Goal: Information Seeking & Learning: Learn about a topic

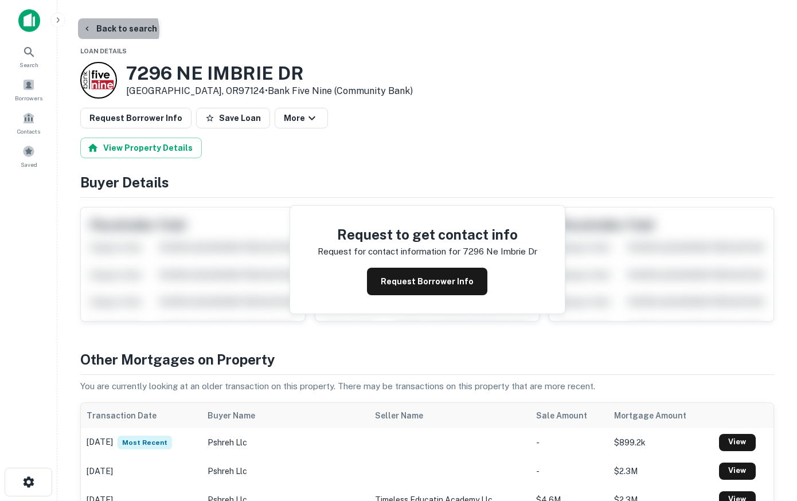
click at [110, 31] on button "Back to search" at bounding box center [120, 28] width 84 height 21
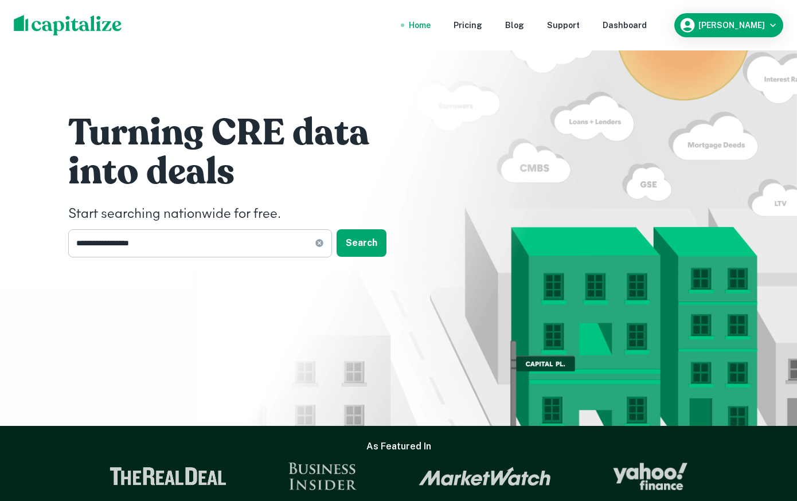
click at [171, 241] on input "**********" at bounding box center [191, 243] width 247 height 28
click at [280, 240] on input "**********" at bounding box center [191, 243] width 247 height 28
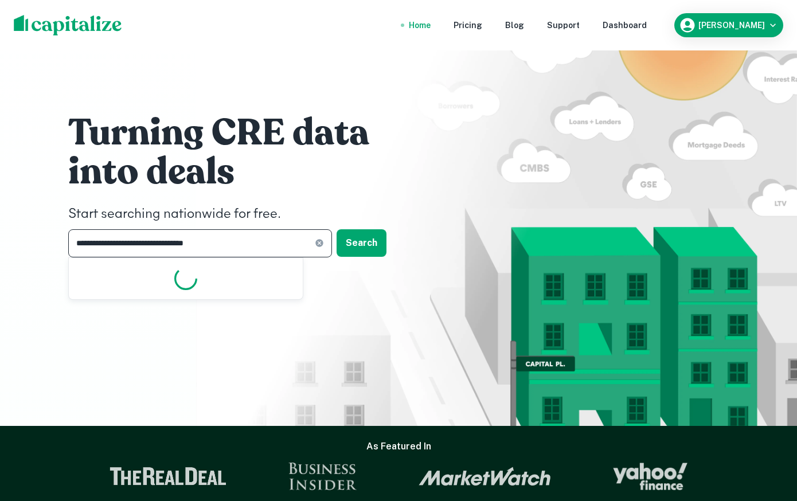
click at [280, 240] on input "**********" at bounding box center [191, 243] width 247 height 28
paste input "**********"
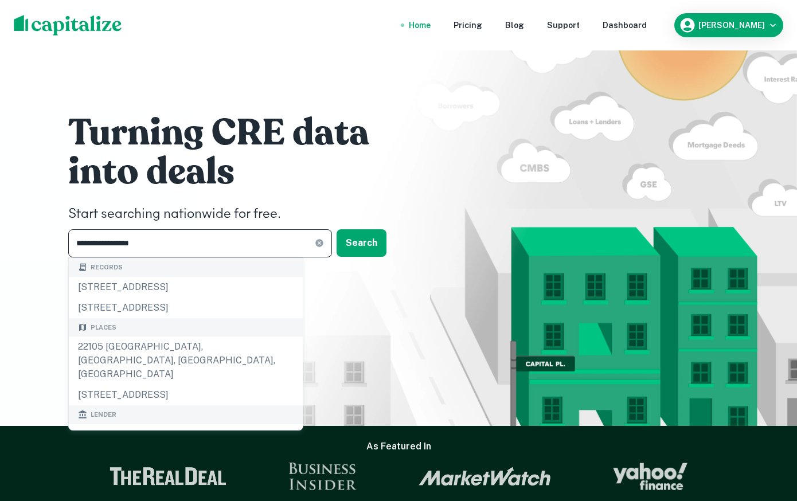
click at [103, 240] on input "**********" at bounding box center [191, 243] width 247 height 28
click at [126, 247] on input "**********" at bounding box center [191, 243] width 247 height 28
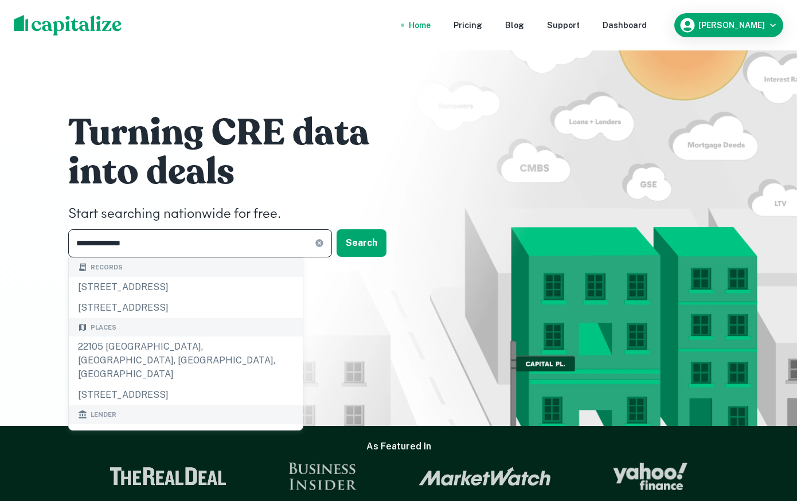
click at [126, 247] on input "**********" at bounding box center [191, 243] width 247 height 28
paste input "**********"
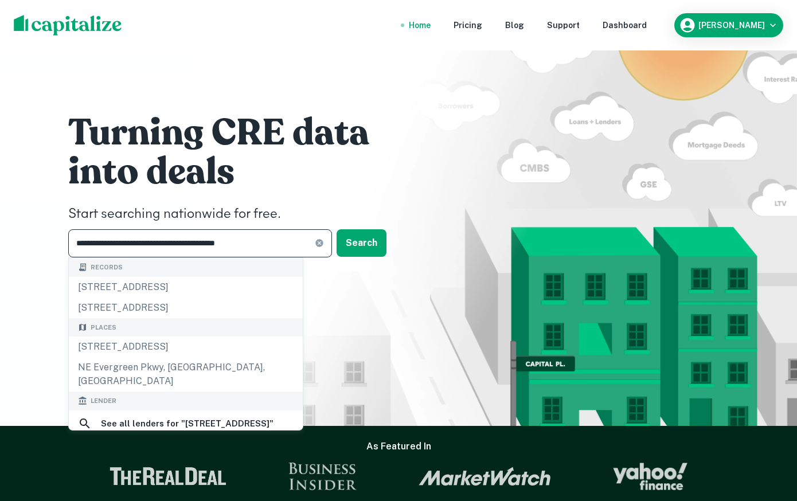
click at [98, 243] on input "**********" at bounding box center [191, 243] width 247 height 28
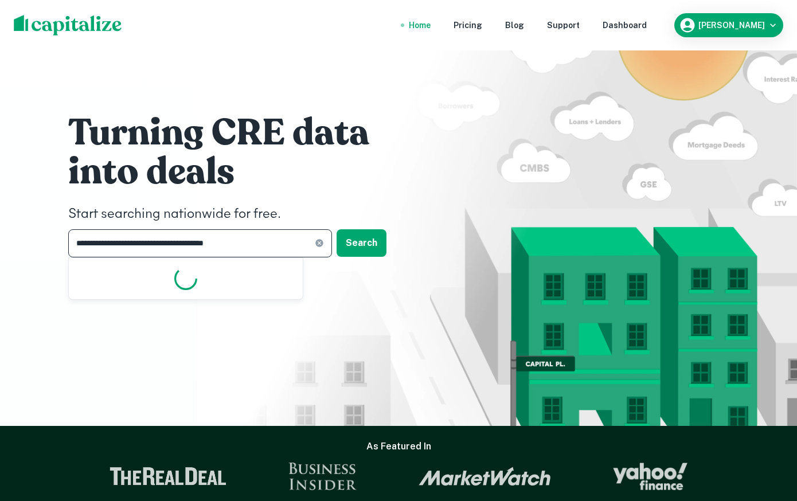
type input "**********"
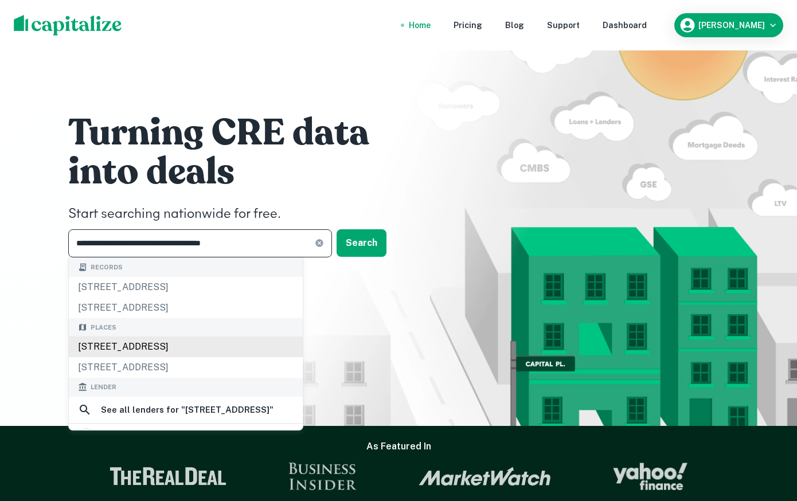
click at [162, 350] on div "7425 NE Evergreen Pkwy, Hillsboro, OR 97124, USA" at bounding box center [186, 347] width 234 height 21
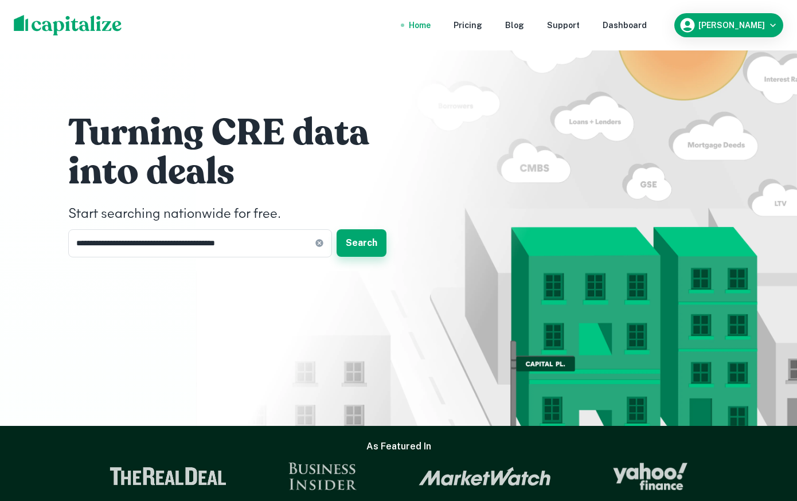
click at [367, 244] on button "Search" at bounding box center [362, 243] width 50 height 28
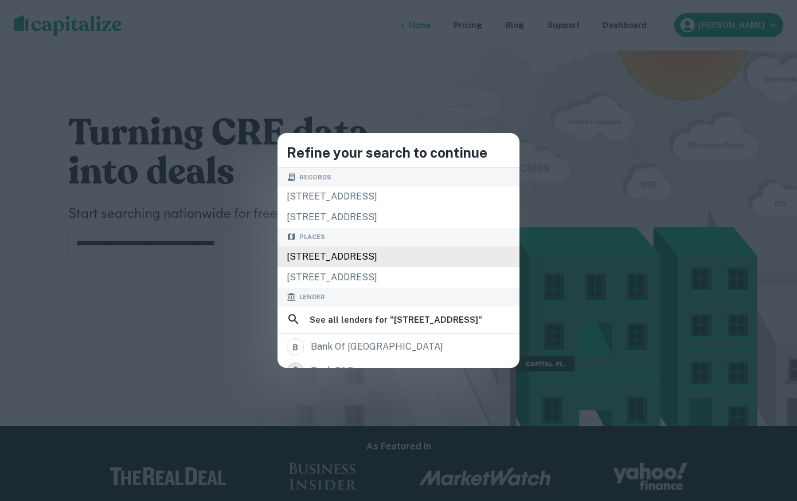
click at [347, 257] on div "7425 NE Evergreen Pkwy, Hillsboro, OR 97124, USA" at bounding box center [398, 257] width 242 height 21
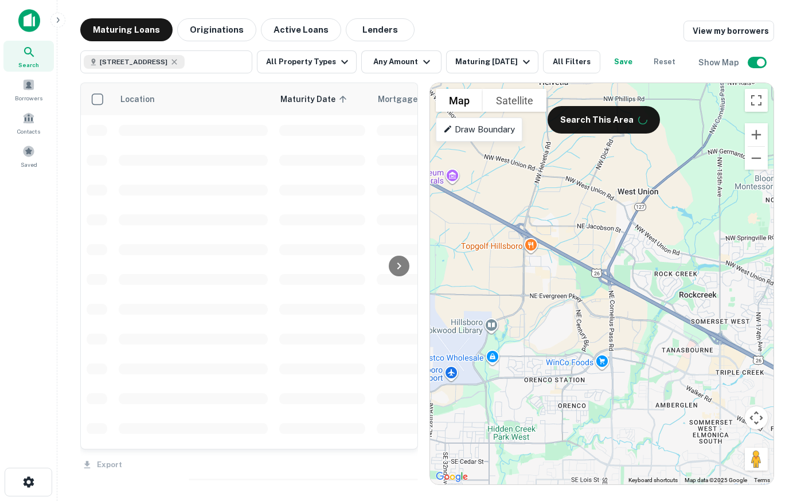
drag, startPoint x: 589, startPoint y: 298, endPoint x: 578, endPoint y: 353, distance: 56.6
click at [578, 353] on div "To activate drag with keyboard, press Alt + Enter. Once in keyboard drag state,…" at bounding box center [601, 283] width 343 height 401
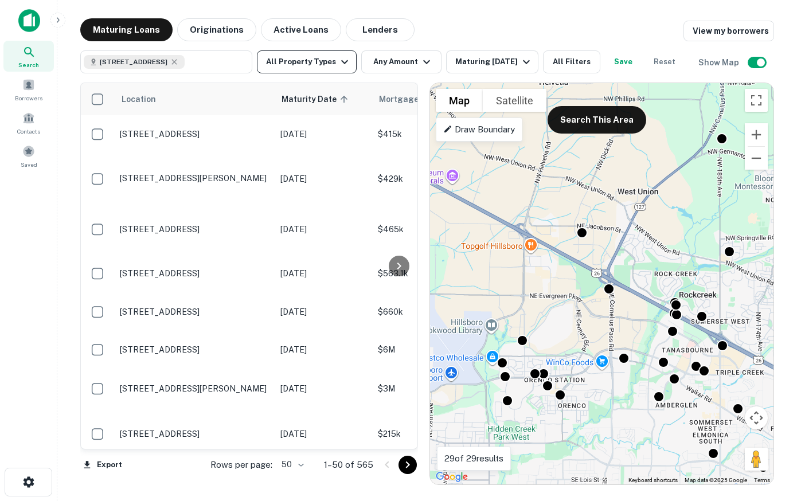
click at [341, 64] on icon "button" at bounding box center [345, 62] width 14 height 14
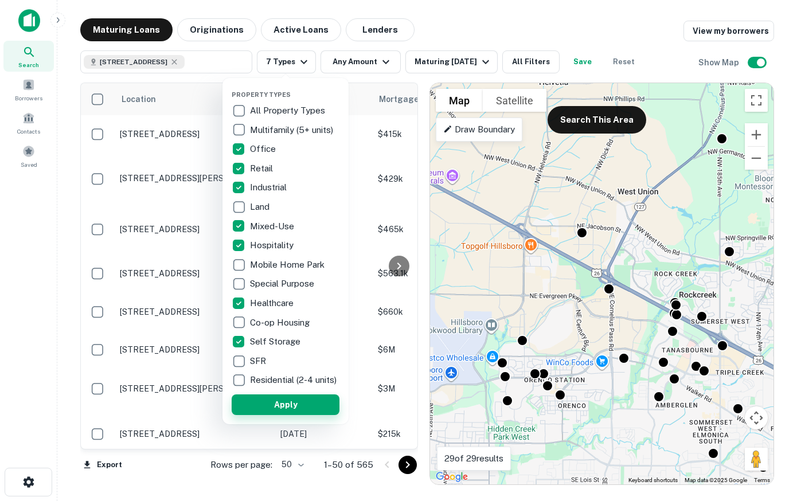
click at [294, 412] on button "Apply" at bounding box center [286, 404] width 108 height 21
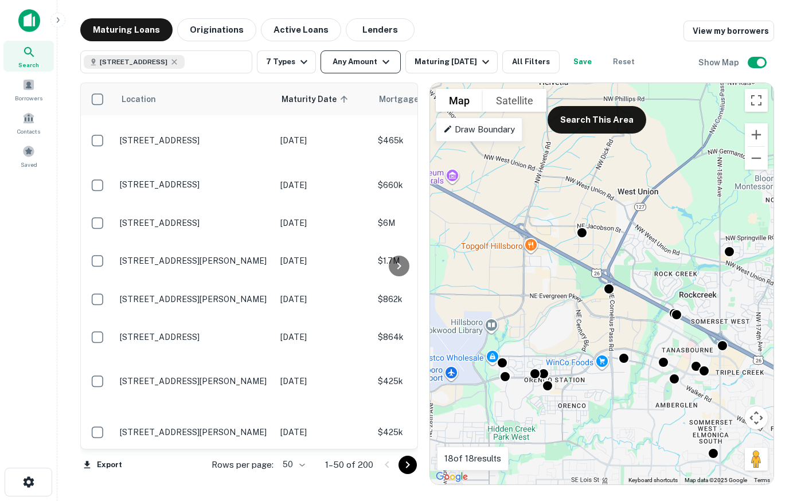
click at [388, 62] on icon "button" at bounding box center [386, 62] width 14 height 14
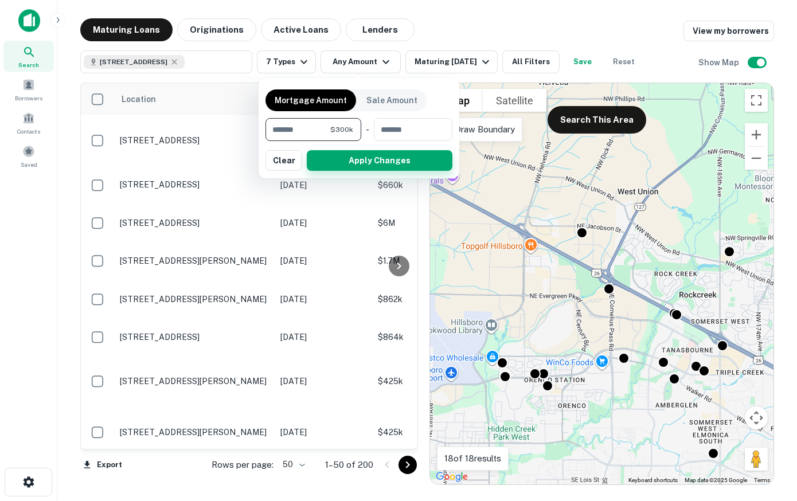
type input "******"
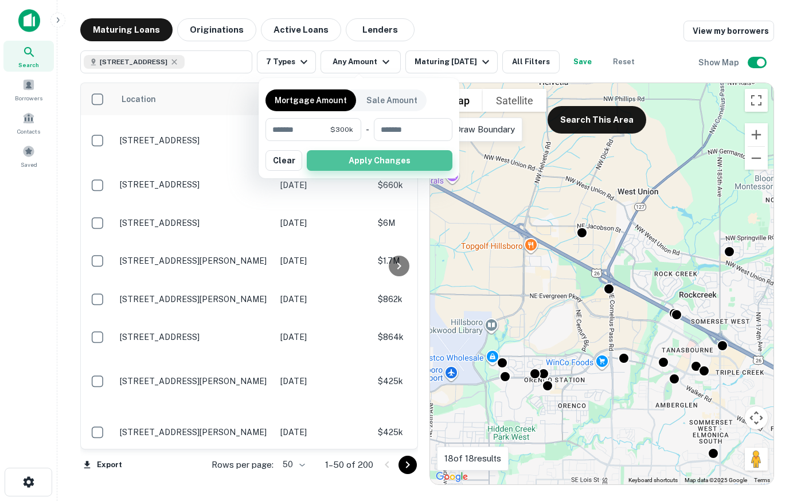
click at [346, 165] on button "Apply Changes" at bounding box center [380, 160] width 146 height 21
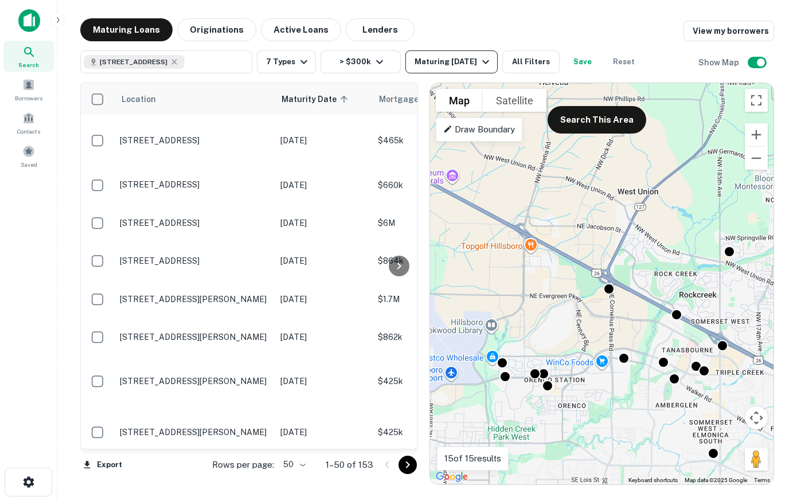
click at [482, 60] on icon "button" at bounding box center [485, 62] width 7 height 4
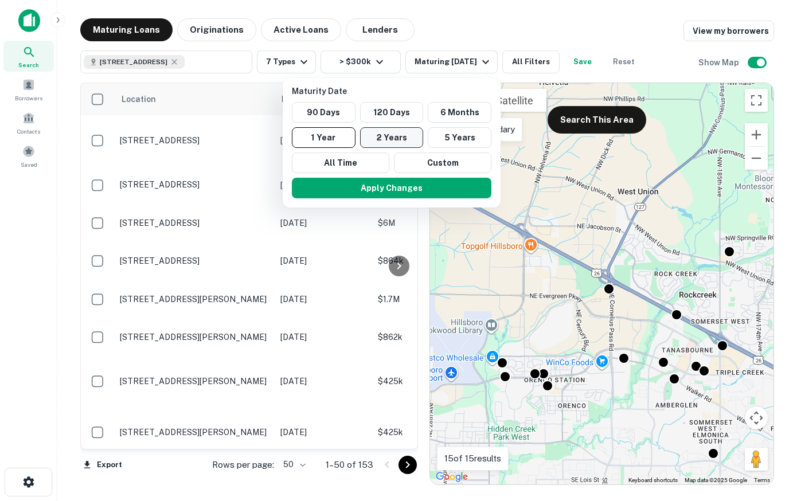
click at [388, 136] on button "2 Years" at bounding box center [392, 137] width 64 height 21
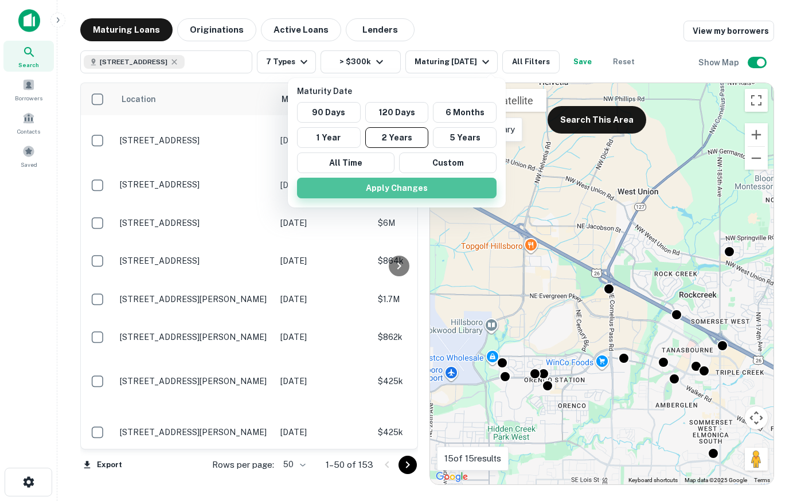
click at [406, 190] on button "Apply Changes" at bounding box center [397, 188] width 200 height 21
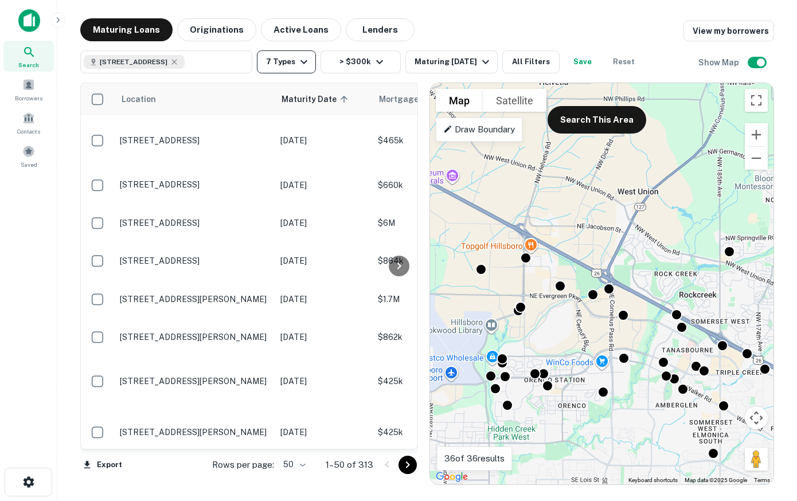
click at [301, 60] on icon "button" at bounding box center [304, 62] width 14 height 14
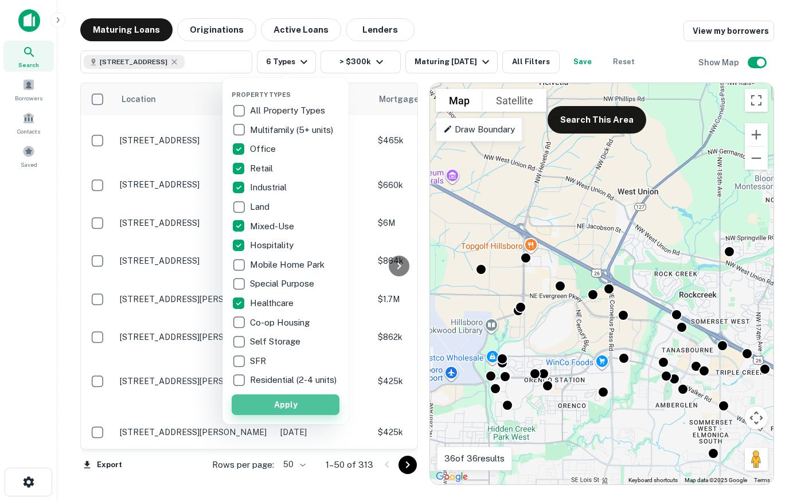
click at [289, 412] on button "Apply" at bounding box center [286, 404] width 108 height 21
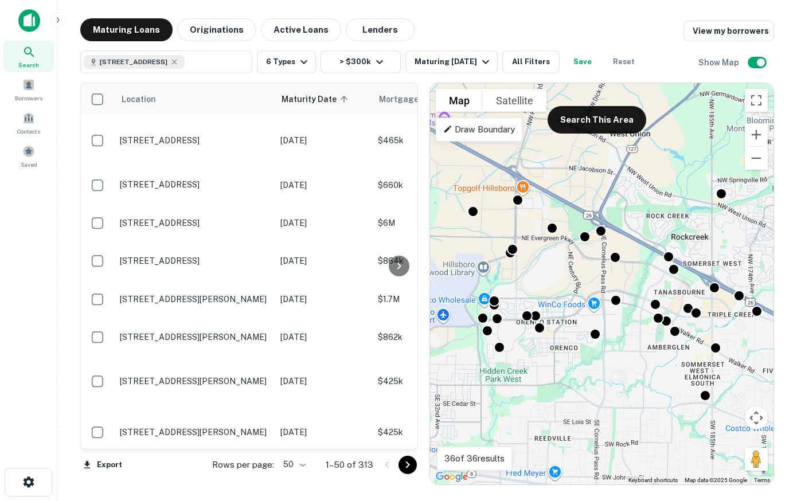
drag, startPoint x: 583, startPoint y: 257, endPoint x: 575, endPoint y: 195, distance: 63.0
click at [575, 195] on div "To activate drag with keyboard, press Alt + Enter. Once in keyboard drag state,…" at bounding box center [601, 283] width 343 height 401
click at [599, 117] on button "Search This Area" at bounding box center [603, 120] width 99 height 28
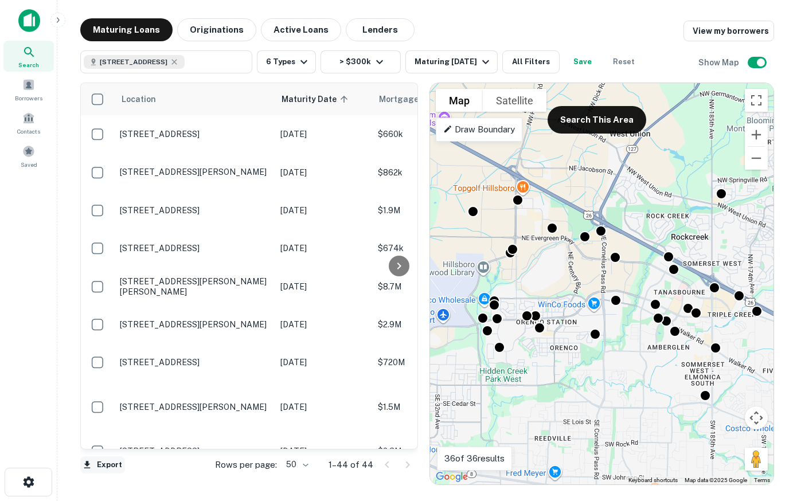
click at [105, 462] on button "Export" at bounding box center [102, 464] width 45 height 17
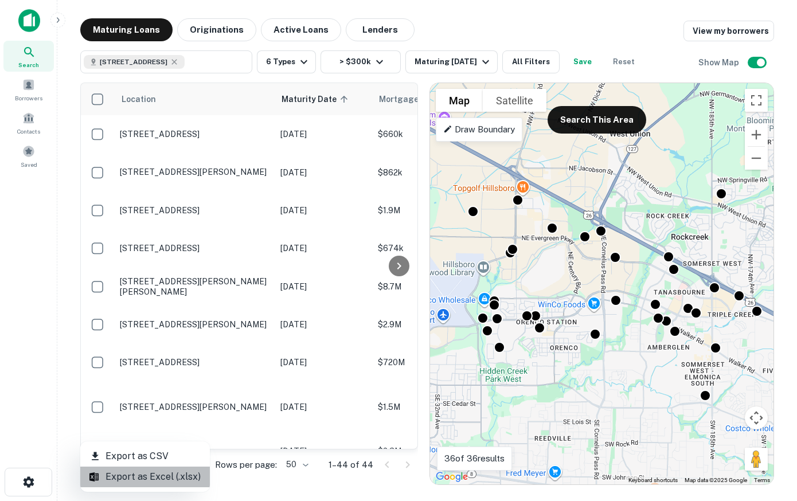
click at [180, 475] on li "Export as Excel (.xlsx)" at bounding box center [145, 477] width 130 height 21
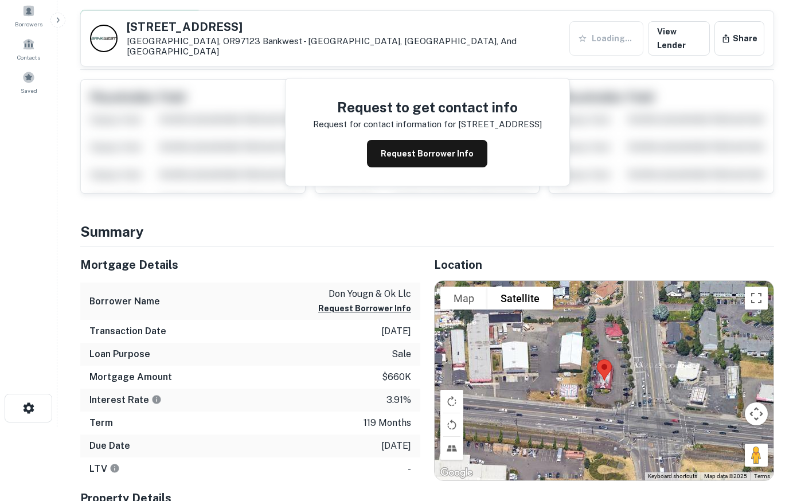
scroll to position [175, 0]
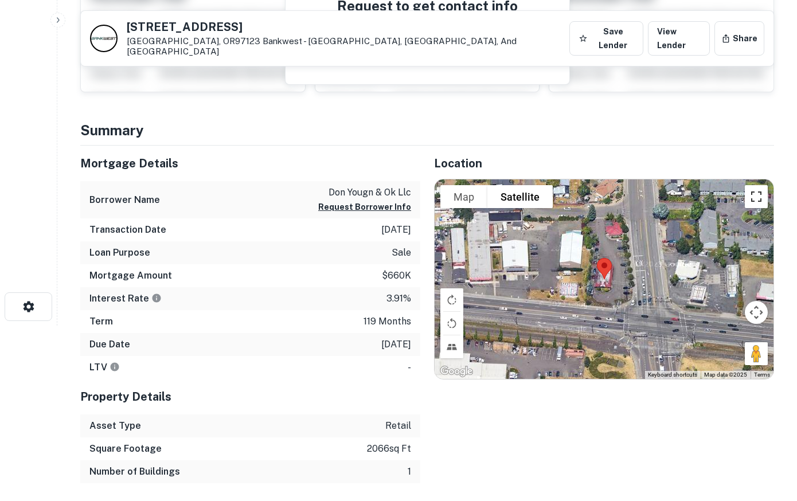
click at [757, 188] on button "Toggle fullscreen view" at bounding box center [756, 196] width 23 height 23
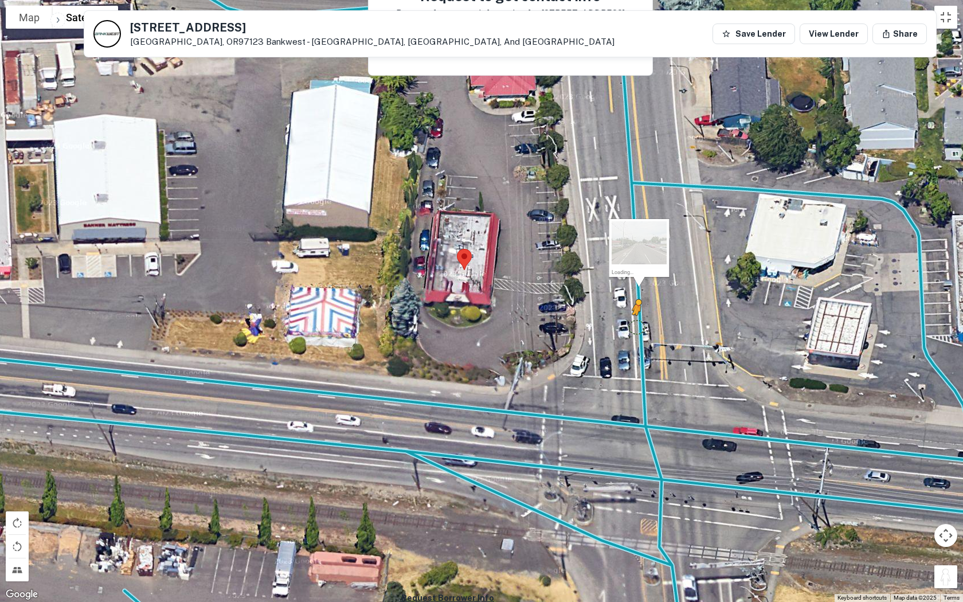
drag, startPoint x: 944, startPoint y: 579, endPoint x: 637, endPoint y: 326, distance: 398.0
click at [637, 326] on div "To activate drag with keyboard, press Alt + Enter. Once in keyboard drag state,…" at bounding box center [481, 301] width 963 height 602
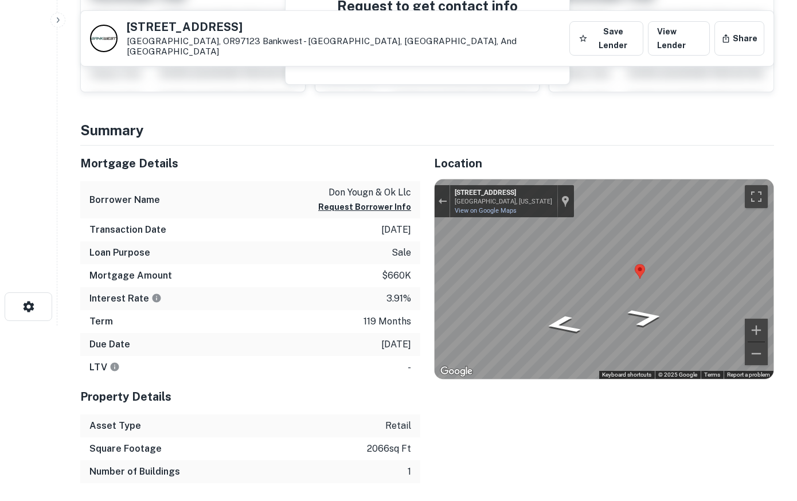
scroll to position [0, 0]
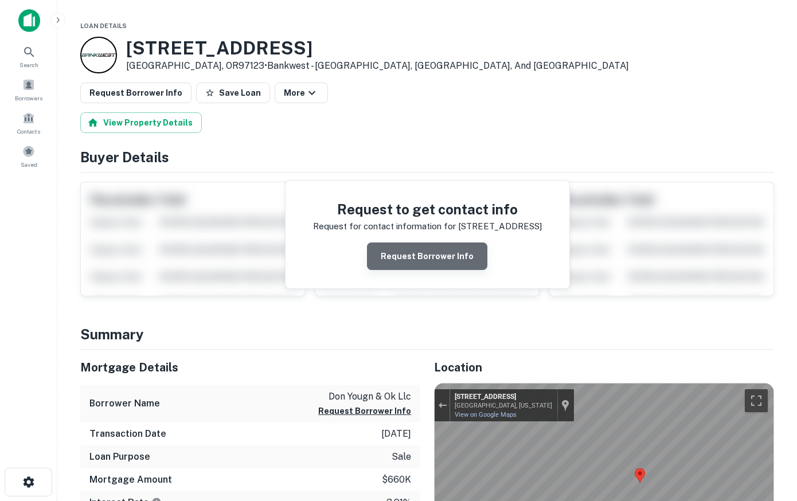
click at [437, 256] on button "Request Borrower Info" at bounding box center [427, 257] width 120 height 28
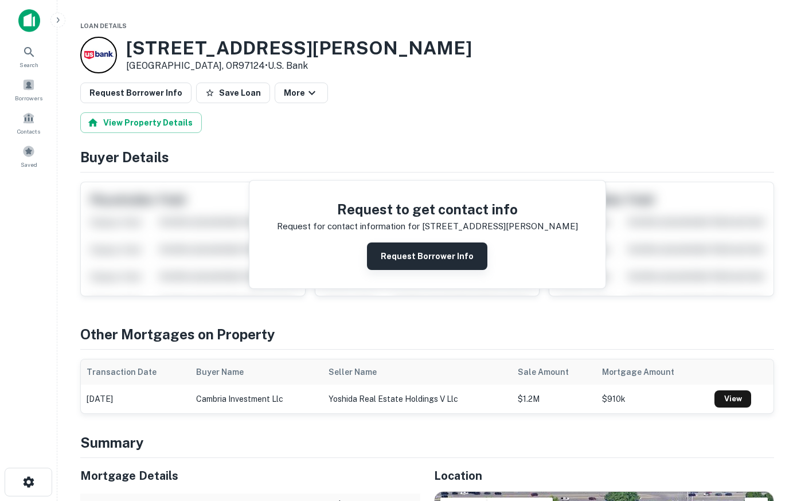
click at [421, 253] on button "Request Borrower Info" at bounding box center [427, 257] width 120 height 28
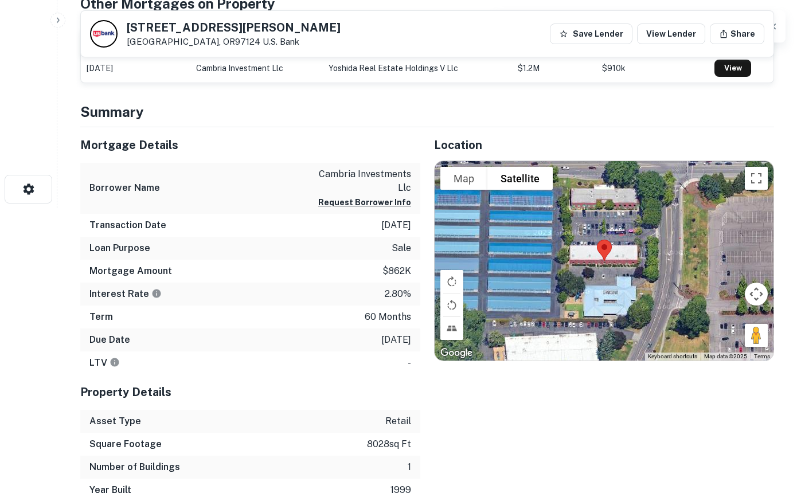
scroll to position [292, 0]
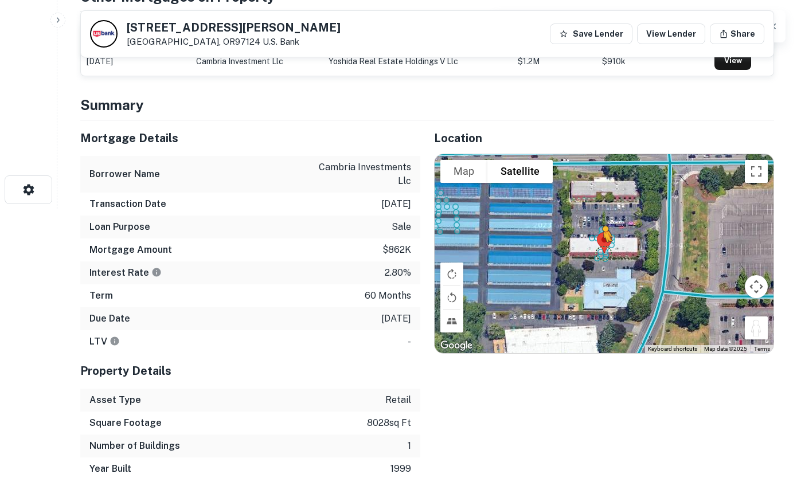
drag, startPoint x: 757, startPoint y: 326, endPoint x: 603, endPoint y: 253, distance: 171.3
click at [603, 253] on div "To activate drag with keyboard, press Alt + Enter. Once in keyboard drag state,…" at bounding box center [604, 254] width 339 height 200
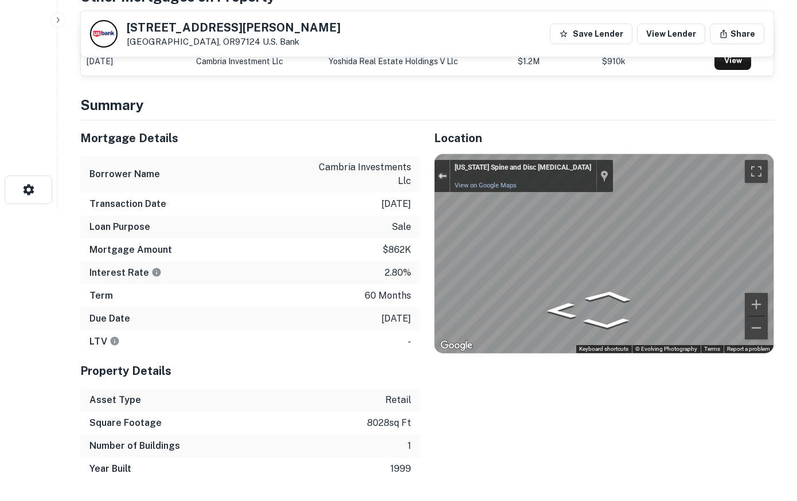
click at [440, 174] on div "Exit the Street View" at bounding box center [442, 176] width 9 height 7
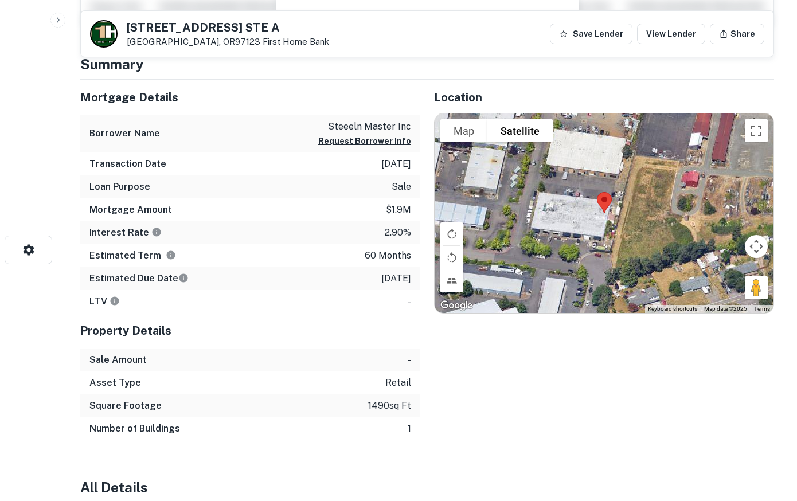
scroll to position [175, 0]
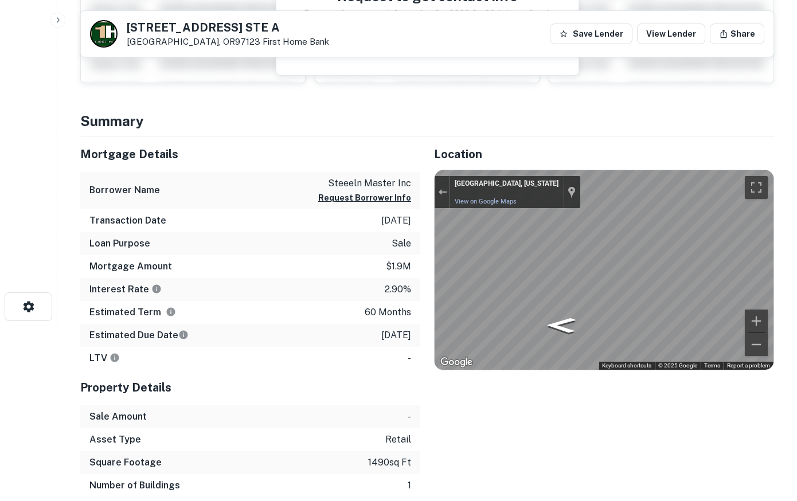
drag, startPoint x: 764, startPoint y: 341, endPoint x: 329, endPoint y: 223, distance: 450.8
click at [329, 224] on div "Mortgage Details Borrower Name steeeln master inc Request Borrower Info Transac…" at bounding box center [420, 316] width 707 height 361
click at [433, 242] on div "Location To navigate the map with touch gestures double-tap and hold your finge…" at bounding box center [597, 316] width 354 height 361
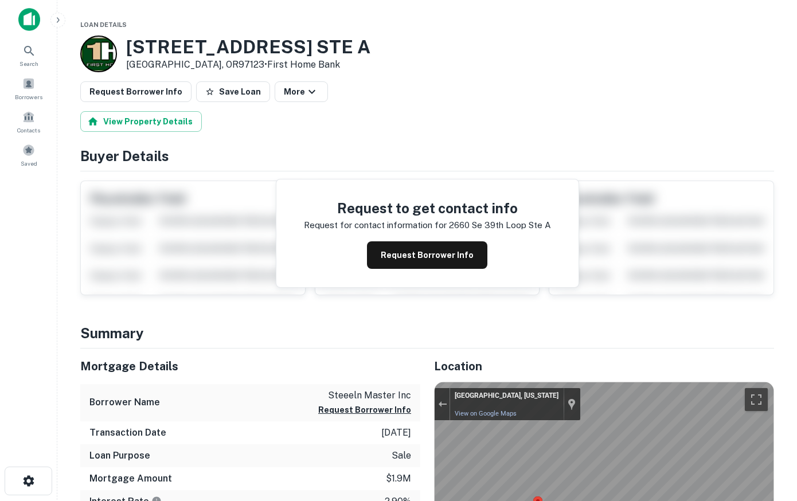
scroll to position [0, 0]
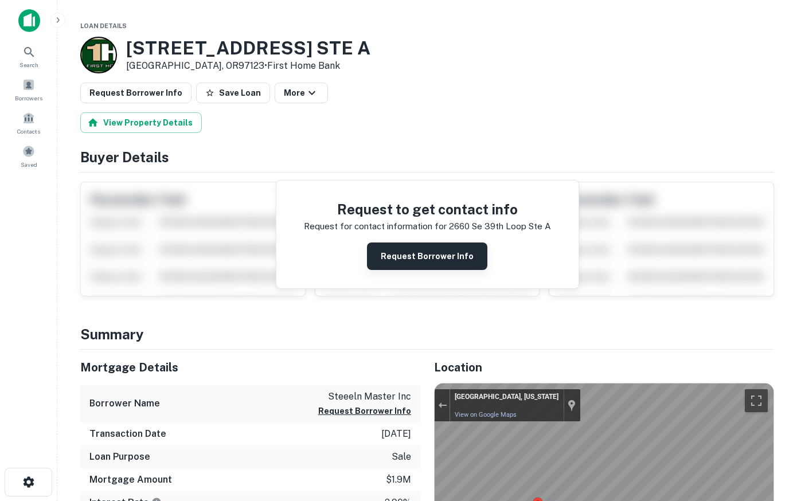
click at [424, 255] on button "Request Borrower Info" at bounding box center [427, 257] width 120 height 28
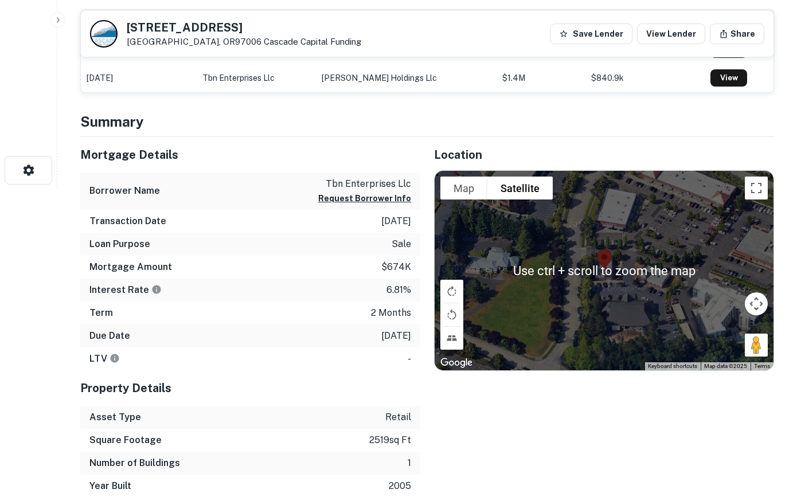
scroll to position [351, 0]
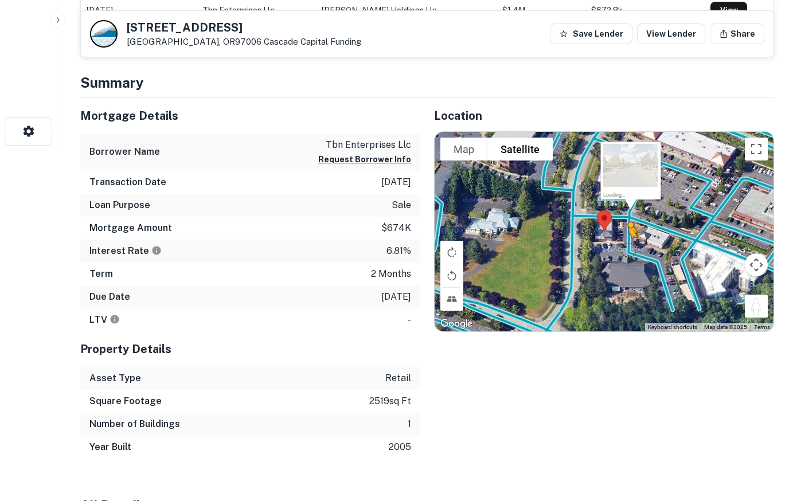
drag, startPoint x: 753, startPoint y: 307, endPoint x: 627, endPoint y: 249, distance: 138.3
click at [627, 249] on div "To activate drag with keyboard, press Alt + Enter. Once in keyboard drag state,…" at bounding box center [604, 232] width 339 height 200
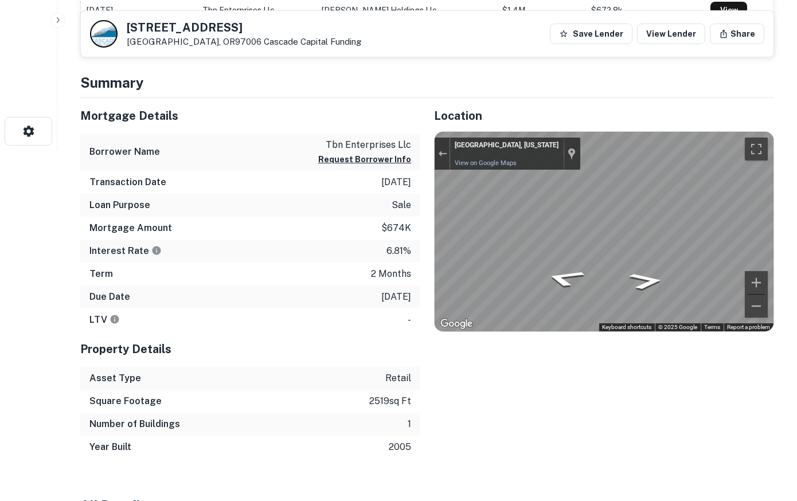
click at [419, 223] on div "Mortgage Details Borrower Name tbn enterprises llc Request Borrower Info Transa…" at bounding box center [420, 278] width 707 height 361
click at [382, 222] on div "Mortgage Details Borrower Name tbn enterprises llc Request Borrower Info Transa…" at bounding box center [420, 278] width 707 height 361
click at [366, 224] on div "Mortgage Details Borrower Name tbn enterprises llc Request Borrower Info Transa…" at bounding box center [420, 278] width 707 height 361
click at [382, 232] on div "Mortgage Details Borrower Name tbn enterprises llc Request Borrower Info Transa…" at bounding box center [420, 278] width 707 height 361
click at [753, 280] on button "Zoom in" at bounding box center [756, 282] width 23 height 23
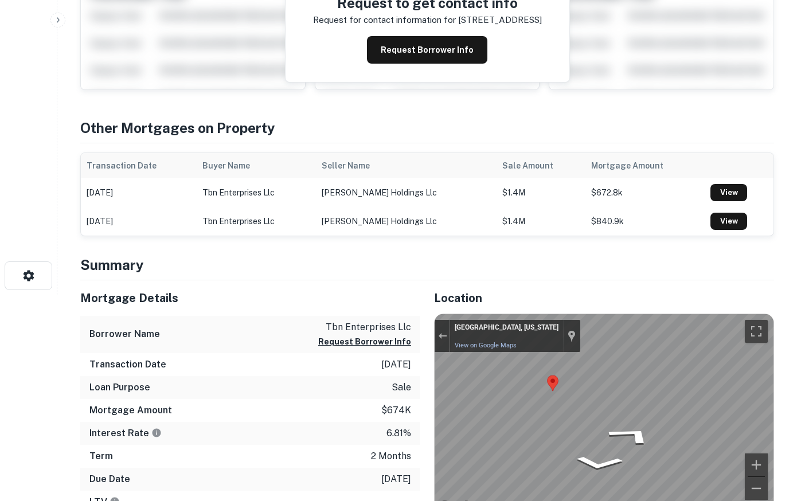
scroll to position [0, 0]
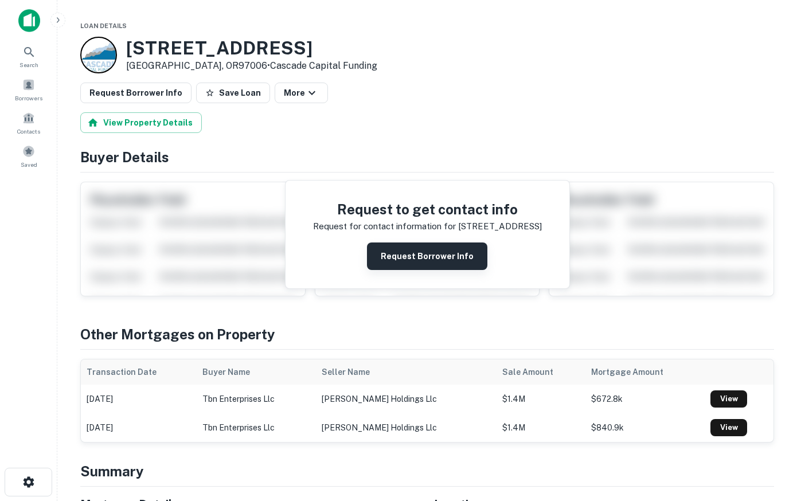
click at [458, 258] on button "Request Borrower Info" at bounding box center [427, 257] width 120 height 28
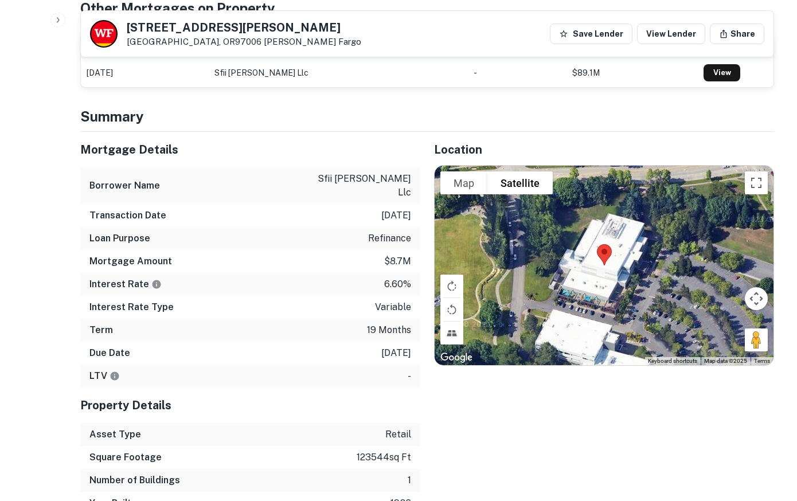
scroll to position [760, 0]
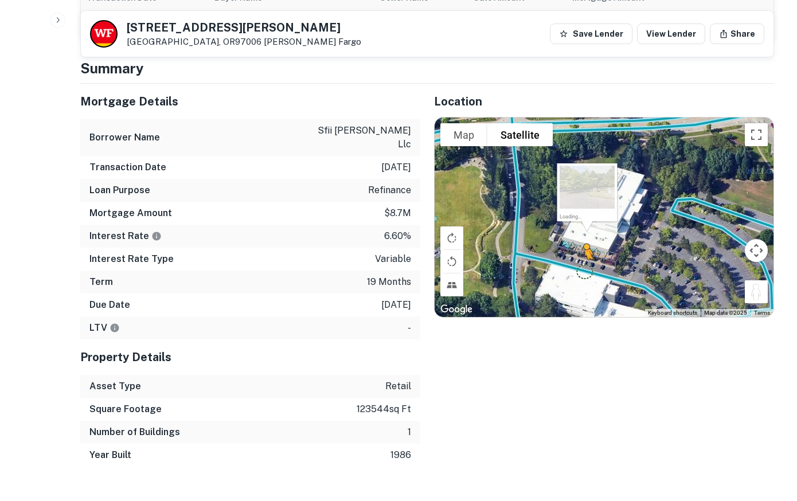
drag, startPoint x: 757, startPoint y: 281, endPoint x: 584, endPoint y: 259, distance: 175.1
click at [584, 259] on div "To activate drag with keyboard, press Alt + Enter. Once in keyboard drag state,…" at bounding box center [604, 218] width 339 height 200
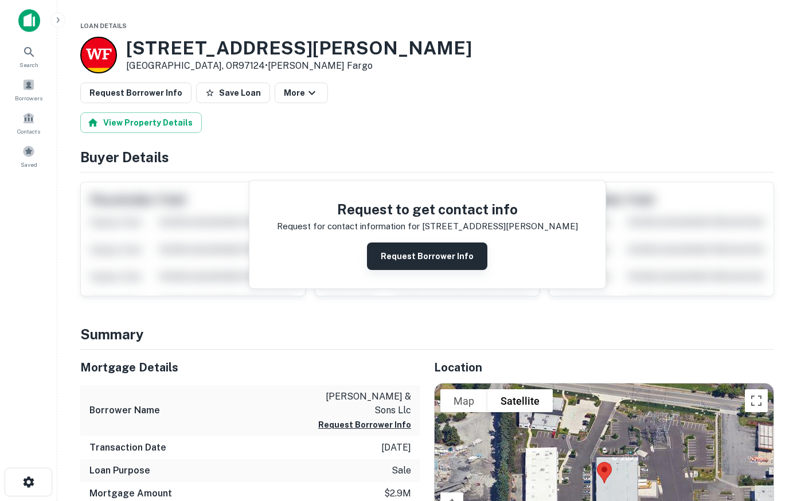
scroll to position [234, 0]
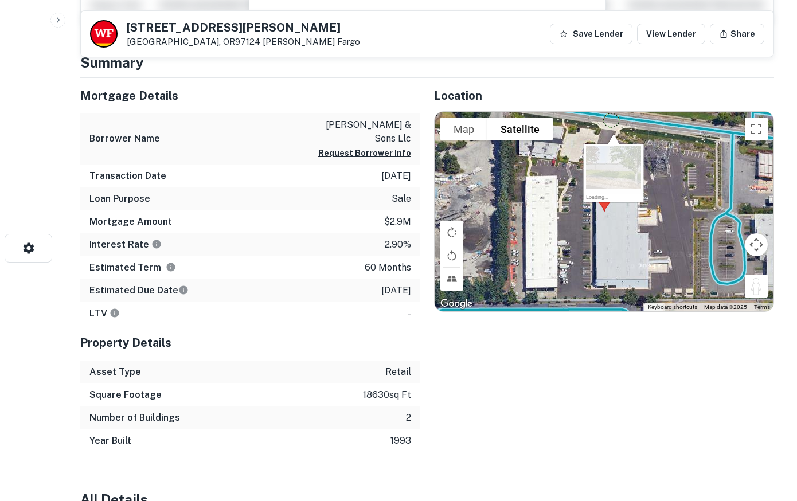
drag, startPoint x: 760, startPoint y: 287, endPoint x: 611, endPoint y: 119, distance: 224.6
click at [611, 119] on div "To activate drag with keyboard, press Alt + Enter. Once in keyboard drag state,…" at bounding box center [604, 212] width 339 height 200
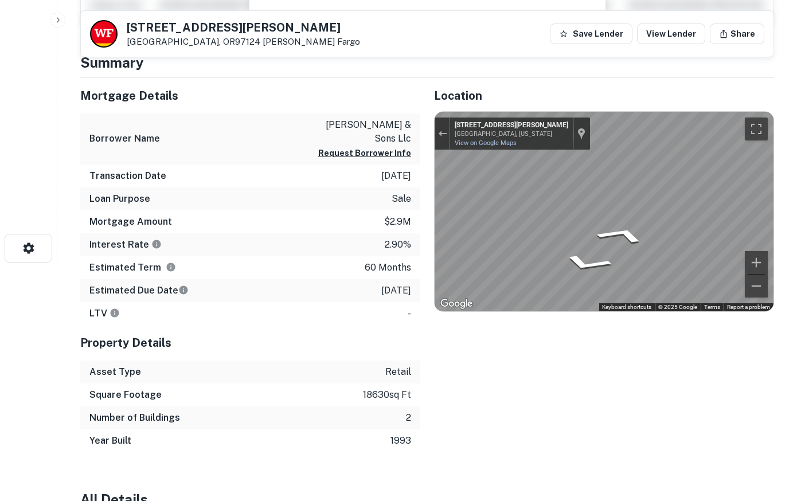
click at [406, 169] on div "Mortgage Details Borrower Name robinson & sons llc Request Borrower Info Transa…" at bounding box center [420, 265] width 707 height 374
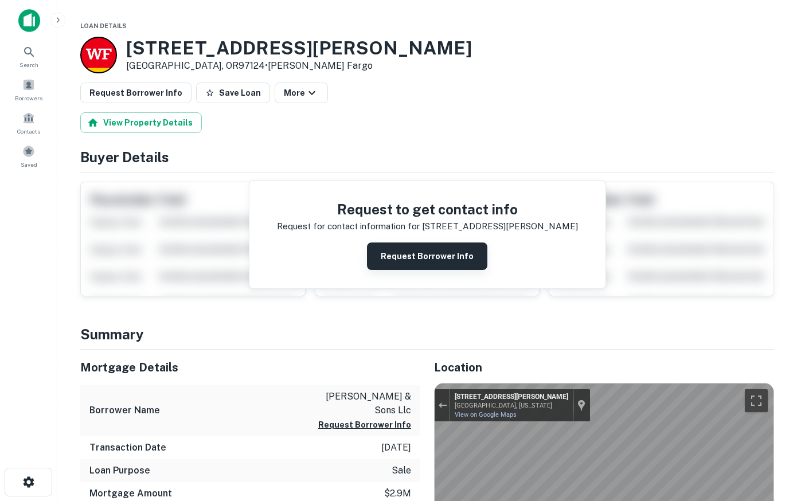
click at [424, 253] on button "Request Borrower Info" at bounding box center [427, 257] width 120 height 28
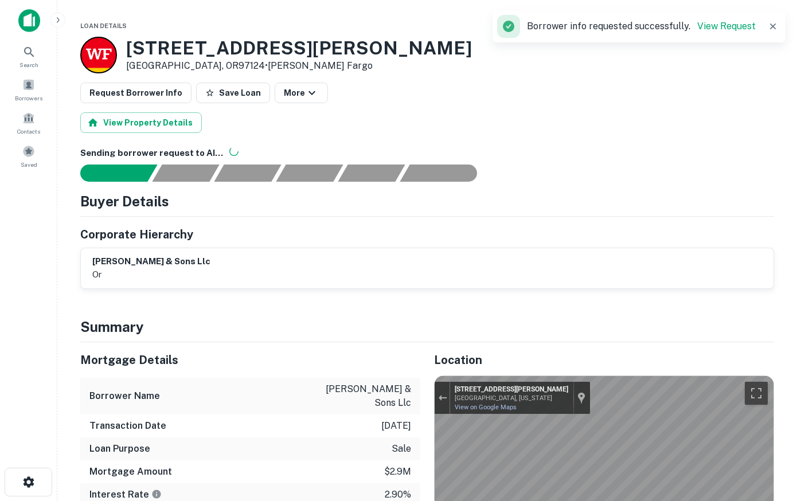
scroll to position [234, 0]
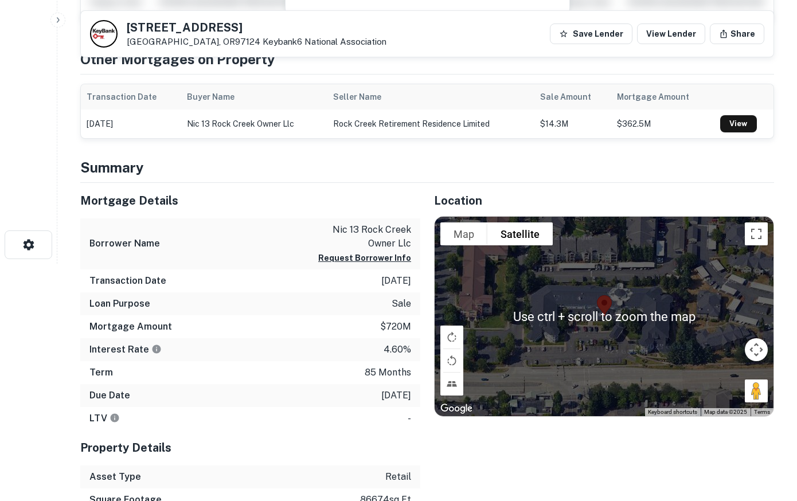
scroll to position [292, 0]
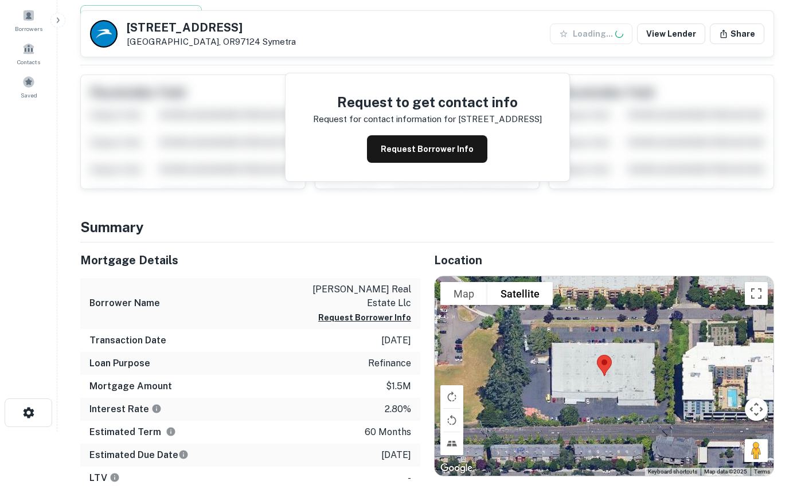
scroll to position [175, 0]
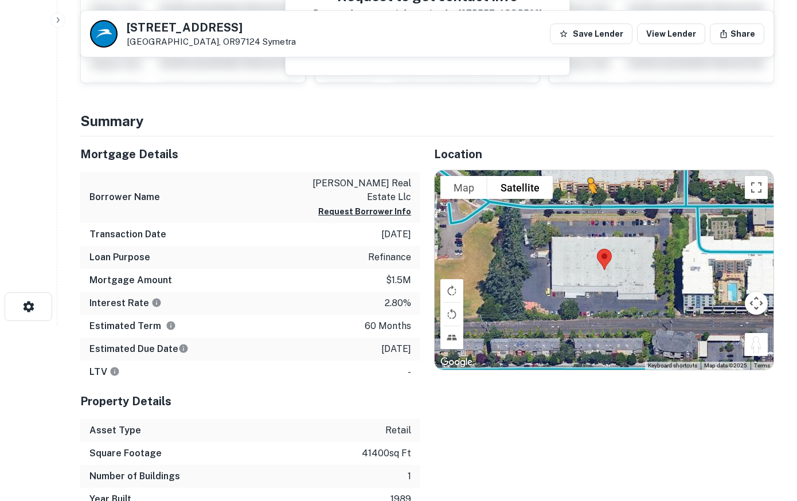
drag, startPoint x: 757, startPoint y: 343, endPoint x: 588, endPoint y: 205, distance: 218.8
click at [588, 205] on div "To activate drag with keyboard, press Alt + Enter. Once in keyboard drag state,…" at bounding box center [604, 270] width 339 height 200
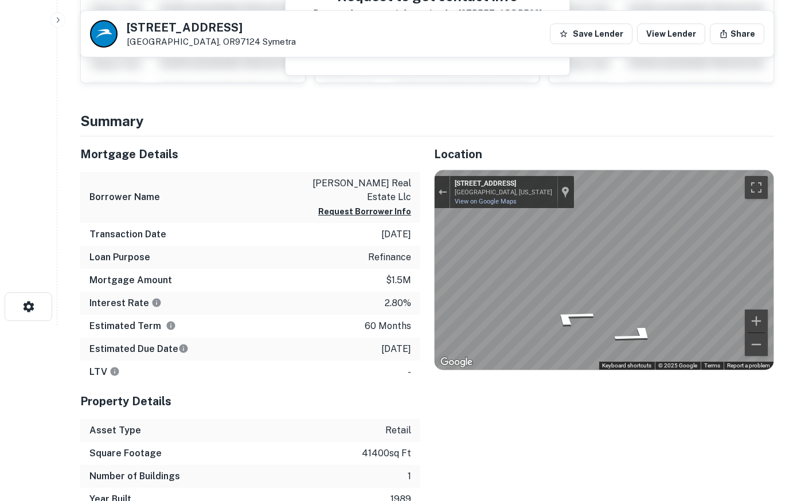
click at [793, 256] on html "Search Borrowers Contacts Saved 6200 NE Cherry Dr Hillsboro, OR97124 Symetra Sa…" at bounding box center [398, 75] width 797 height 501
drag, startPoint x: 568, startPoint y: 320, endPoint x: 774, endPoint y: 200, distance: 239.0
click at [796, 199] on html "Search Borrowers Contacts Saved 6200 NE Cherry Dr Hillsboro, OR97124 Symetra Sa…" at bounding box center [398, 75] width 797 height 501
click at [531, 162] on div "Location To navigate the map with touch gestures double-tap and hold your finge…" at bounding box center [597, 323] width 354 height 374
click at [411, 182] on div "Mortgage Details Borrower Name barton real estate llc Request Borrower Info Tra…" at bounding box center [420, 323] width 707 height 374
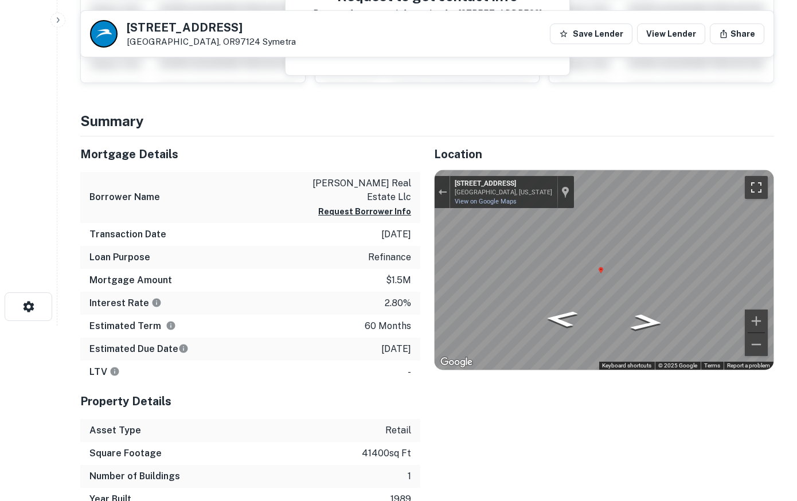
click at [761, 189] on button "Toggle fullscreen view" at bounding box center [756, 187] width 23 height 23
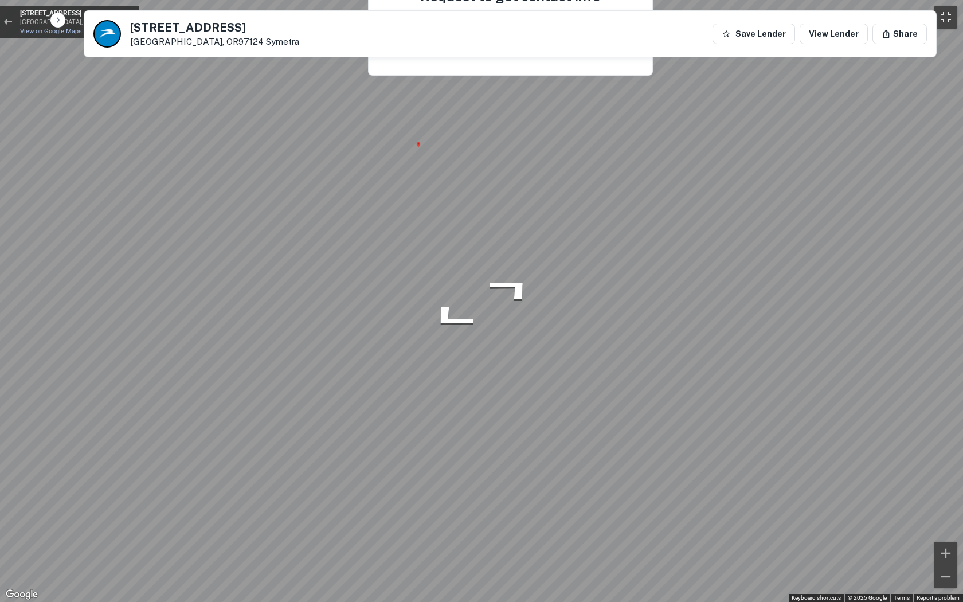
click at [796, 19] on button "Toggle fullscreen view" at bounding box center [946, 17] width 23 height 23
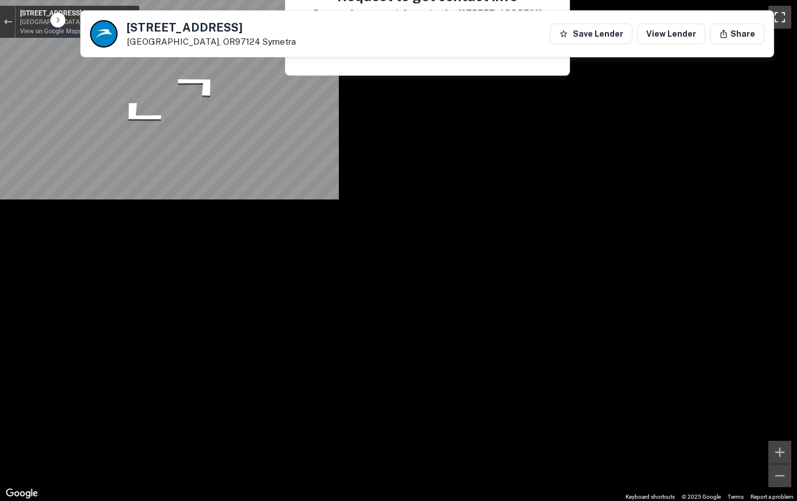
scroll to position [0, 0]
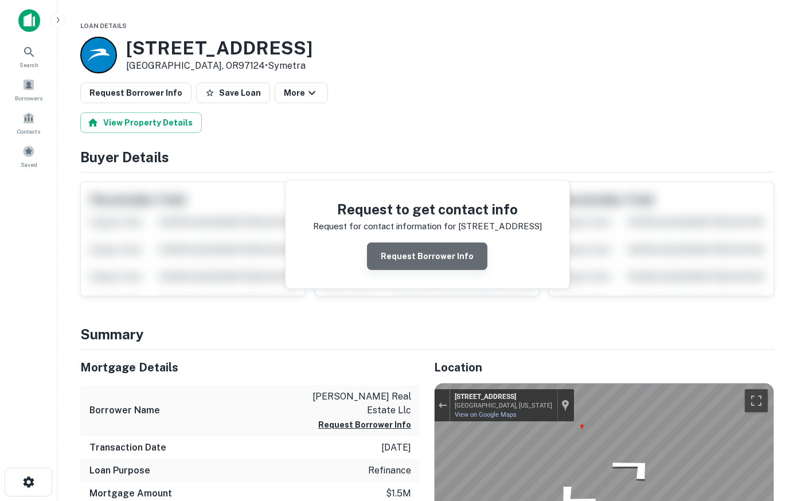
click at [442, 260] on button "Request Borrower Info" at bounding box center [427, 257] width 120 height 28
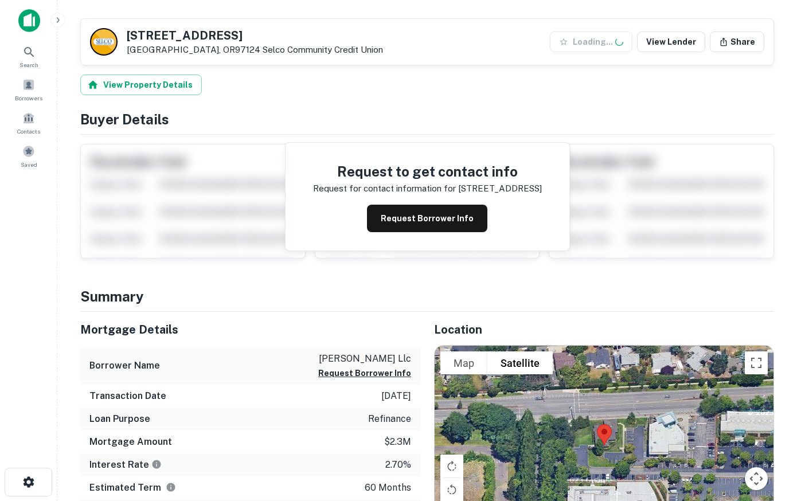
scroll to position [175, 0]
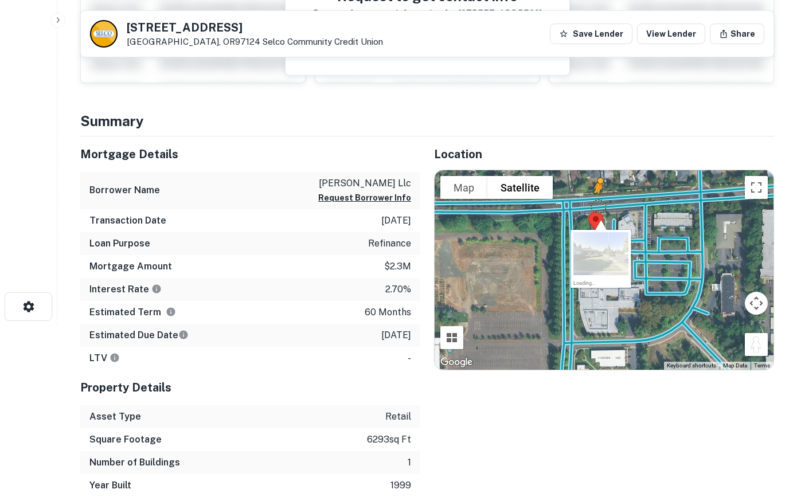
drag, startPoint x: 753, startPoint y: 341, endPoint x: 594, endPoint y: 201, distance: 212.0
click at [594, 201] on div "To activate drag with keyboard, press Alt + Enter. Once in keyboard drag state,…" at bounding box center [604, 270] width 339 height 200
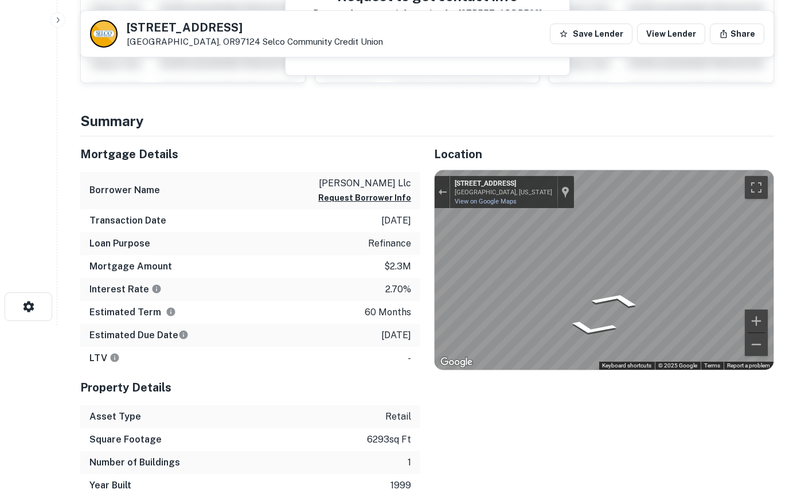
click at [283, 239] on div "Mortgage Details Borrower Name lz woodburn llc Request Borrower Info Transactio…" at bounding box center [420, 316] width 707 height 361
click at [344, 234] on div "Mortgage Details Borrower Name lz woodburn llc Request Borrower Info Transactio…" at bounding box center [420, 316] width 707 height 361
click at [415, 254] on div "Mortgage Details Borrower Name lz woodburn llc Request Borrower Info Transactio…" at bounding box center [420, 316] width 707 height 361
click at [790, 316] on html "Search Borrowers Contacts Saved 5860 NE Cornell Rd Hillsboro, OR97124 Selco Com…" at bounding box center [398, 75] width 797 height 501
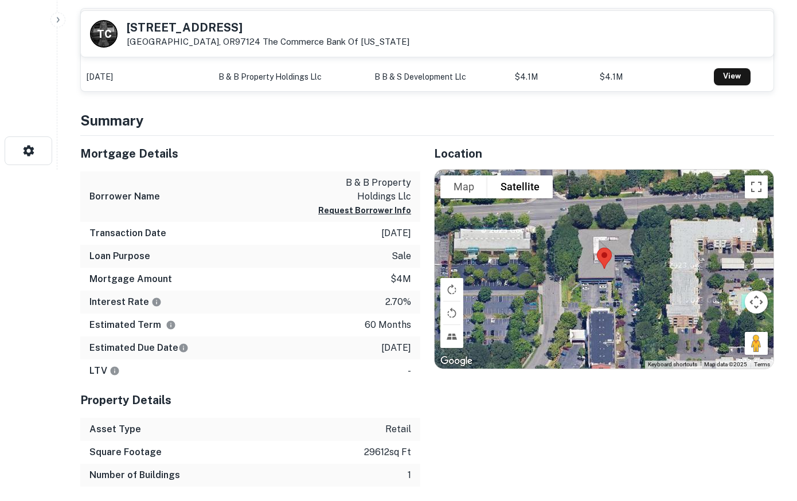
scroll to position [351, 0]
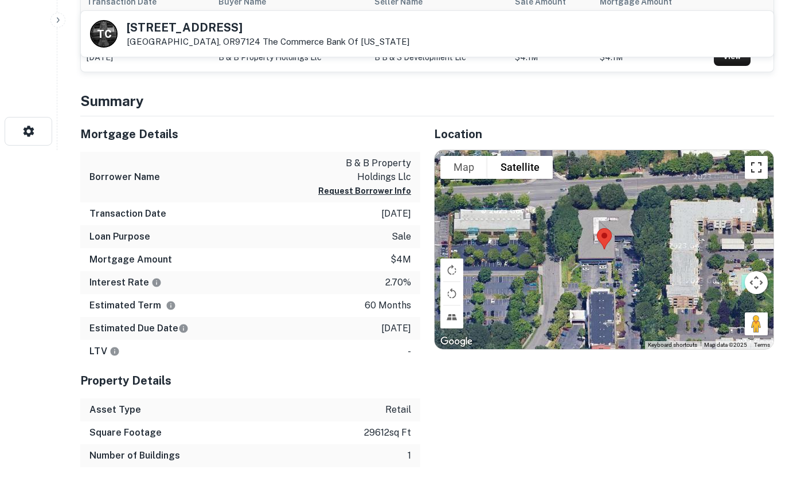
click at [755, 167] on button "Toggle fullscreen view" at bounding box center [756, 167] width 23 height 23
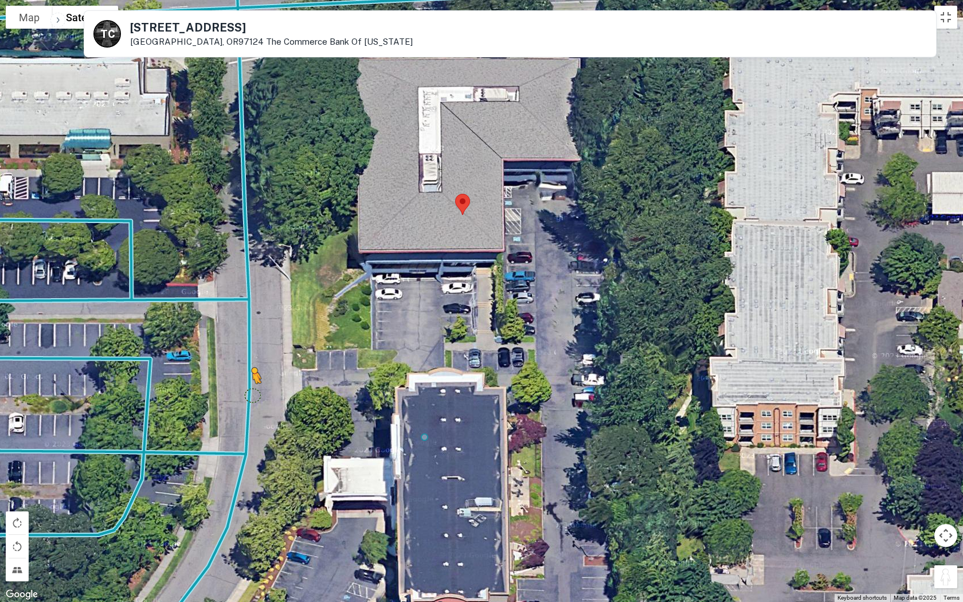
drag, startPoint x: 946, startPoint y: 580, endPoint x: 244, endPoint y: 384, distance: 729.2
click at [244, 384] on div "To activate drag with keyboard, press Alt + Enter. Once in keyboard drag state,…" at bounding box center [481, 301] width 963 height 602
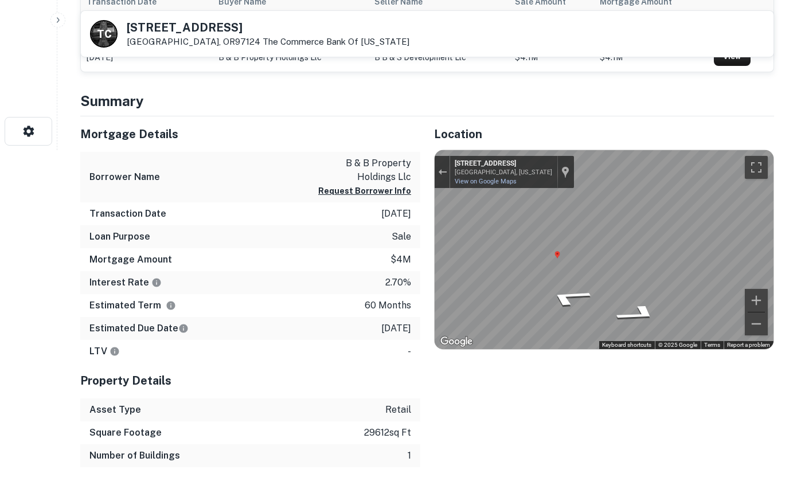
scroll to position [0, 0]
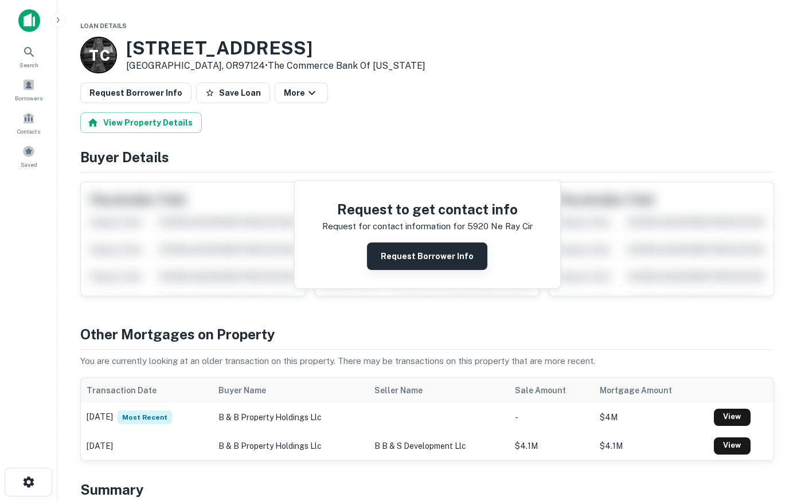
click at [433, 256] on button "Request Borrower Info" at bounding box center [427, 257] width 120 height 28
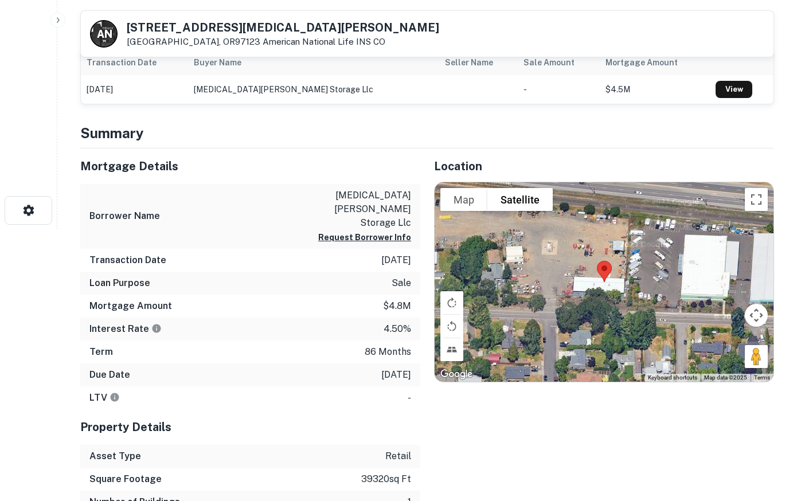
scroll to position [351, 0]
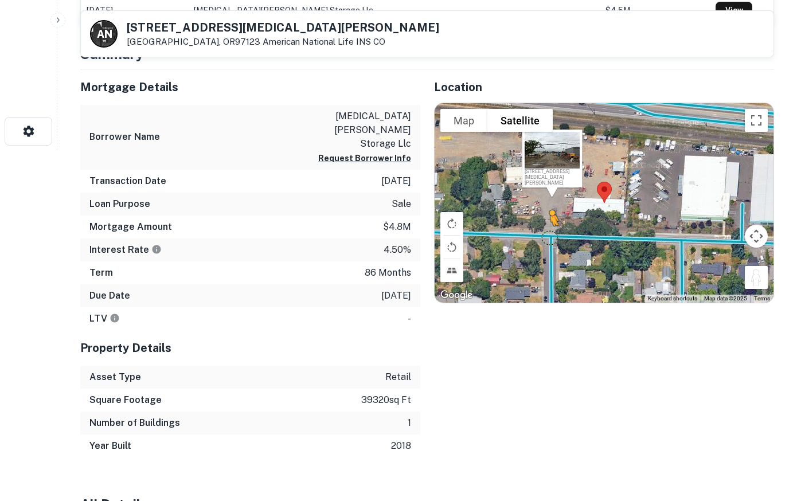
drag, startPoint x: 757, startPoint y: 279, endPoint x: 547, endPoint y: 236, distance: 214.9
click at [547, 236] on div "To activate drag with keyboard, press Alt + Enter. Once in keyboard drag state,…" at bounding box center [604, 203] width 339 height 200
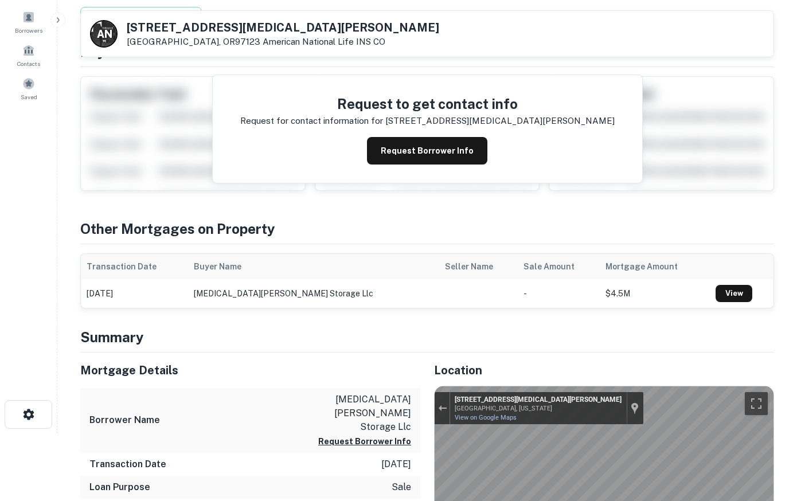
scroll to position [58, 0]
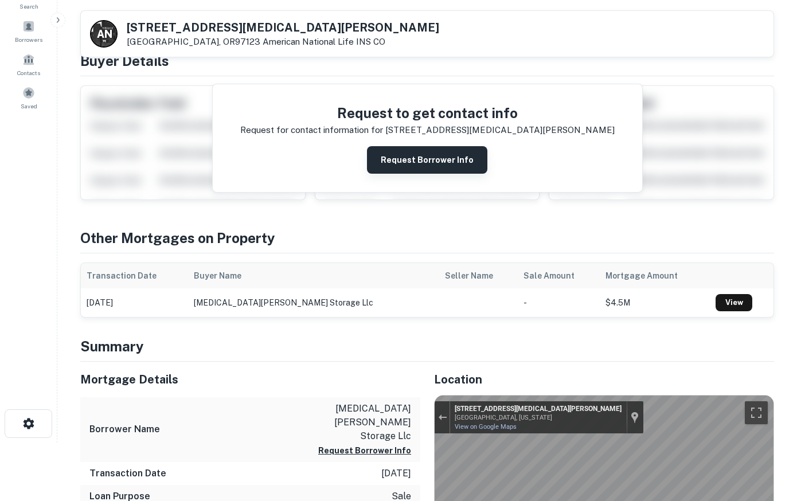
click at [450, 158] on button "Request Borrower Info" at bounding box center [427, 160] width 120 height 28
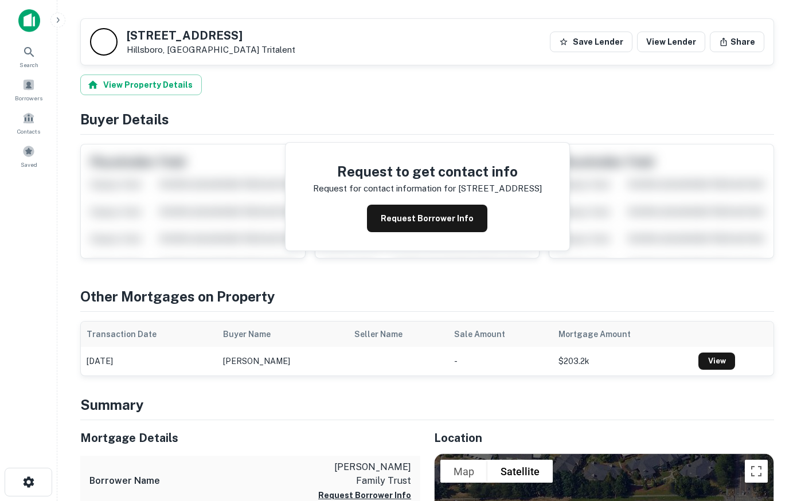
scroll to position [351, 0]
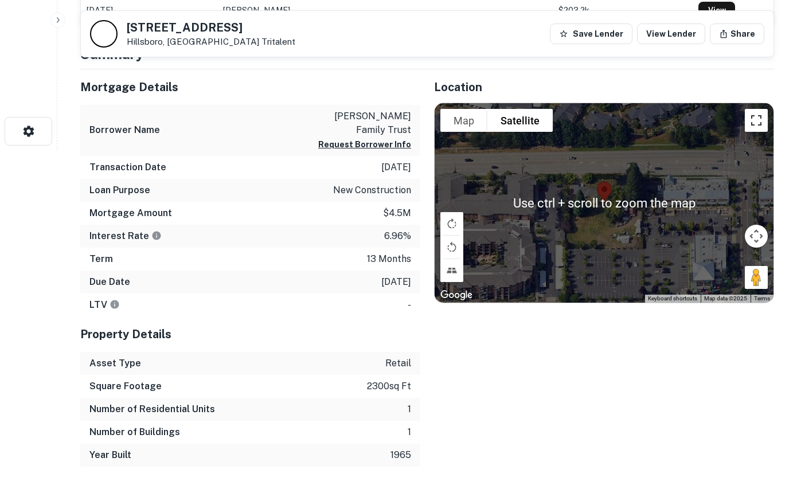
click at [756, 116] on button "Toggle fullscreen view" at bounding box center [756, 120] width 23 height 23
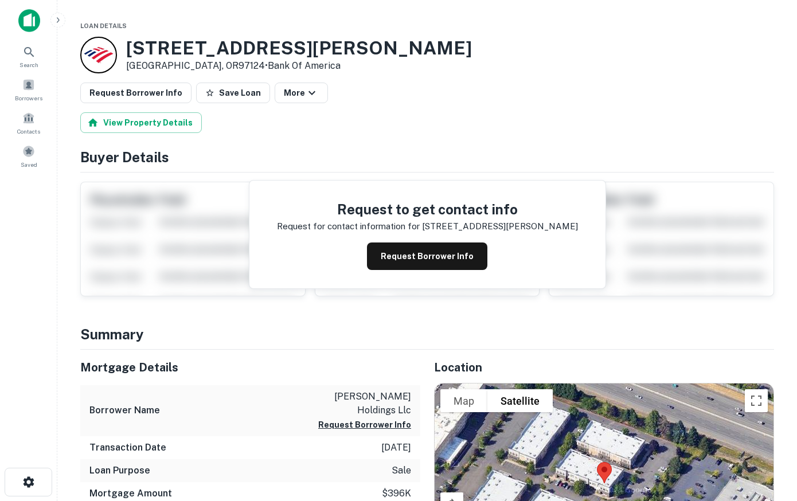
scroll to position [292, 0]
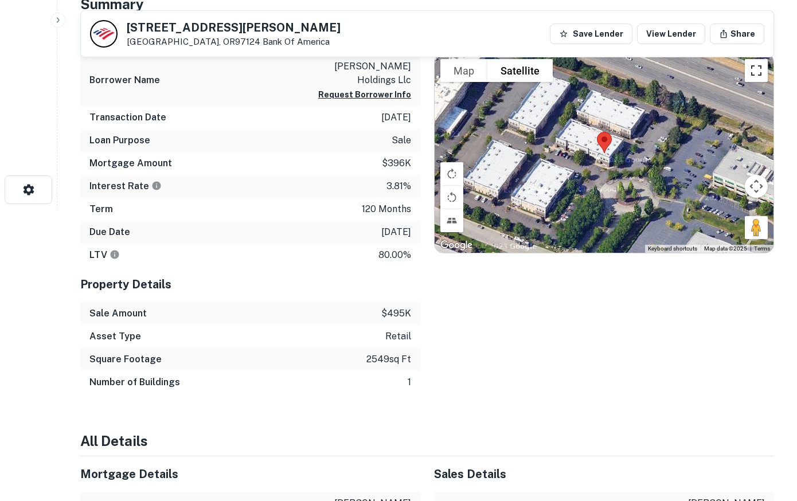
click at [756, 76] on button "Toggle fullscreen view" at bounding box center [756, 70] width 23 height 23
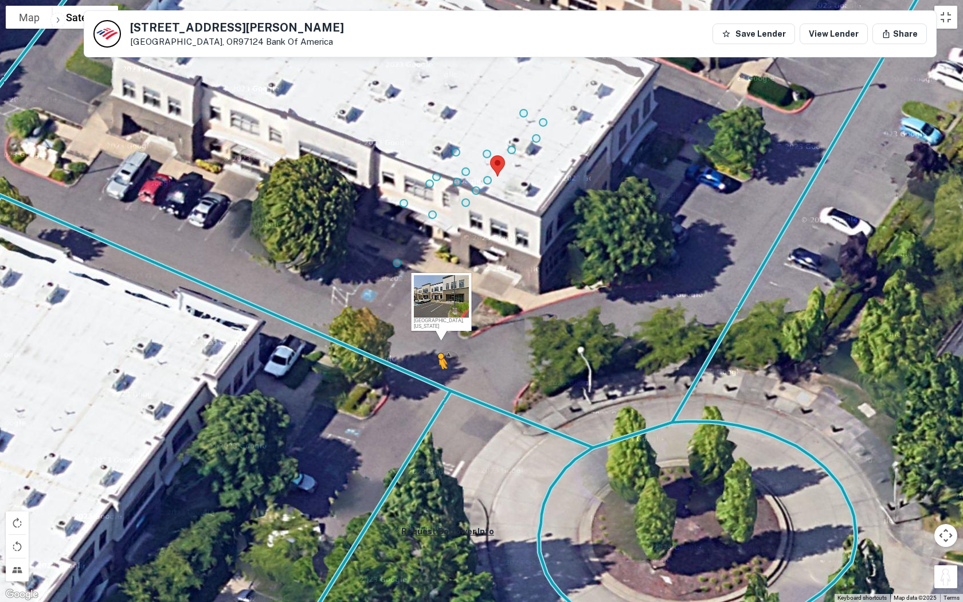
drag, startPoint x: 944, startPoint y: 574, endPoint x: 435, endPoint y: 363, distance: 550.9
click at [425, 368] on div "To activate drag with keyboard, press Alt + Enter. Once in keyboard drag state,…" at bounding box center [481, 301] width 963 height 602
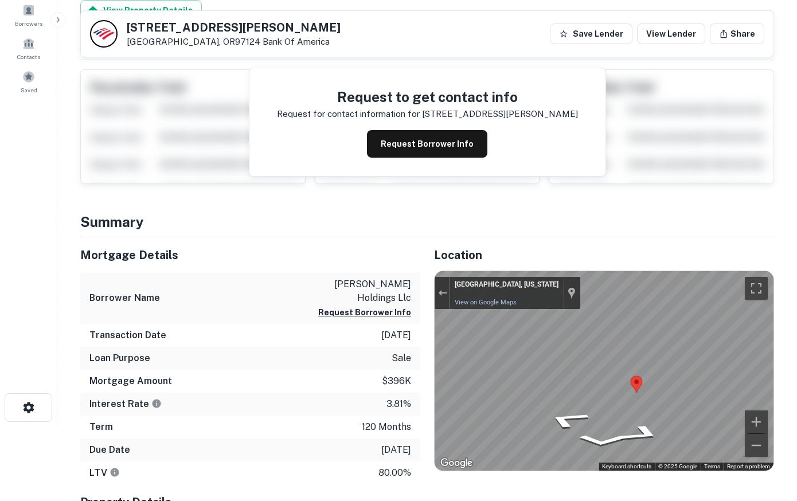
scroll to position [0, 0]
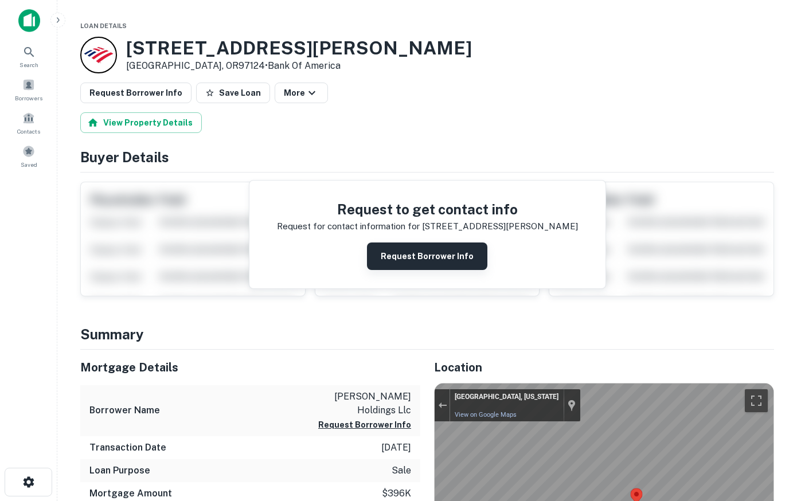
click at [427, 259] on button "Request Borrower Info" at bounding box center [427, 257] width 120 height 28
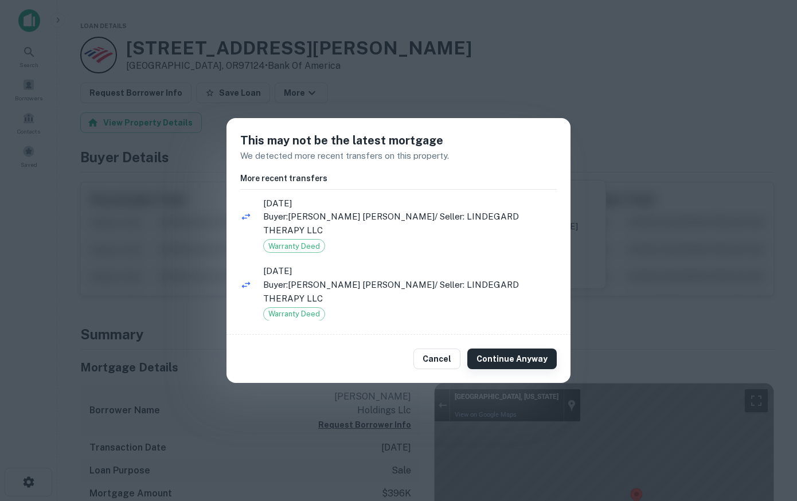
click at [515, 358] on button "Continue Anyway" at bounding box center [511, 359] width 89 height 21
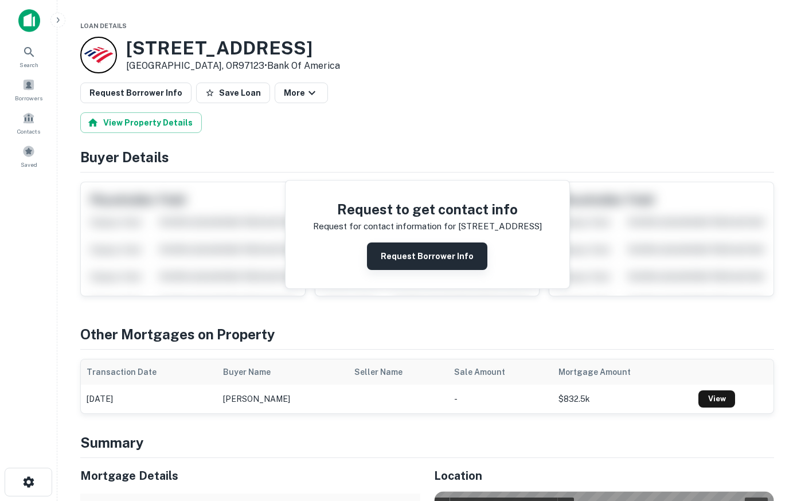
click at [427, 259] on button "Request Borrower Info" at bounding box center [427, 257] width 120 height 28
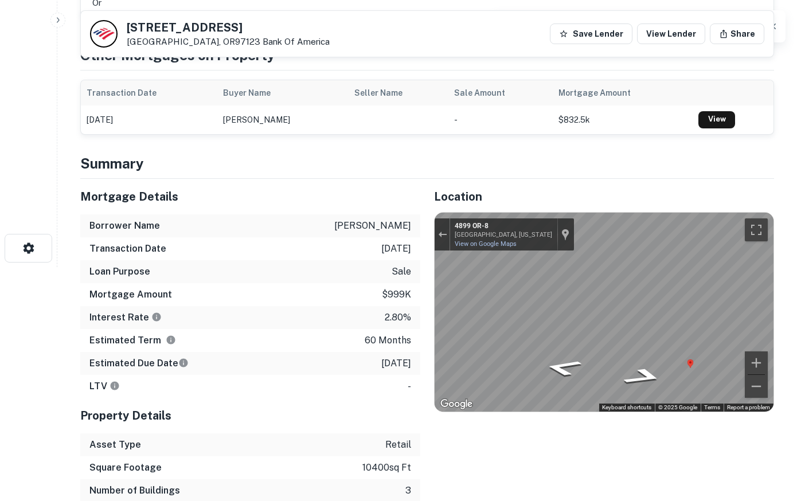
scroll to position [232, 0]
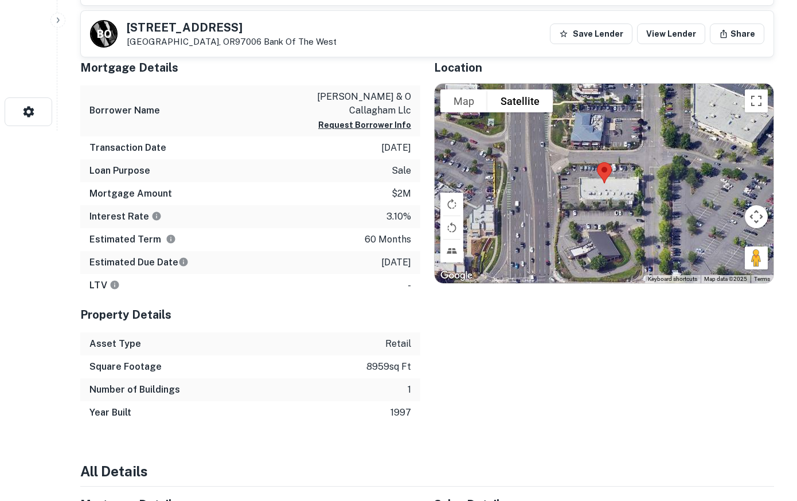
scroll to position [351, 0]
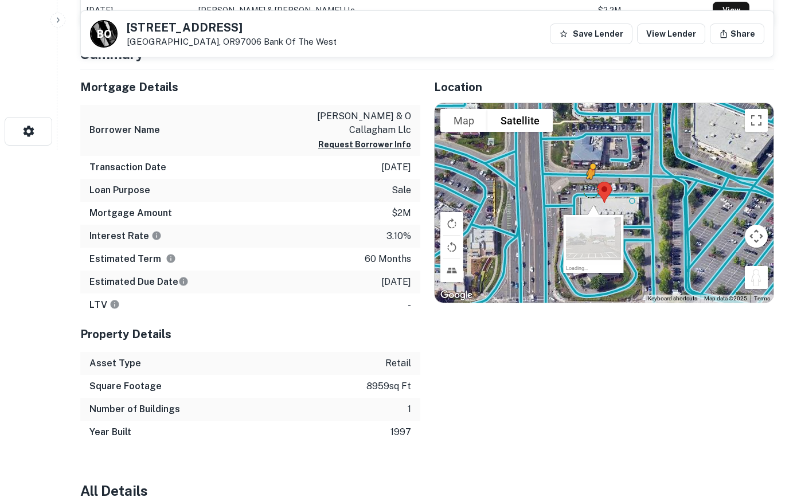
drag, startPoint x: 753, startPoint y: 279, endPoint x: 587, endPoint y: 191, distance: 188.3
click at [587, 191] on div "To activate drag with keyboard, press Alt + Enter. Once in keyboard drag state,…" at bounding box center [604, 203] width 339 height 200
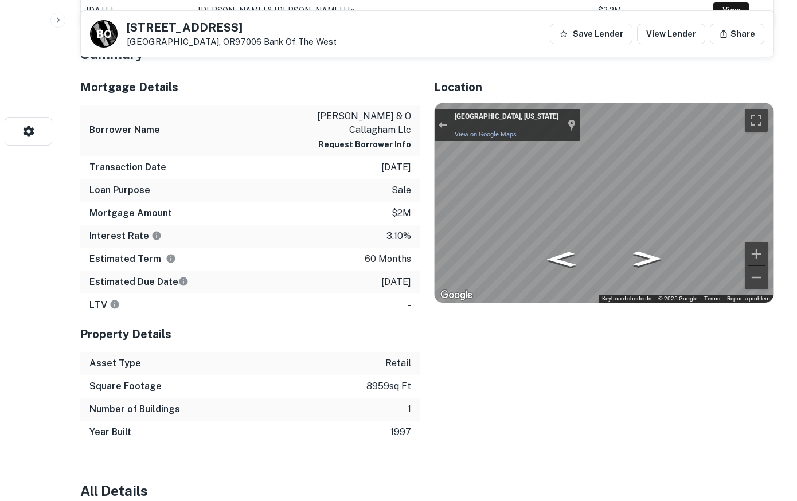
click at [407, 205] on div "Mortgage Details Borrower Name [PERSON_NAME] & o callagham llc Request Borrower…" at bounding box center [420, 256] width 707 height 374
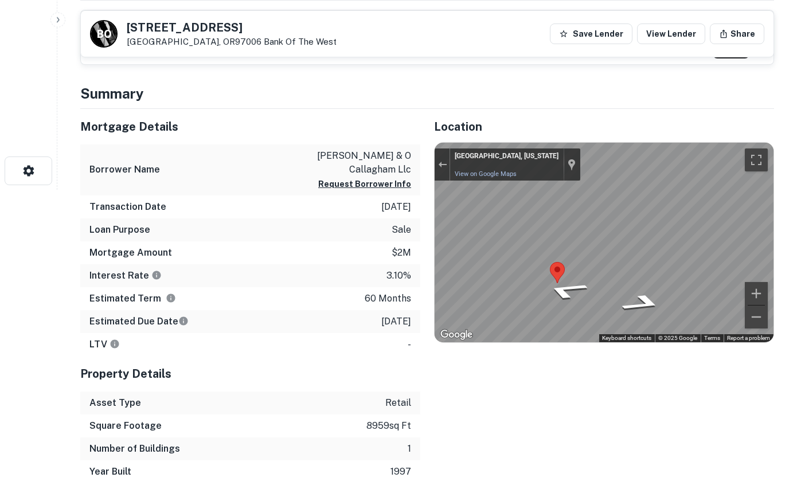
scroll to position [58, 0]
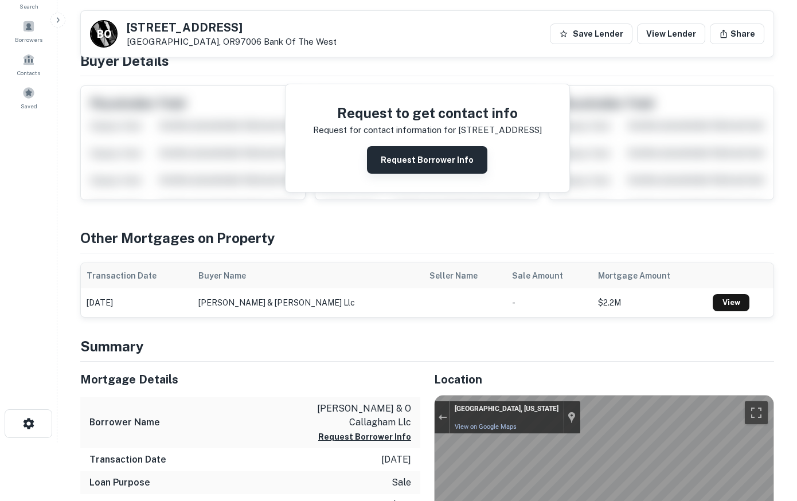
click at [412, 157] on button "Request Borrower Info" at bounding box center [427, 160] width 120 height 28
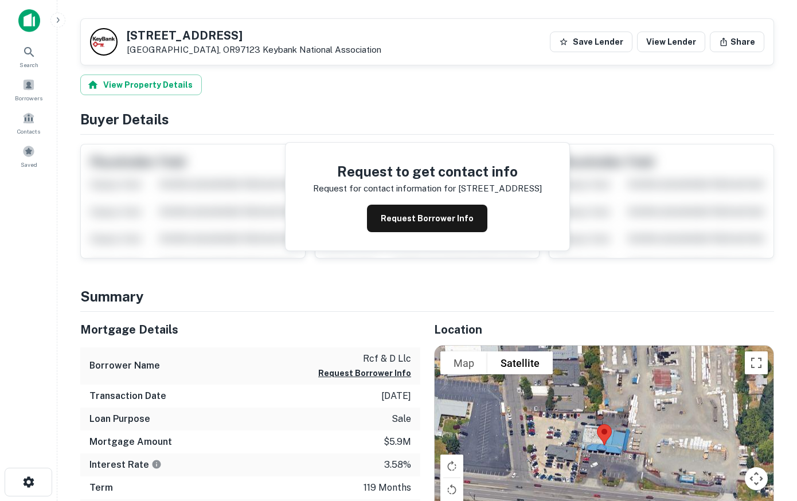
scroll to position [175, 0]
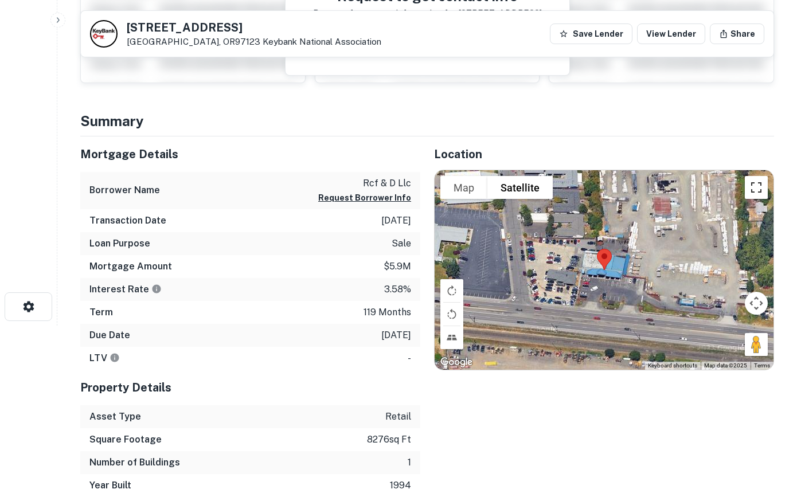
click at [757, 183] on button "Toggle fullscreen view" at bounding box center [756, 187] width 23 height 23
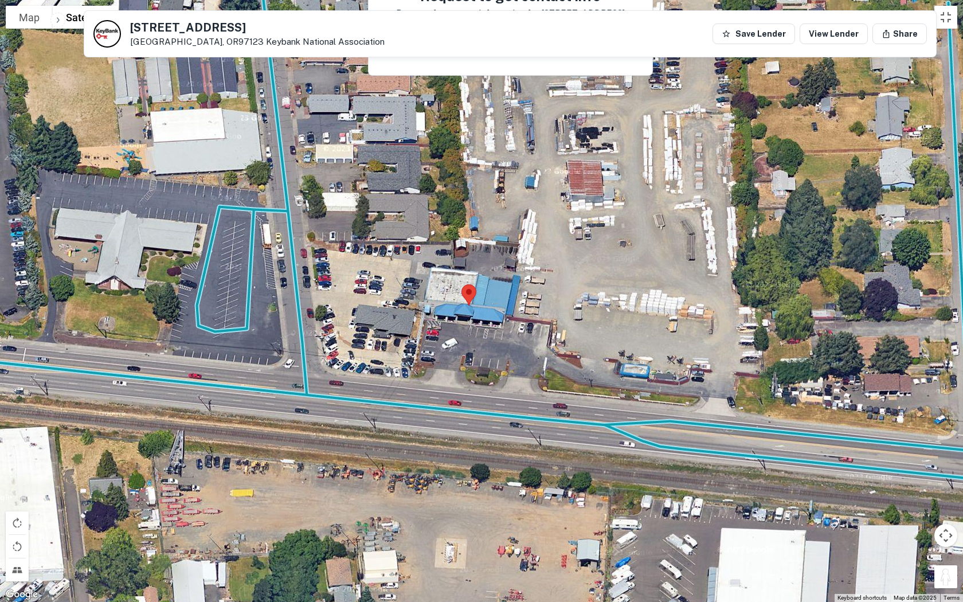
drag, startPoint x: 947, startPoint y: 574, endPoint x: 472, endPoint y: 395, distance: 506.8
click at [472, 395] on div "To activate drag with keyboard, press Alt + Enter. Once in keyboard drag state,…" at bounding box center [481, 301] width 963 height 602
drag, startPoint x: 950, startPoint y: 573, endPoint x: 451, endPoint y: 410, distance: 524.9
click at [451, 410] on div "To activate drag with keyboard, press Alt + Enter. Once in keyboard drag state,…" at bounding box center [481, 301] width 963 height 602
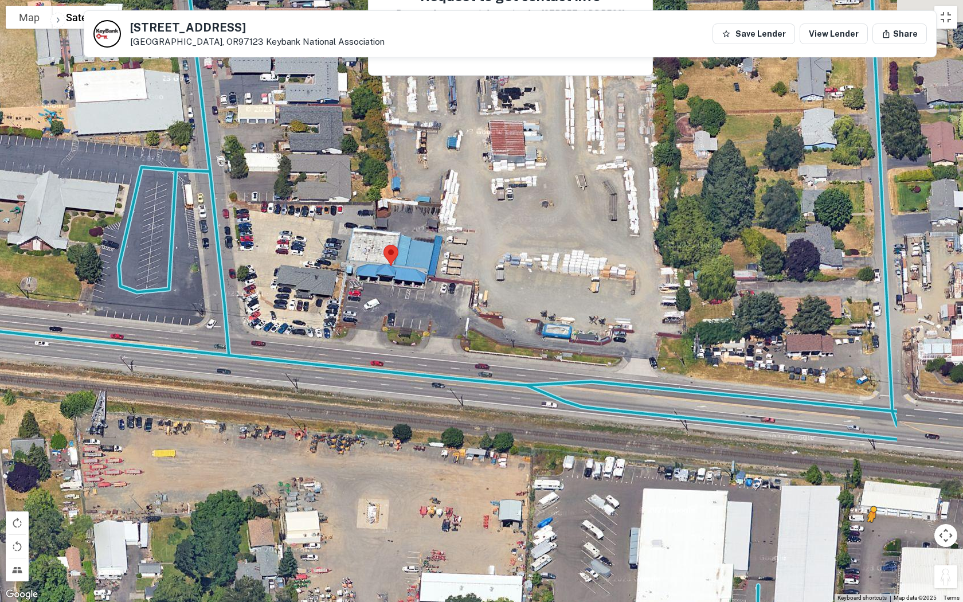
drag, startPoint x: 568, startPoint y: 380, endPoint x: 497, endPoint y: 333, distance: 85.4
click at [497, 333] on div "To activate drag with keyboard, press Alt + Enter. Once in keyboard drag state,…" at bounding box center [481, 301] width 963 height 602
click at [796, 501] on button "Drag Pegman onto the map to open Street View" at bounding box center [946, 576] width 23 height 23
click at [387, 374] on div "To activate drag with keyboard, press Alt + Enter. Once in keyboard drag state,…" at bounding box center [481, 301] width 963 height 602
drag, startPoint x: 948, startPoint y: 577, endPoint x: 722, endPoint y: 484, distance: 243.9
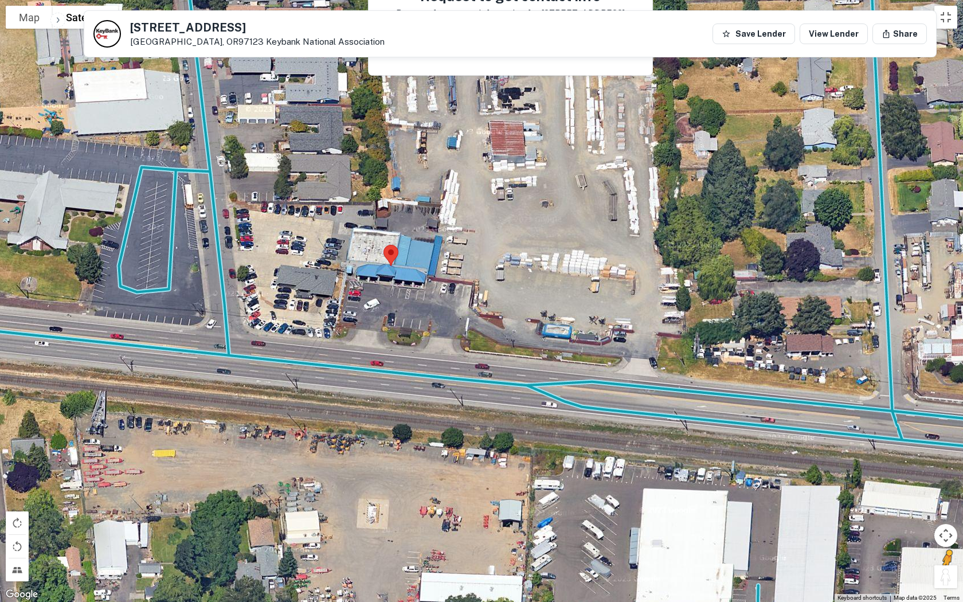
click at [722, 484] on div "To activate drag with keyboard, press Alt + Enter. Once in keyboard drag state,…" at bounding box center [481, 301] width 963 height 602
click at [796, 27] on button "Toggle fullscreen view" at bounding box center [946, 17] width 23 height 23
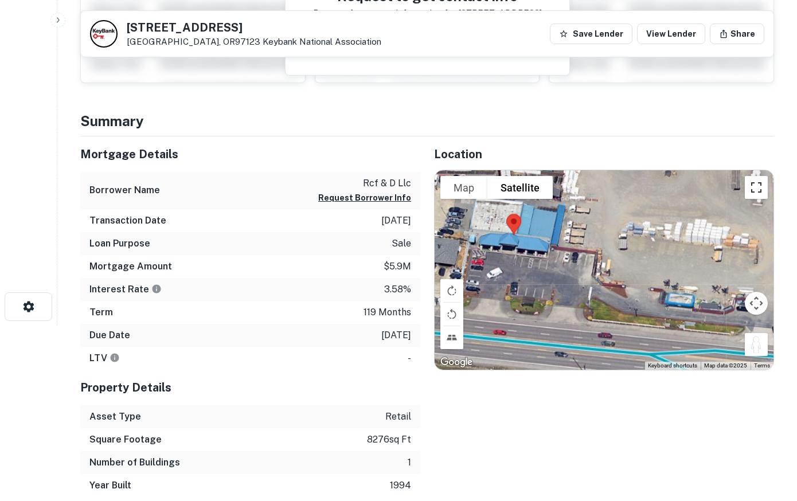
click at [756, 185] on button "Toggle fullscreen view" at bounding box center [756, 187] width 23 height 23
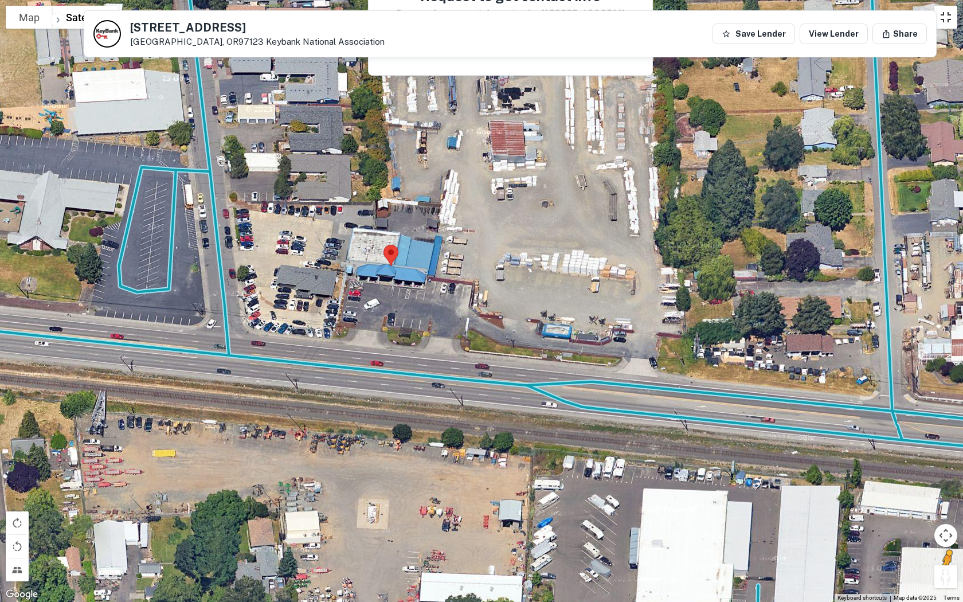
click at [796, 24] on button "Toggle fullscreen view" at bounding box center [946, 17] width 23 height 23
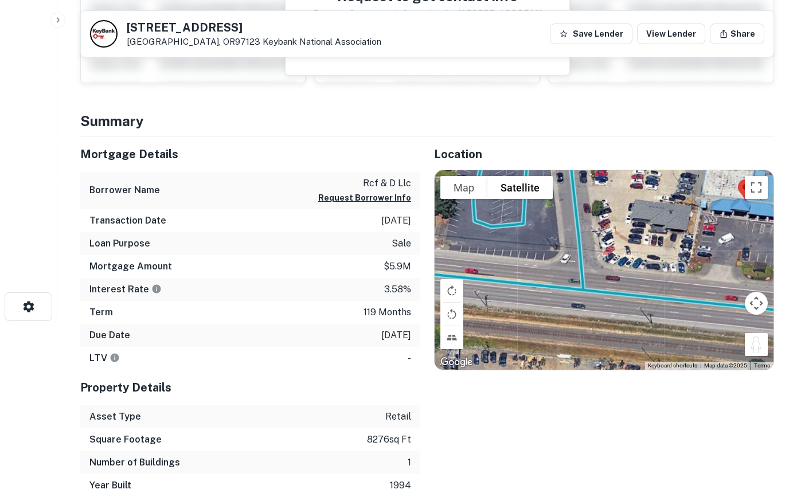
drag, startPoint x: 525, startPoint y: 275, endPoint x: 758, endPoint y: 241, distance: 235.8
click at [758, 241] on div "To activate drag with keyboard, press Alt + Enter. Once in keyboard drag state,…" at bounding box center [604, 270] width 339 height 200
click at [757, 183] on button "Toggle fullscreen view" at bounding box center [756, 187] width 23 height 23
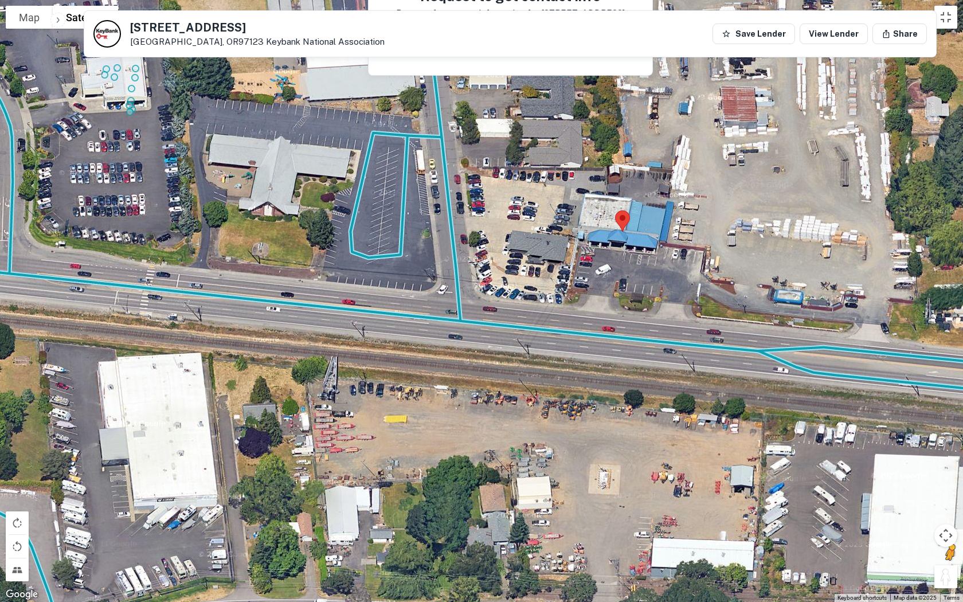
drag, startPoint x: 950, startPoint y: 572, endPoint x: 494, endPoint y: 323, distance: 519.3
click at [510, 329] on div "To activate drag with keyboard, press Alt + Enter. Once in keyboard drag state,…" at bounding box center [481, 301] width 963 height 602
click at [494, 323] on div "To activate drag with keyboard, press Alt + Enter. Once in keyboard drag state,…" at bounding box center [481, 301] width 963 height 602
click at [796, 501] on button "Drag Pegman onto the map to open Street View" at bounding box center [946, 576] width 23 height 23
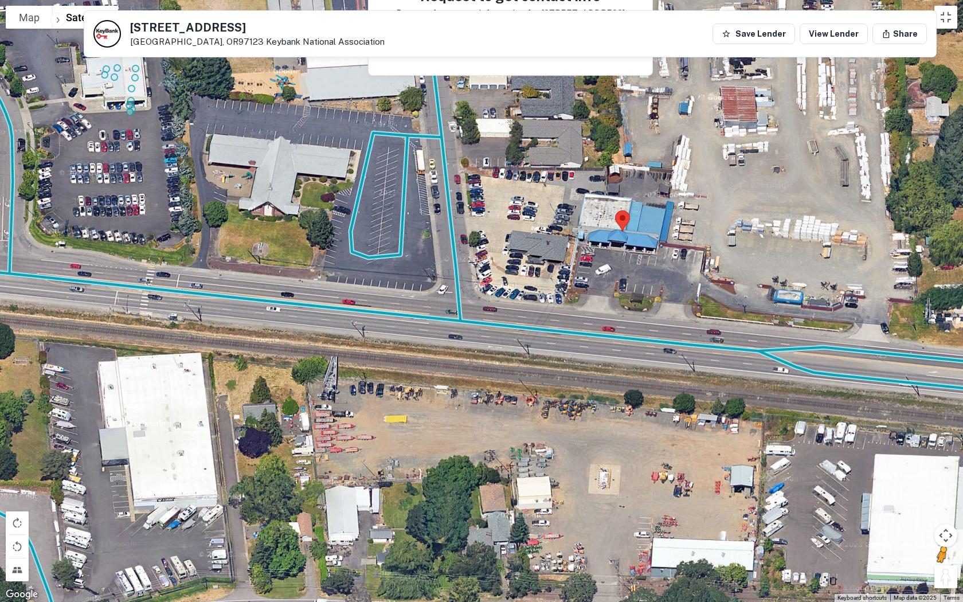
drag, startPoint x: 941, startPoint y: 560, endPoint x: 881, endPoint y: 538, distance: 63.8
click at [796, 501] on div "To activate drag with keyboard, press Alt + Enter. Once in keyboard drag state,…" at bounding box center [481, 301] width 963 height 602
click at [796, 22] on button "Toggle fullscreen view" at bounding box center [946, 17] width 23 height 23
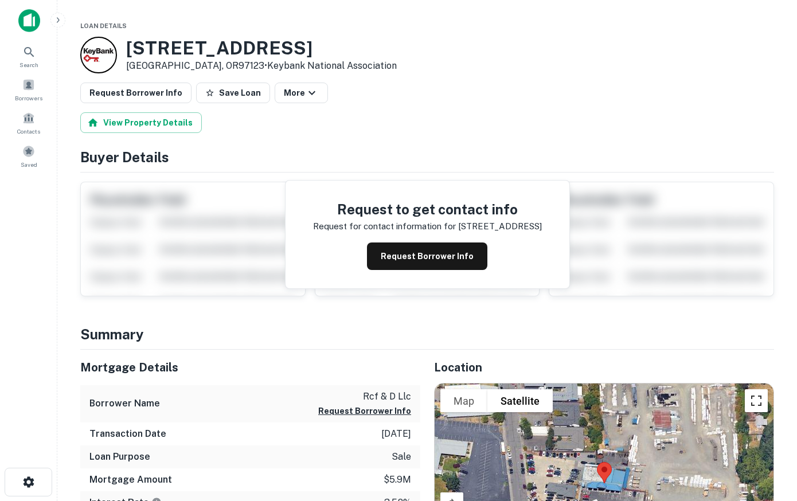
click at [752, 398] on button "Toggle fullscreen view" at bounding box center [756, 400] width 23 height 23
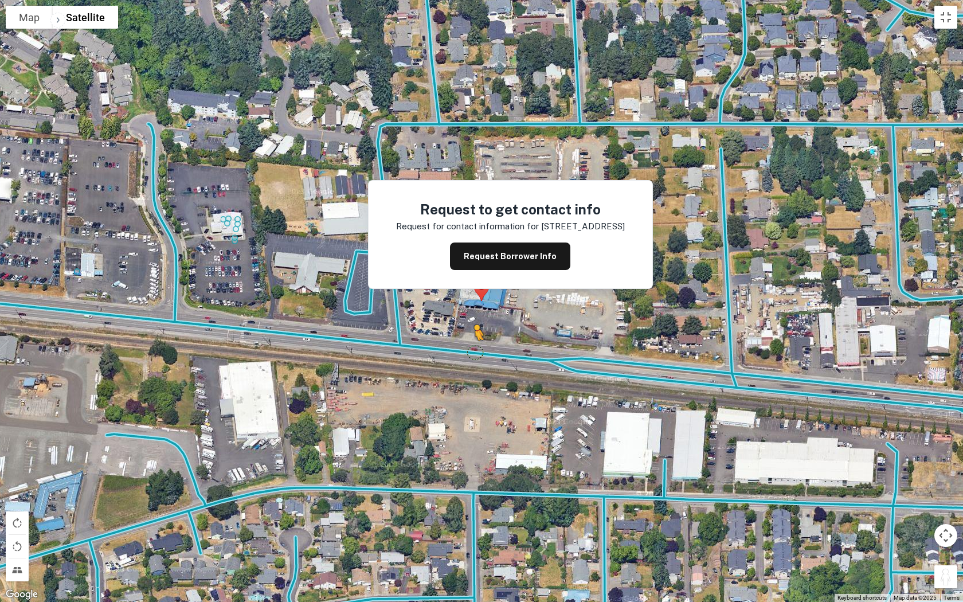
drag, startPoint x: 940, startPoint y: 569, endPoint x: 474, endPoint y: 351, distance: 514.3
click at [474, 351] on div "To activate drag with keyboard, press Alt + Enter. Once in keyboard drag state,…" at bounding box center [481, 301] width 963 height 602
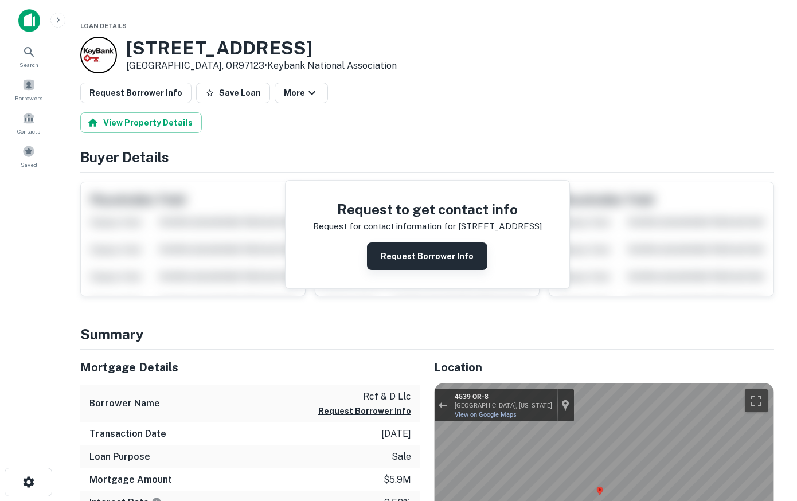
click at [404, 261] on button "Request Borrower Info" at bounding box center [427, 257] width 120 height 28
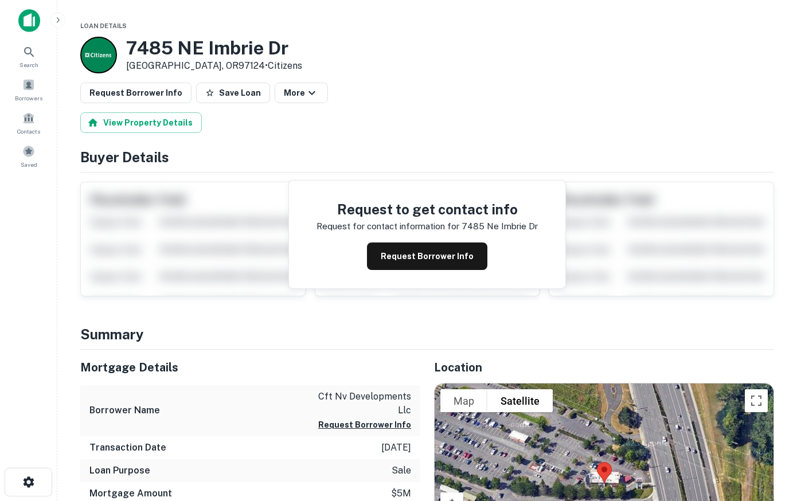
scroll to position [234, 0]
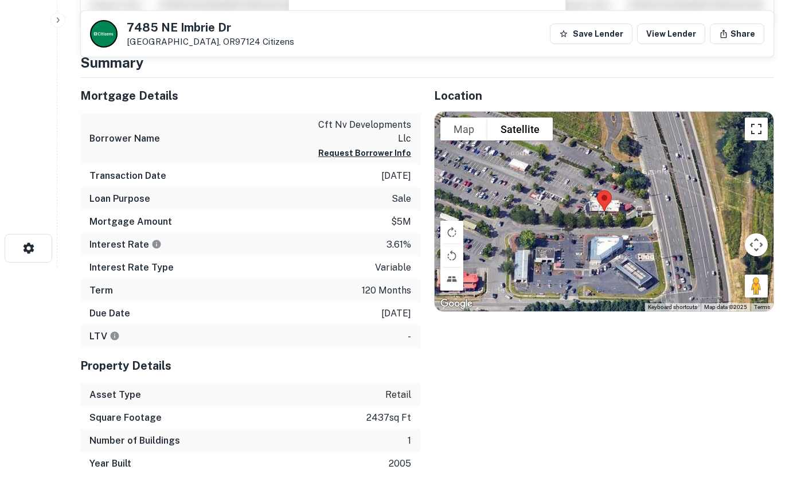
click at [760, 128] on button "Toggle fullscreen view" at bounding box center [756, 129] width 23 height 23
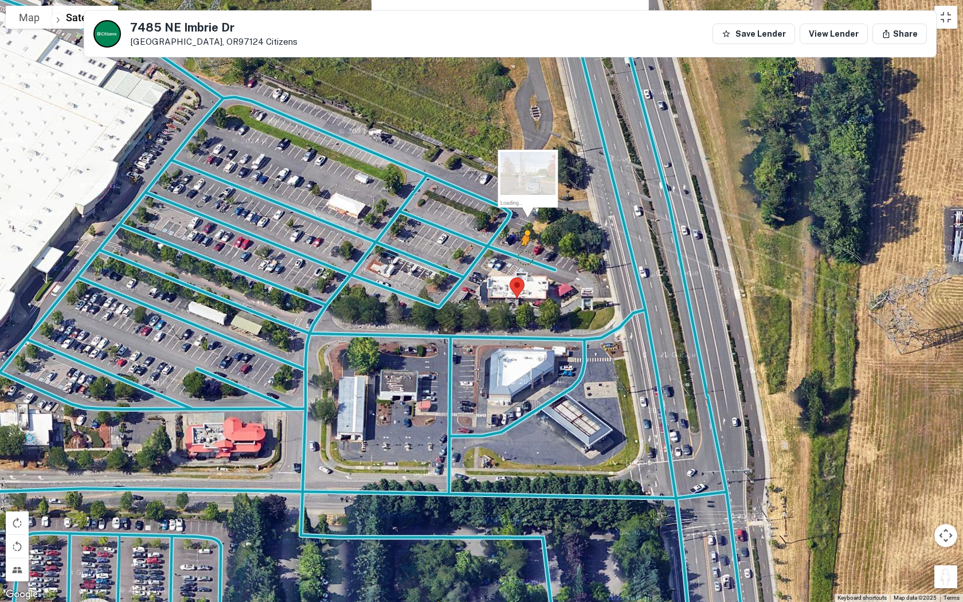
drag, startPoint x: 944, startPoint y: 572, endPoint x: 523, endPoint y: 254, distance: 527.6
click at [523, 254] on div "To activate drag with keyboard, press Alt + Enter. Once in keyboard drag state,…" at bounding box center [481, 301] width 963 height 602
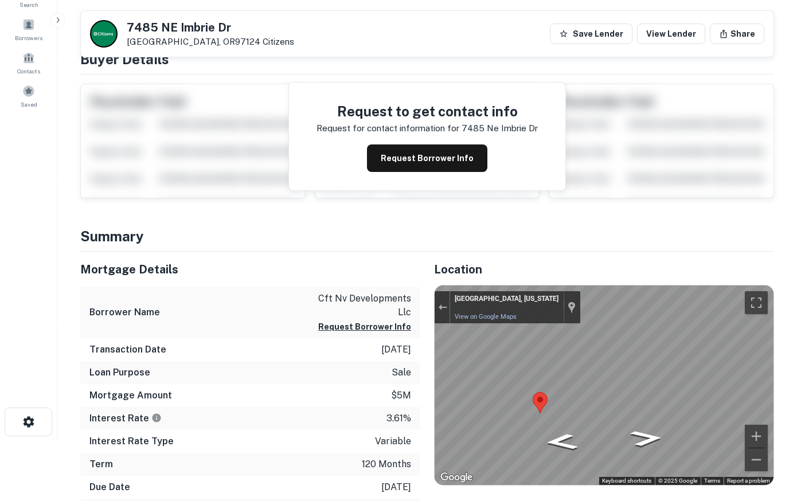
scroll to position [0, 0]
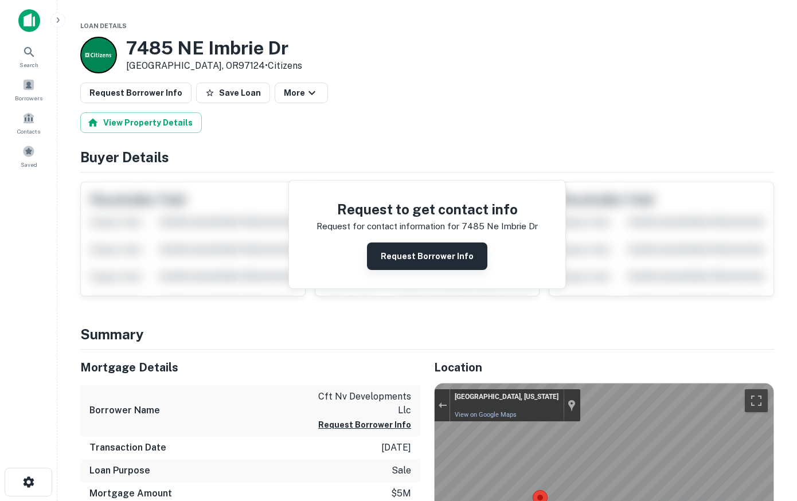
click at [412, 261] on button "Request Borrower Info" at bounding box center [427, 257] width 120 height 28
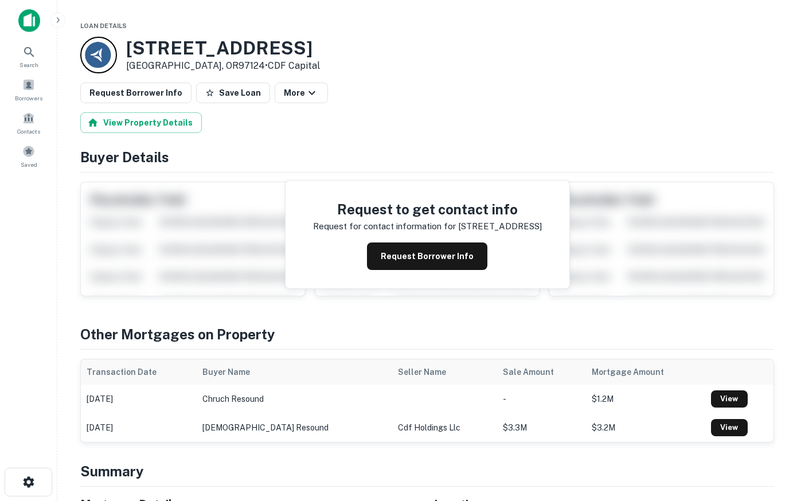
scroll to position [351, 0]
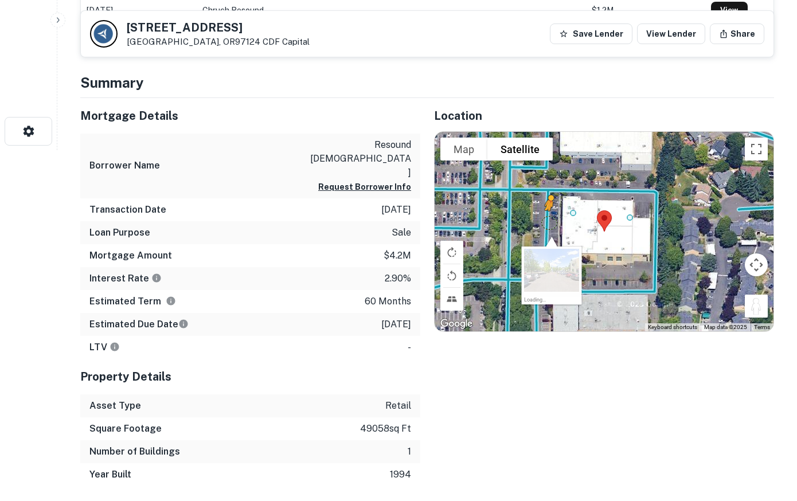
drag, startPoint x: 755, startPoint y: 307, endPoint x: 546, endPoint y: 221, distance: 225.5
click at [546, 221] on div "To activate drag with keyboard, press Alt + Enter. Once in keyboard drag state,…" at bounding box center [604, 232] width 339 height 200
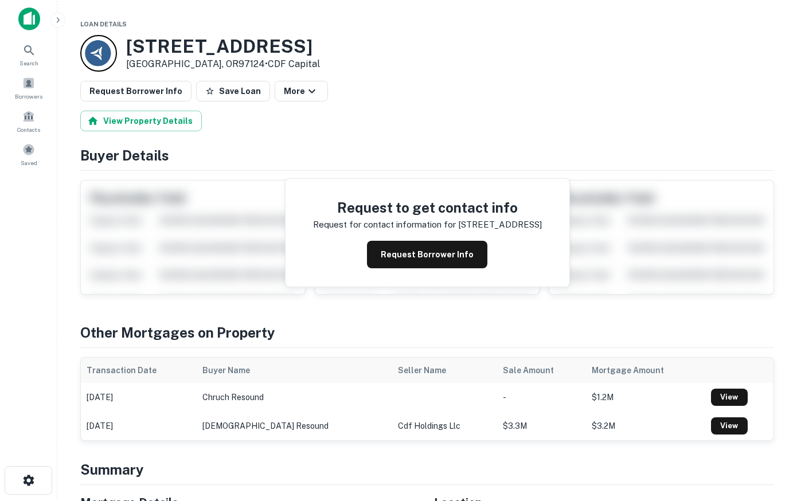
scroll to position [0, 0]
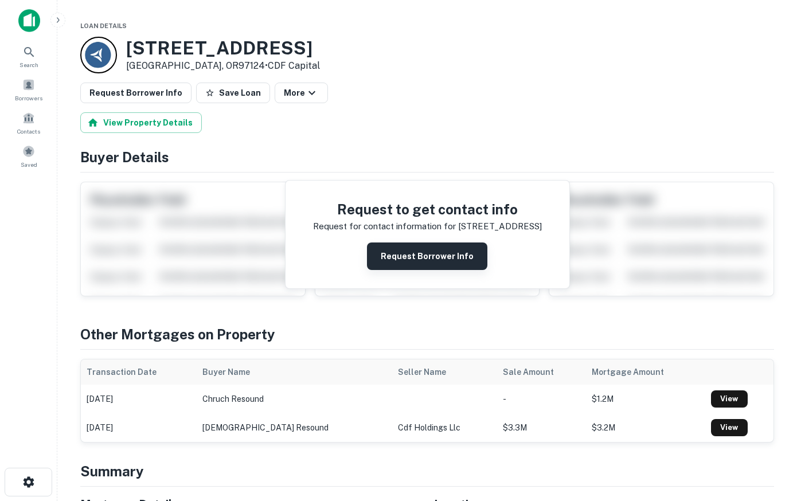
click at [429, 254] on button "Request Borrower Info" at bounding box center [427, 257] width 120 height 28
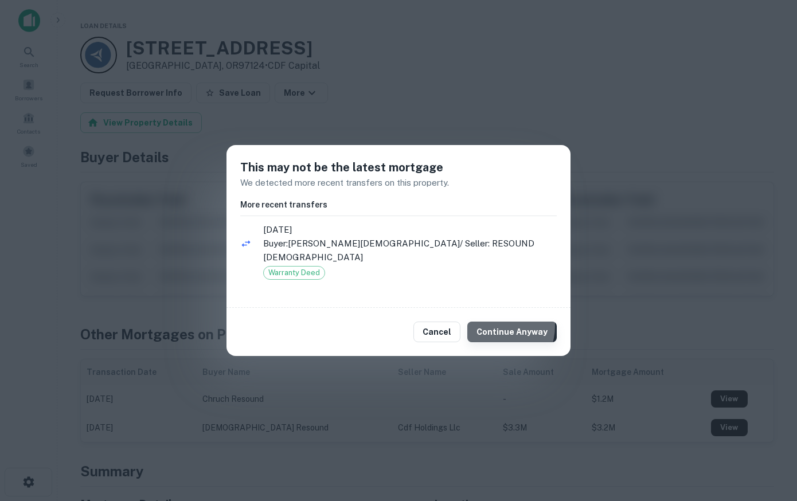
click at [498, 326] on button "Continue Anyway" at bounding box center [511, 332] width 89 height 21
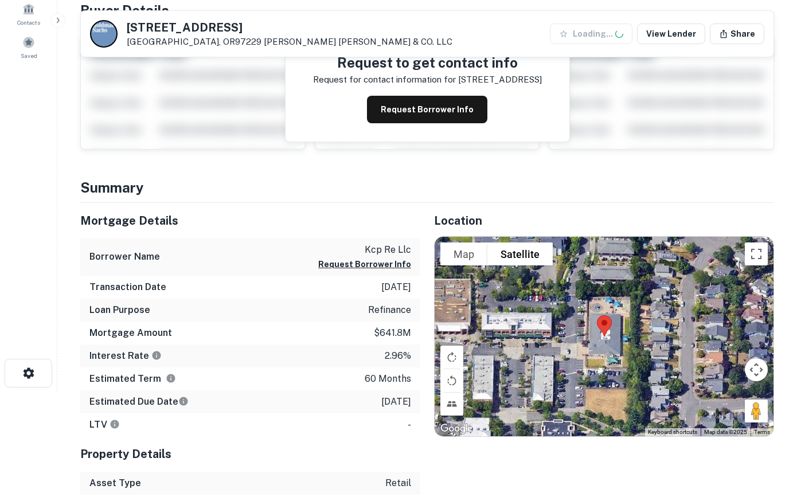
scroll to position [117, 0]
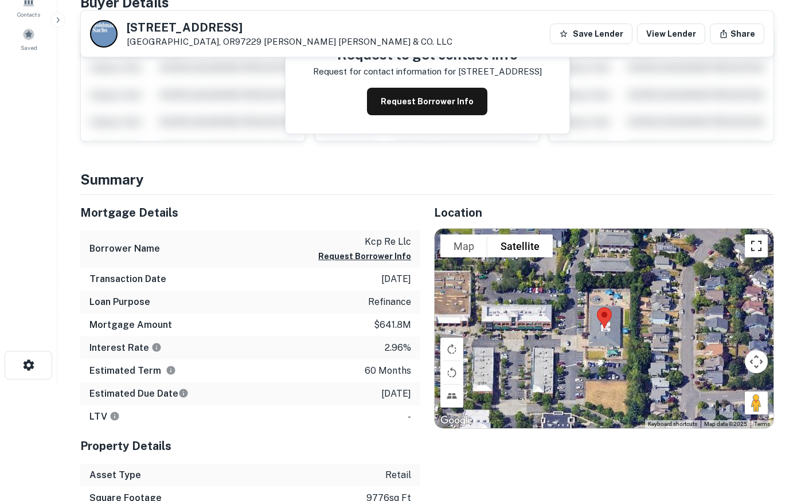
click at [750, 243] on button "Toggle fullscreen view" at bounding box center [756, 245] width 23 height 23
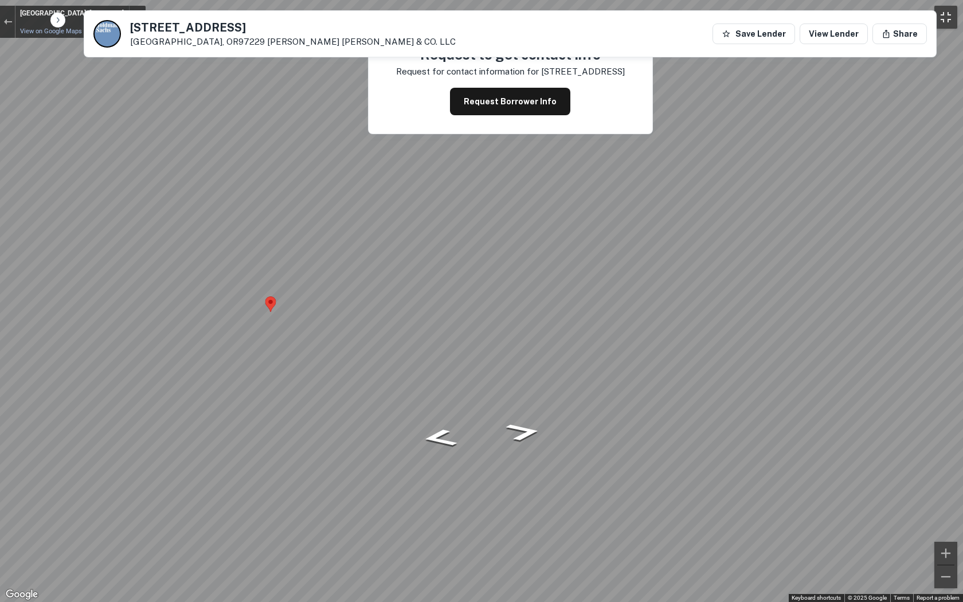
click at [796, 12] on button "Toggle fullscreen view" at bounding box center [946, 17] width 23 height 23
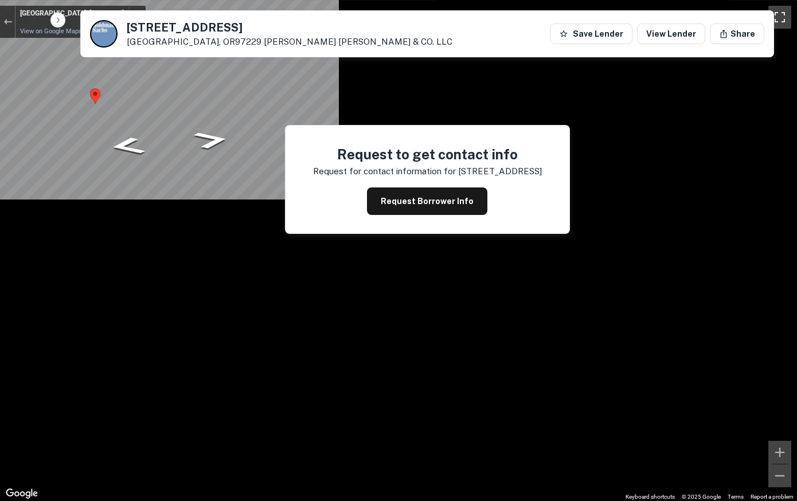
scroll to position [0, 0]
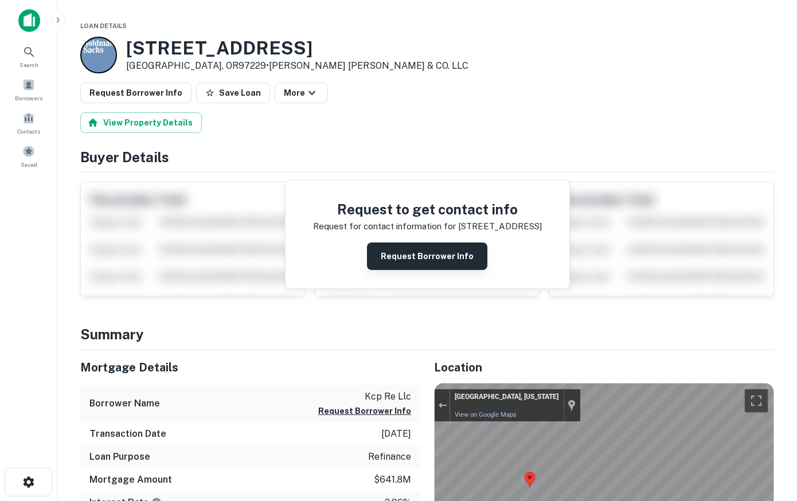
click at [438, 255] on button "Request Borrower Info" at bounding box center [427, 257] width 120 height 28
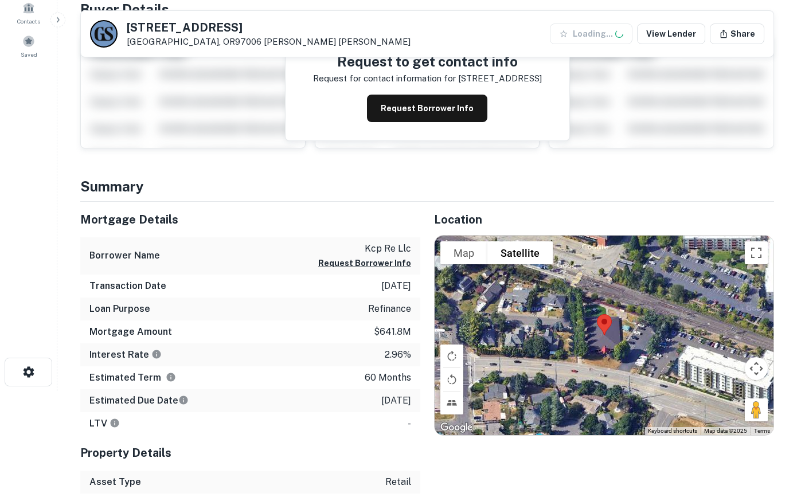
scroll to position [175, 0]
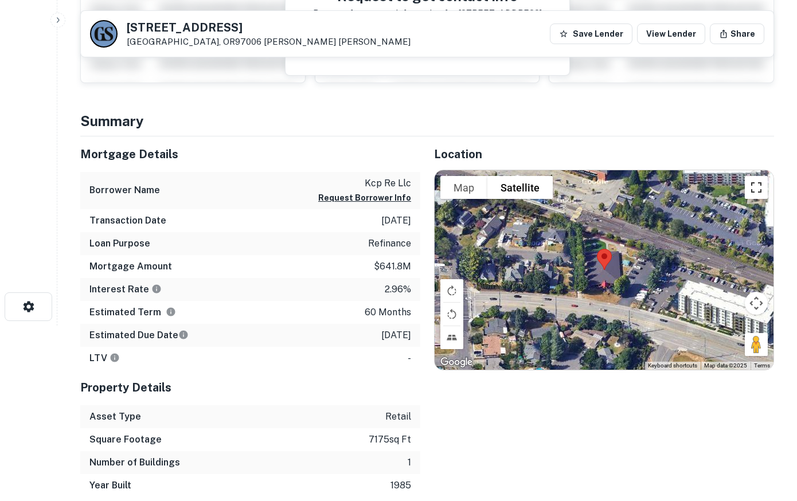
click at [751, 185] on button "Toggle fullscreen view" at bounding box center [756, 187] width 23 height 23
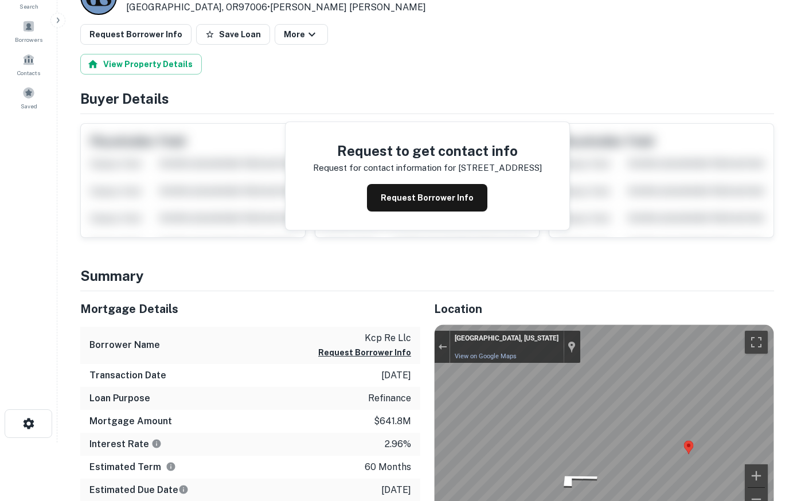
scroll to position [0, 0]
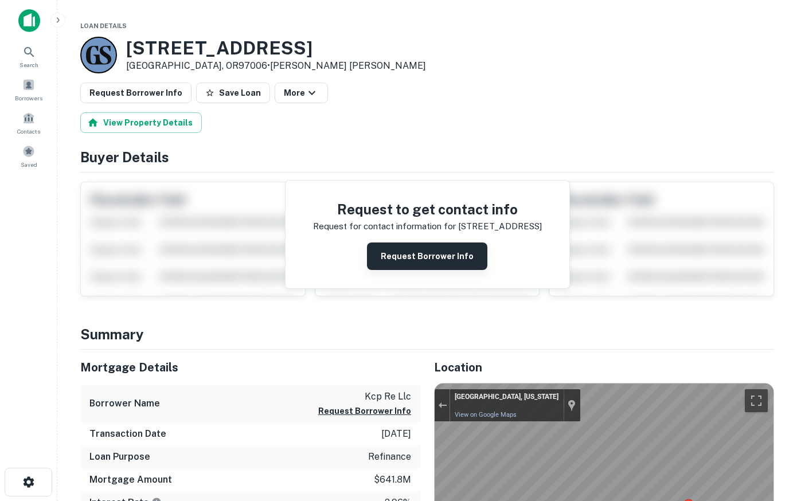
click at [436, 257] on button "Request Borrower Info" at bounding box center [427, 257] width 120 height 28
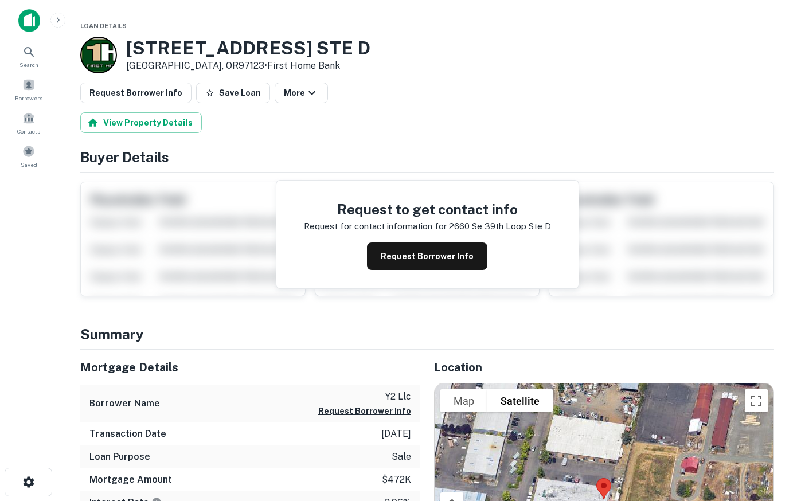
drag, startPoint x: 576, startPoint y: 406, endPoint x: 575, endPoint y: 415, distance: 9.2
click at [575, 415] on div at bounding box center [604, 484] width 339 height 200
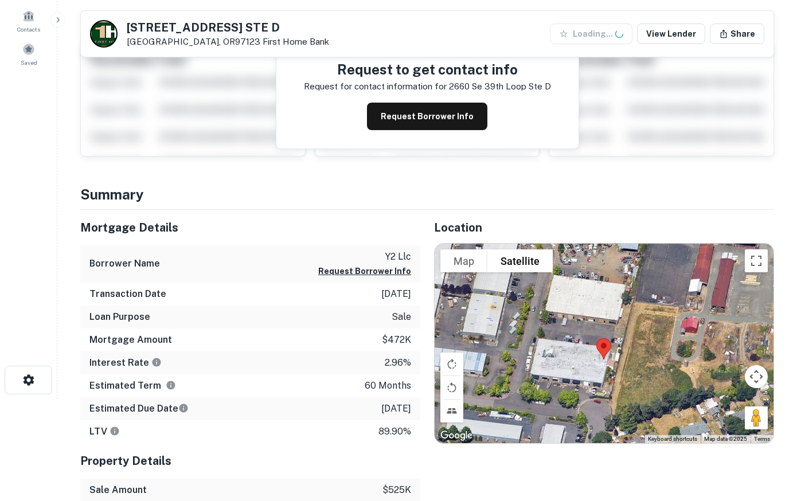
scroll to position [175, 0]
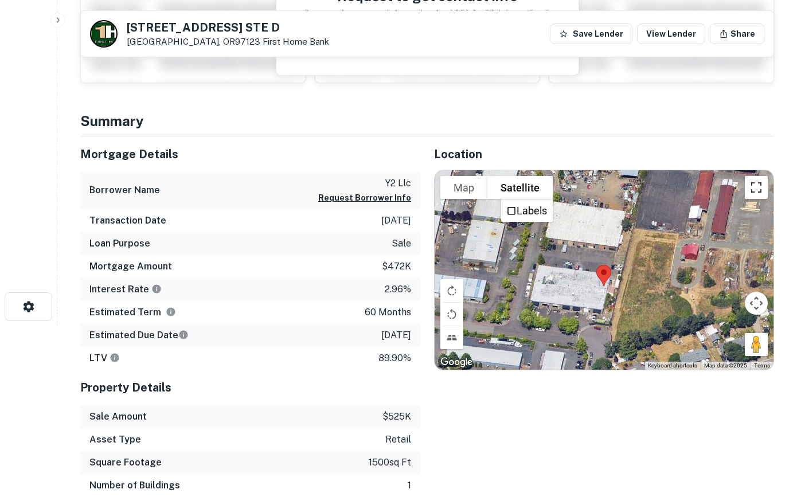
click at [755, 187] on button "Toggle fullscreen view" at bounding box center [756, 187] width 23 height 23
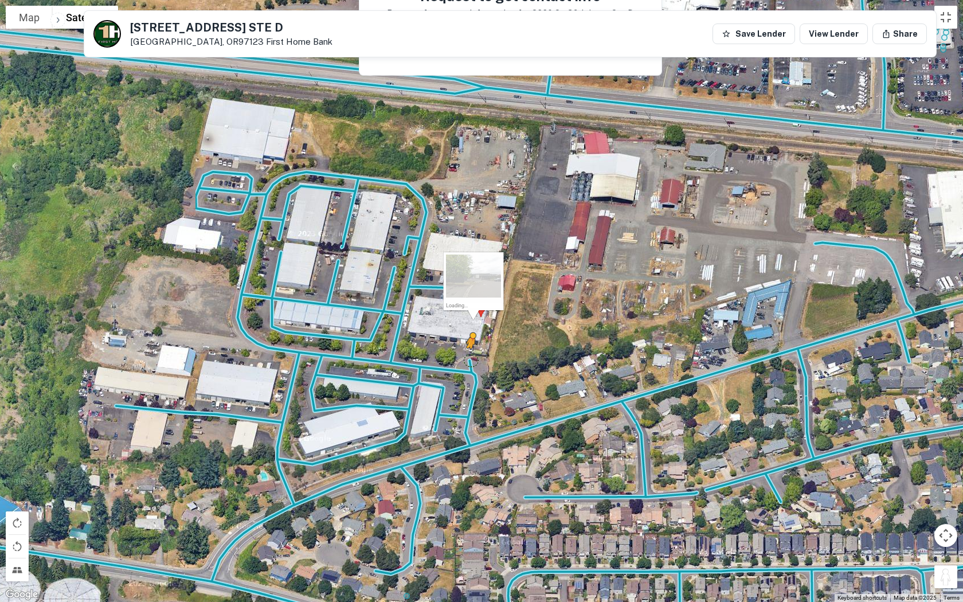
drag, startPoint x: 946, startPoint y: 575, endPoint x: 469, endPoint y: 358, distance: 524.2
click at [469, 358] on div "To activate drag with keyboard, press Alt + Enter. Once in keyboard drag state,…" at bounding box center [481, 301] width 963 height 602
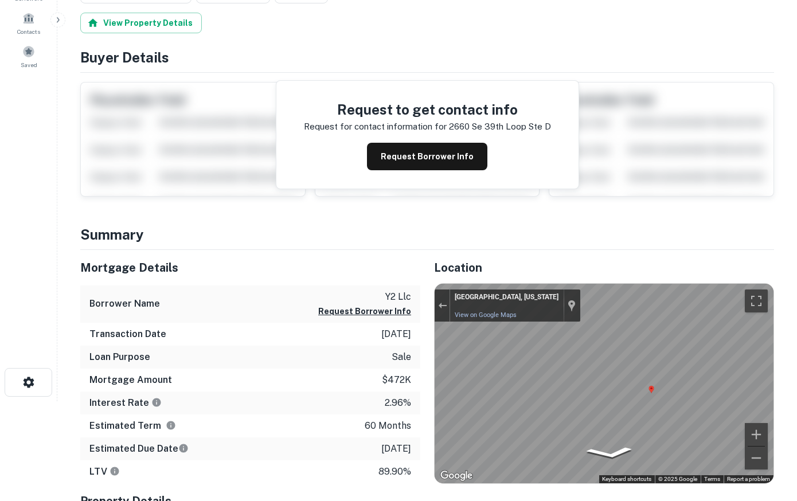
scroll to position [0, 0]
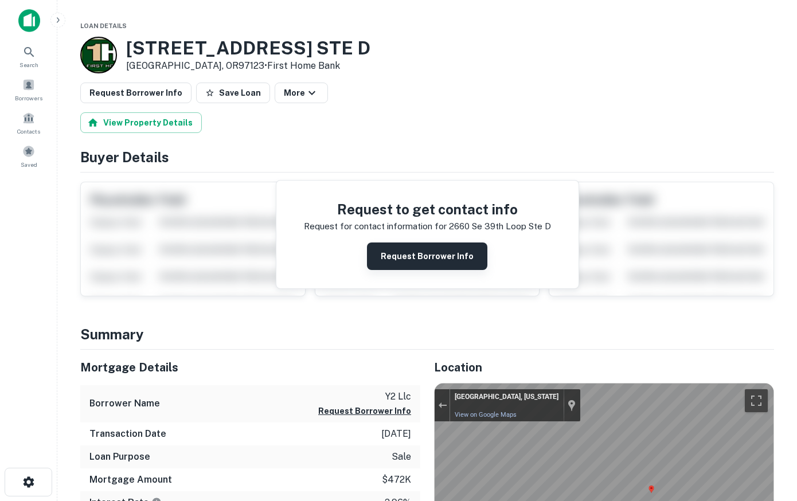
click at [435, 253] on button "Request Borrower Info" at bounding box center [427, 257] width 120 height 28
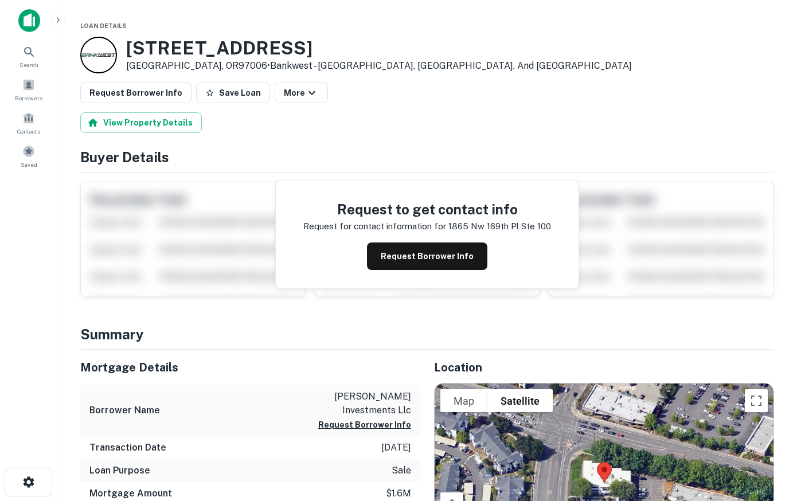
scroll to position [117, 0]
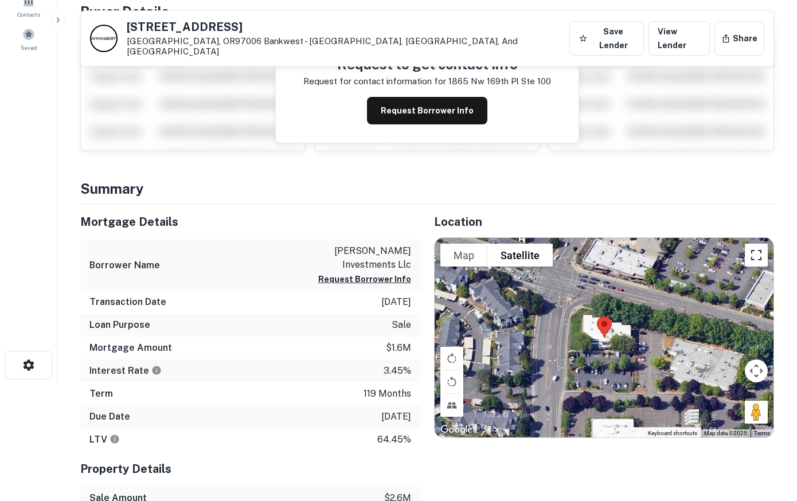
click at [756, 247] on button "Toggle fullscreen view" at bounding box center [756, 255] width 23 height 23
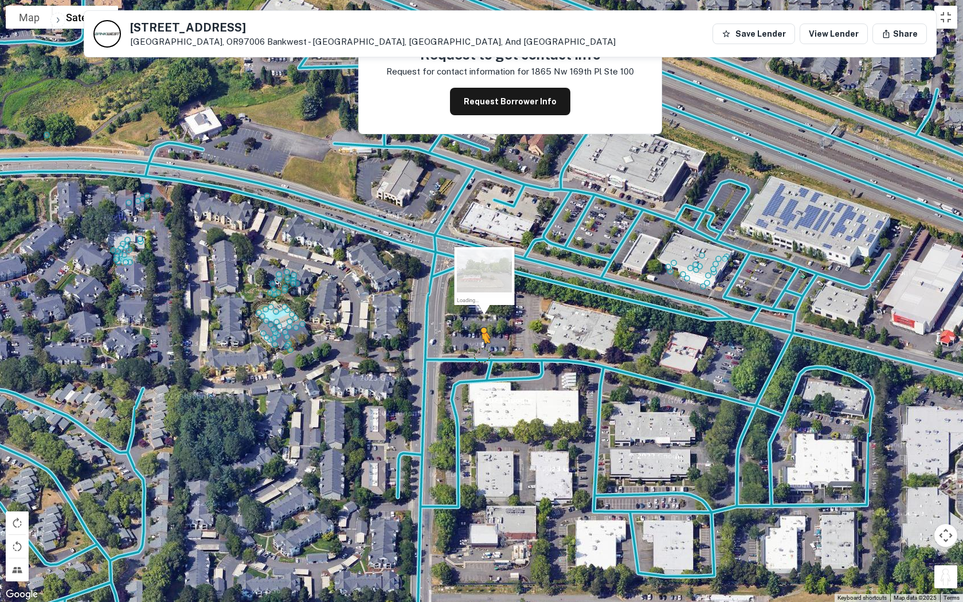
drag, startPoint x: 949, startPoint y: 566, endPoint x: 478, endPoint y: 353, distance: 517.5
click at [478, 353] on div "To activate drag with keyboard, press Alt + Enter. Once in keyboard drag state,…" at bounding box center [481, 301] width 963 height 602
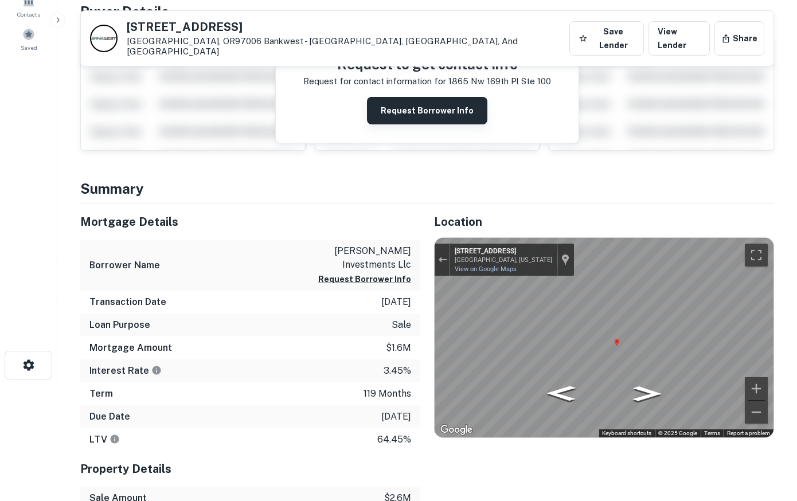
click at [456, 98] on button "Request Borrower Info" at bounding box center [427, 111] width 120 height 28
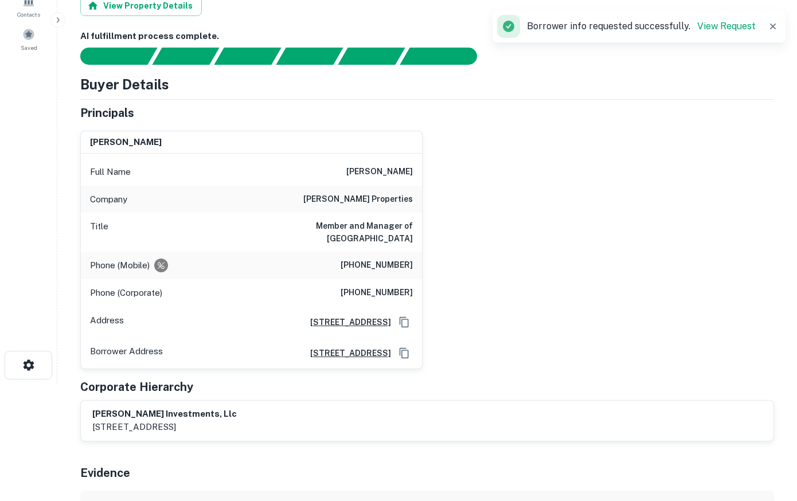
scroll to position [0, 0]
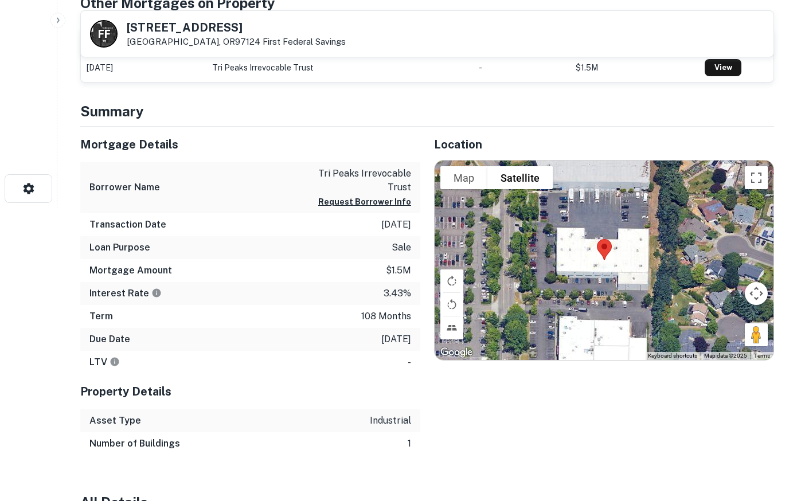
scroll to position [292, 0]
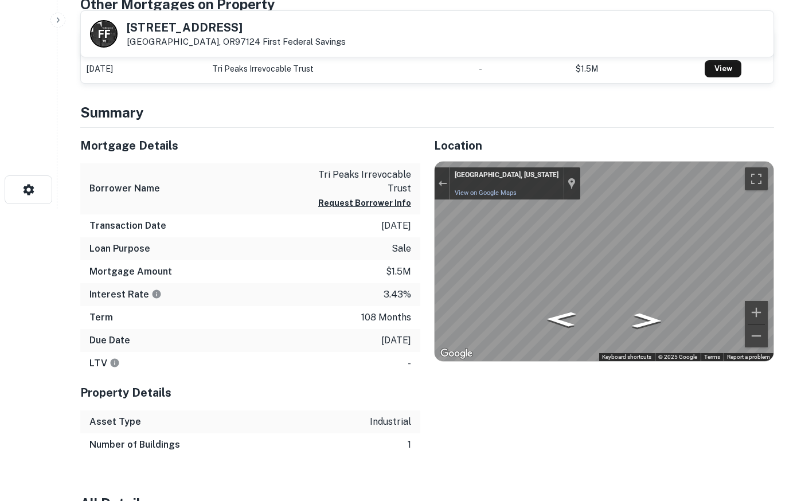
drag, startPoint x: 759, startPoint y: 338, endPoint x: 796, endPoint y: 253, distance: 92.2
click at [748, 177] on button "Toggle fullscreen view" at bounding box center [756, 178] width 23 height 23
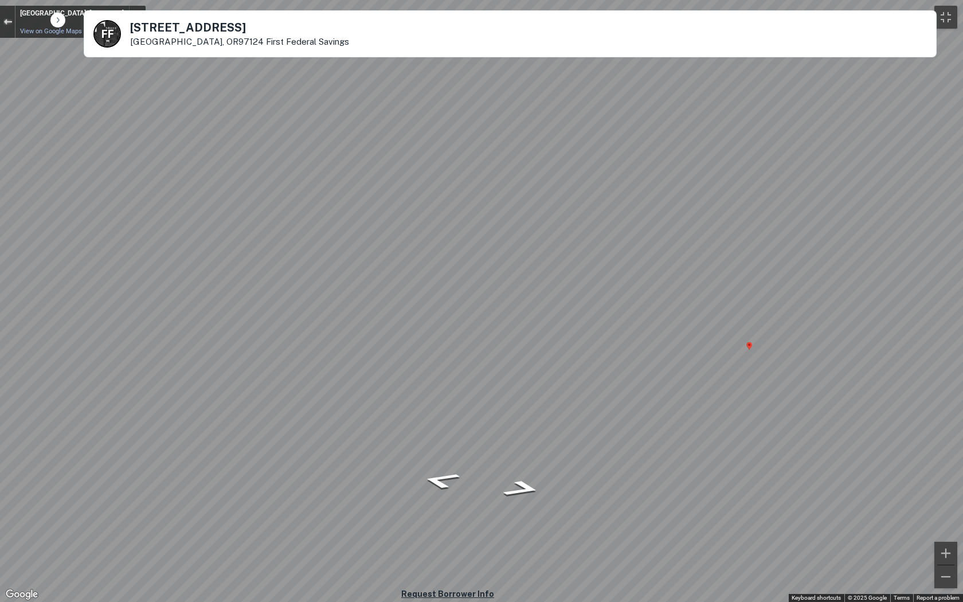
click at [7, 28] on button "Exit the Street View" at bounding box center [7, 21] width 15 height 15
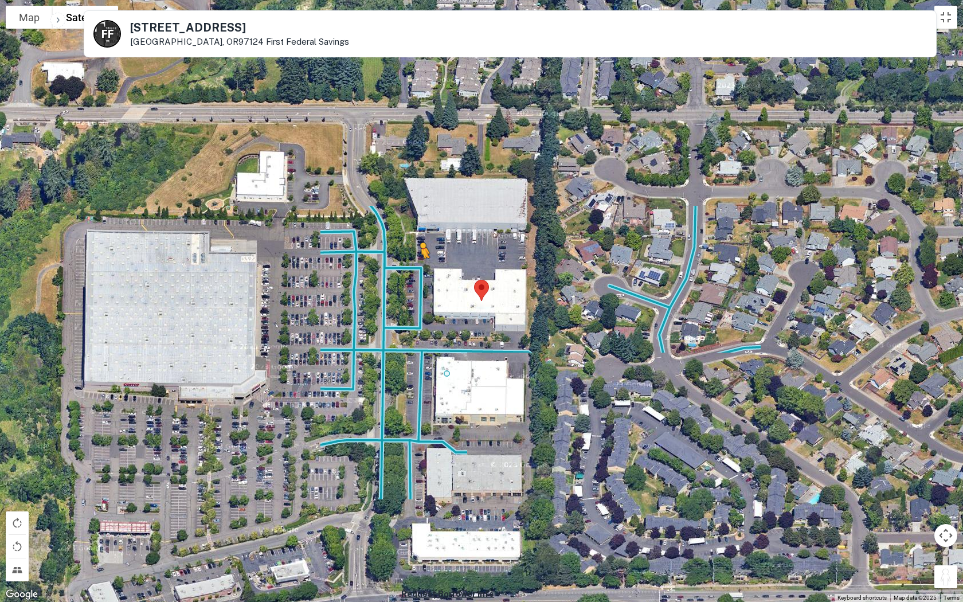
drag, startPoint x: 945, startPoint y: 577, endPoint x: 405, endPoint y: 250, distance: 631.3
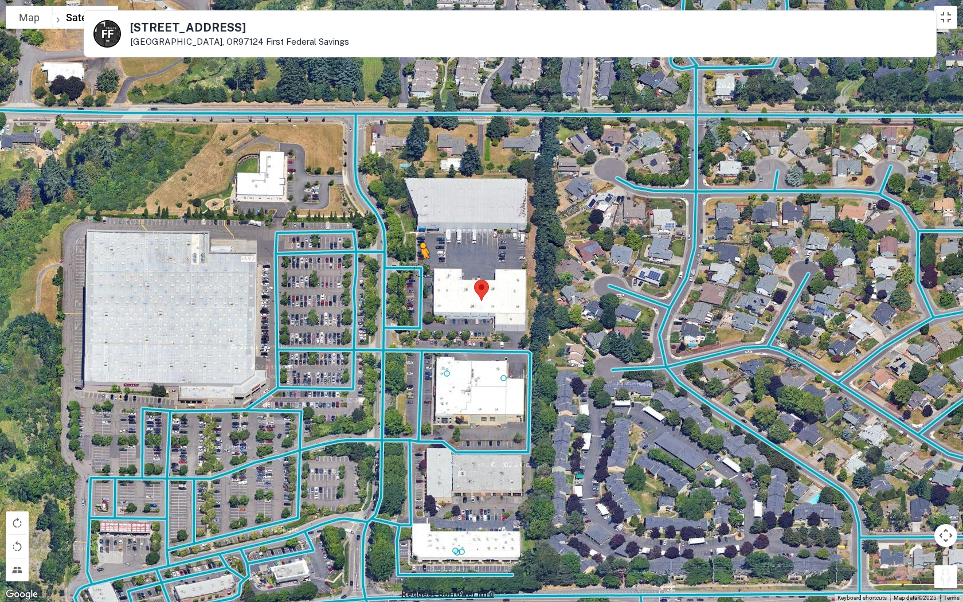
click at [405, 250] on div "To activate drag with keyboard, press Alt + Enter. Once in keyboard drag state,…" at bounding box center [481, 301] width 963 height 602
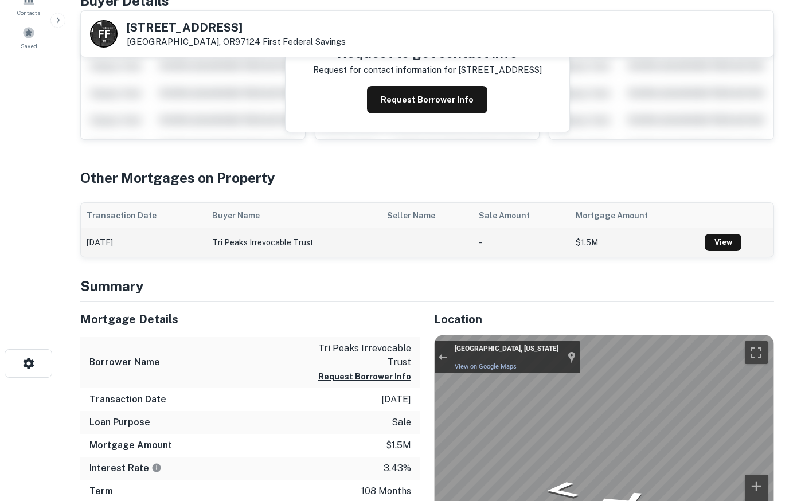
scroll to position [117, 0]
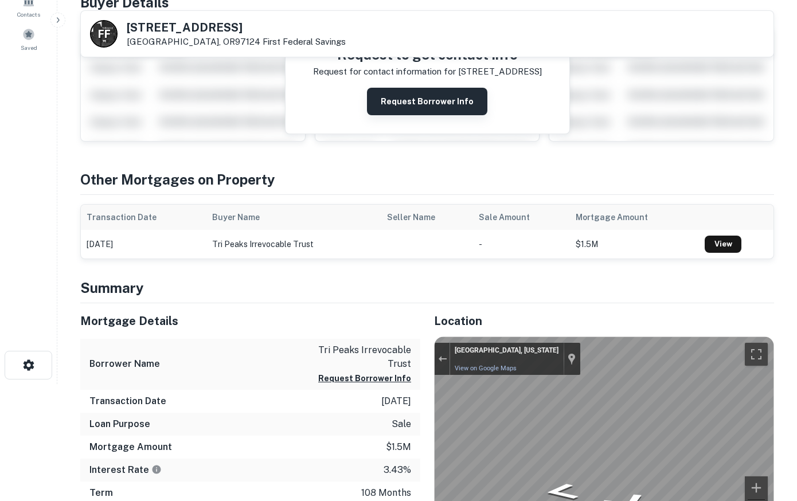
click at [440, 93] on button "Request Borrower Info" at bounding box center [427, 102] width 120 height 28
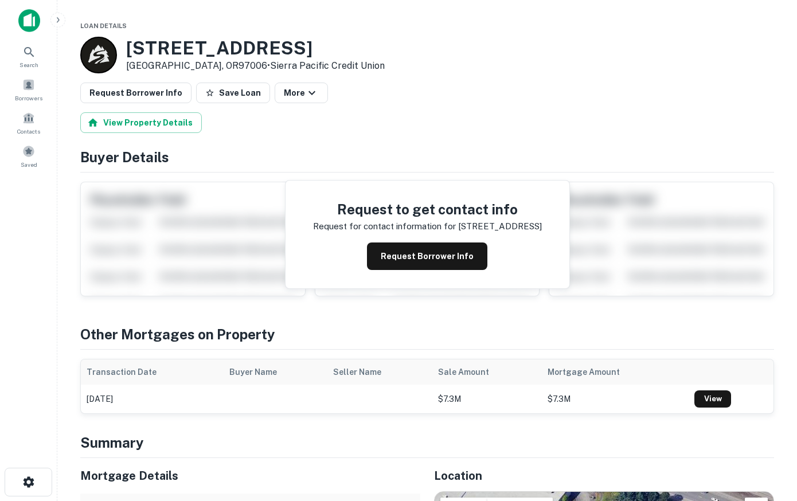
scroll to position [292, 0]
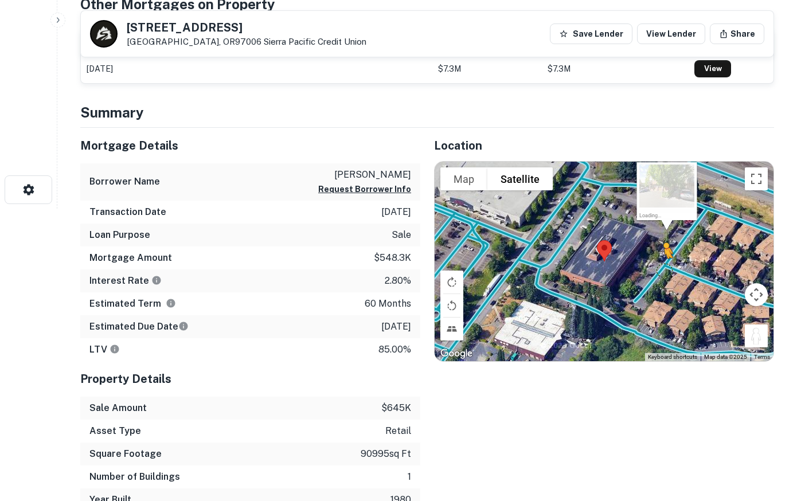
drag, startPoint x: 757, startPoint y: 337, endPoint x: 659, endPoint y: 266, distance: 120.6
click at [659, 266] on div "To activate drag with keyboard, press Alt + Enter. Once in keyboard drag state,…" at bounding box center [604, 262] width 339 height 200
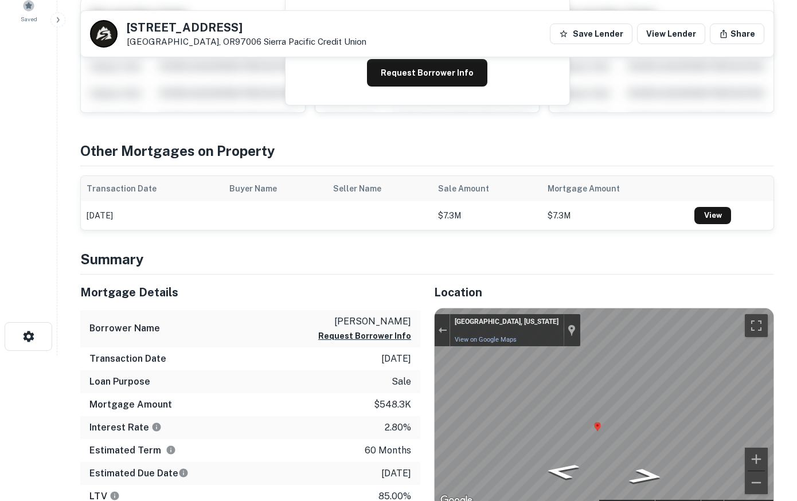
scroll to position [117, 0]
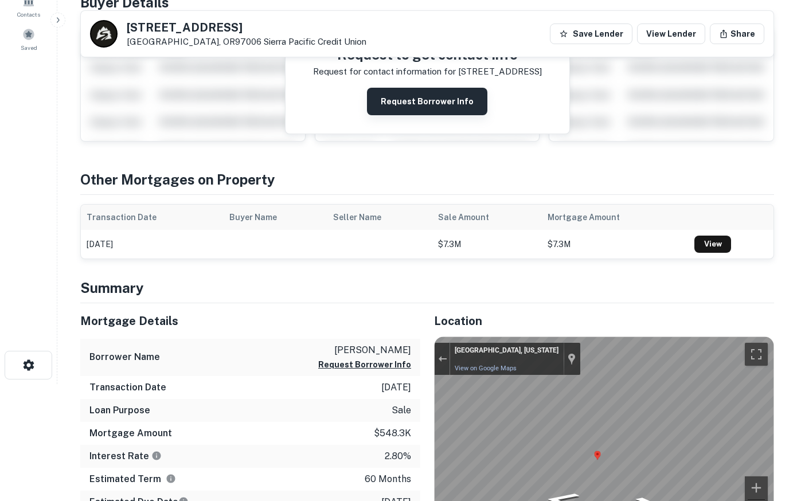
click at [435, 104] on button "Request Borrower Info" at bounding box center [427, 102] width 120 height 28
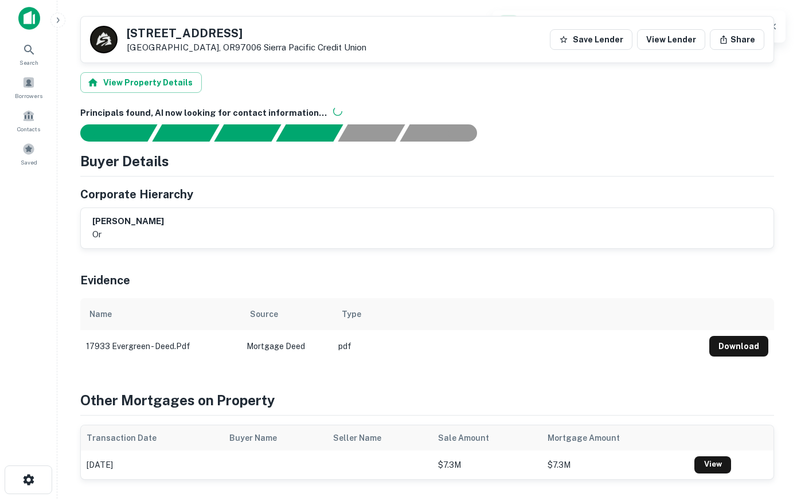
scroll to position [0, 0]
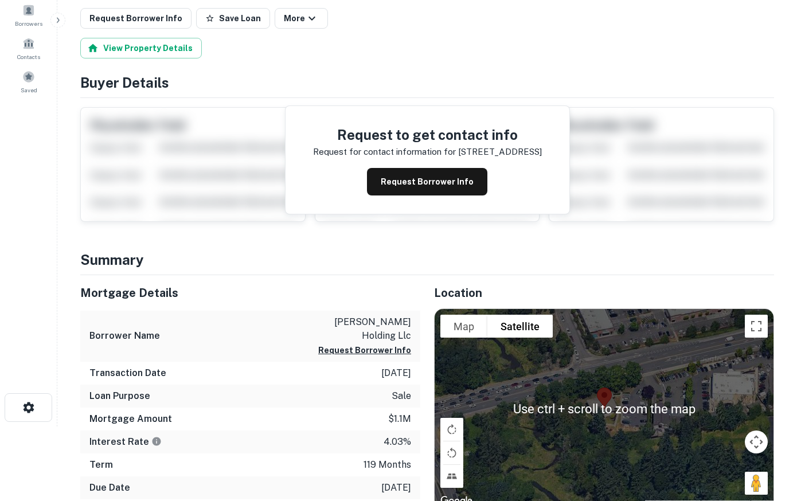
scroll to position [234, 0]
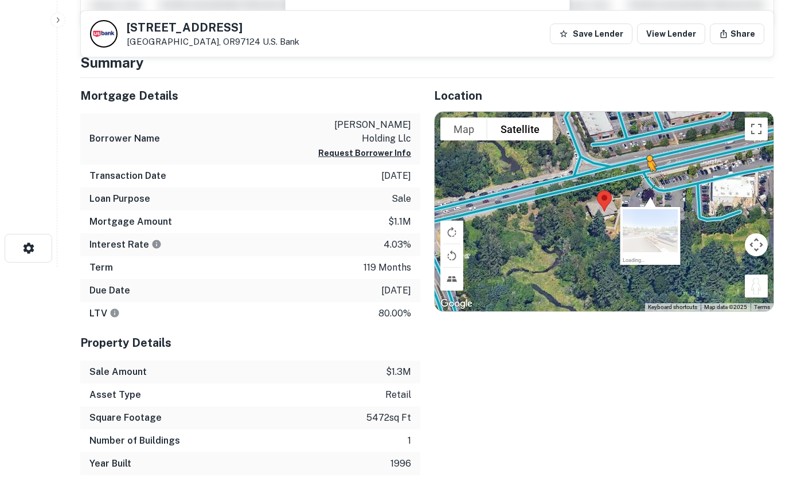
drag, startPoint x: 759, startPoint y: 287, endPoint x: 632, endPoint y: 173, distance: 170.5
click at [632, 173] on div "To activate drag with keyboard, press Alt + Enter. Once in keyboard drag state,…" at bounding box center [604, 212] width 339 height 200
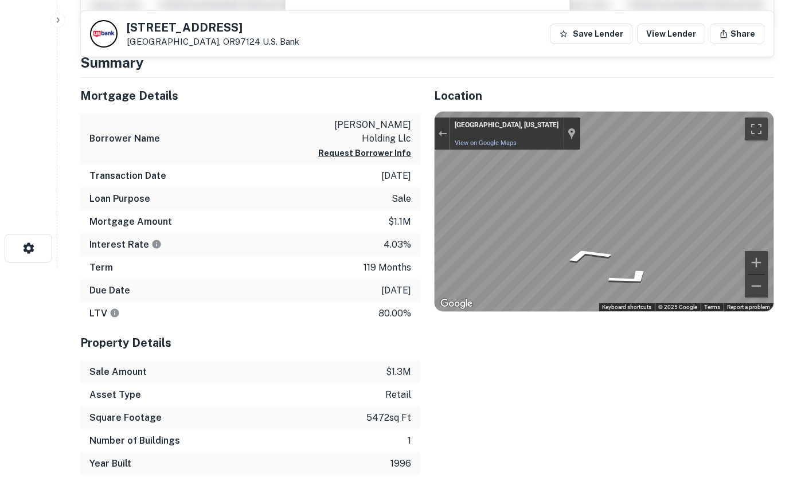
click at [324, 190] on div "Mortgage Details Borrower Name [PERSON_NAME] holding llc Request Borrower Info …" at bounding box center [420, 276] width 707 height 397
click at [569, 263] on div "Map" at bounding box center [604, 212] width 339 height 200
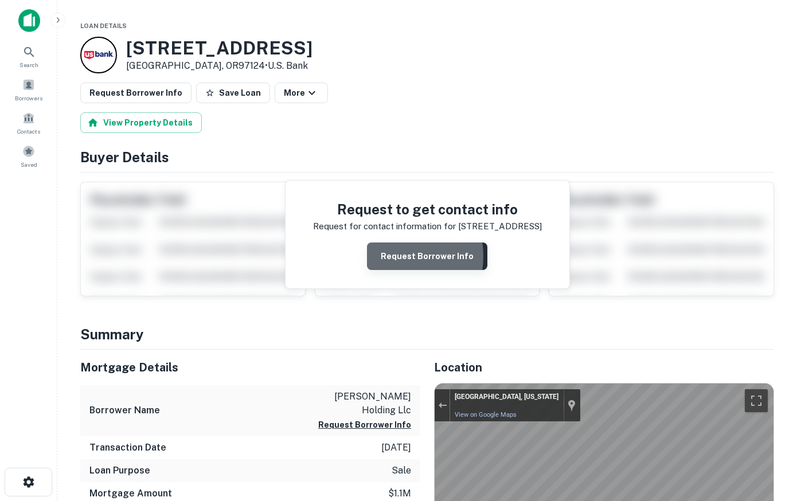
click at [393, 256] on button "Request Borrower Info" at bounding box center [427, 257] width 120 height 28
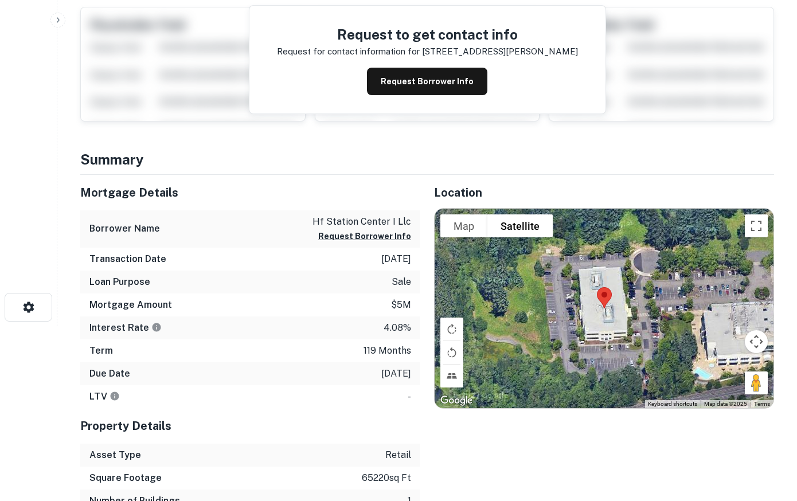
scroll to position [175, 0]
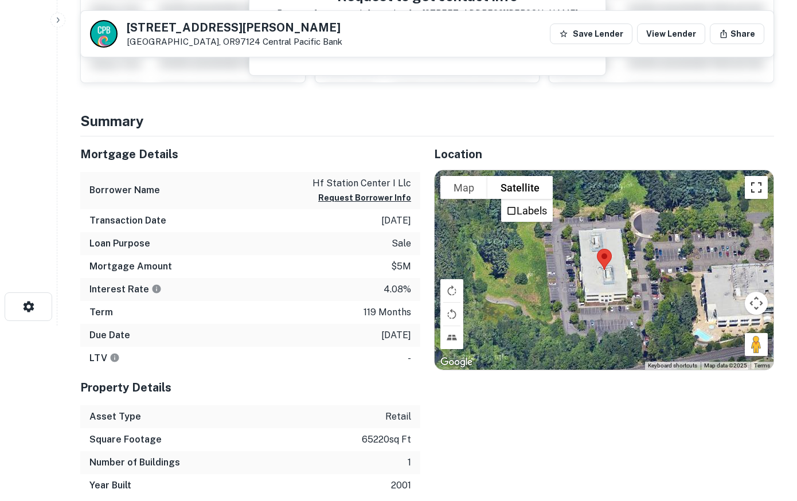
click at [762, 189] on button "Toggle fullscreen view" at bounding box center [756, 187] width 23 height 23
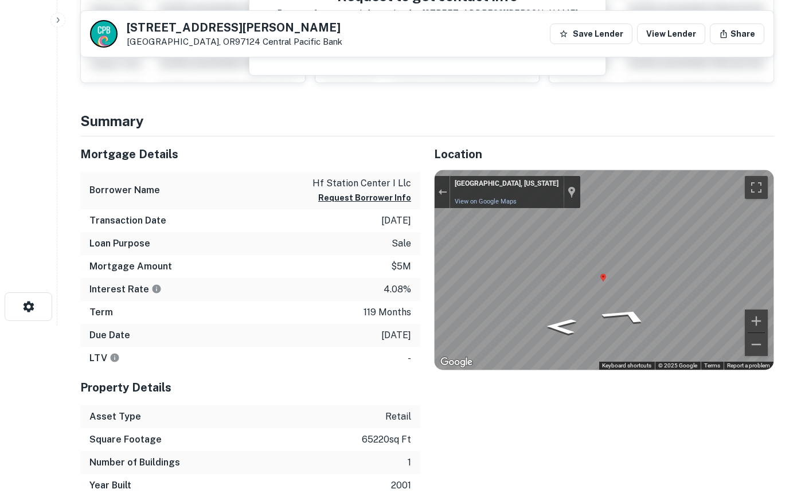
scroll to position [0, 0]
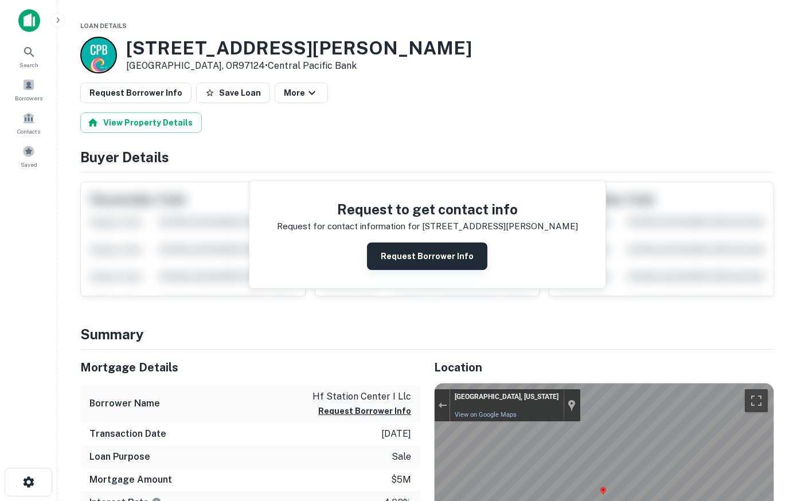
click at [434, 252] on button "Request Borrower Info" at bounding box center [427, 257] width 120 height 28
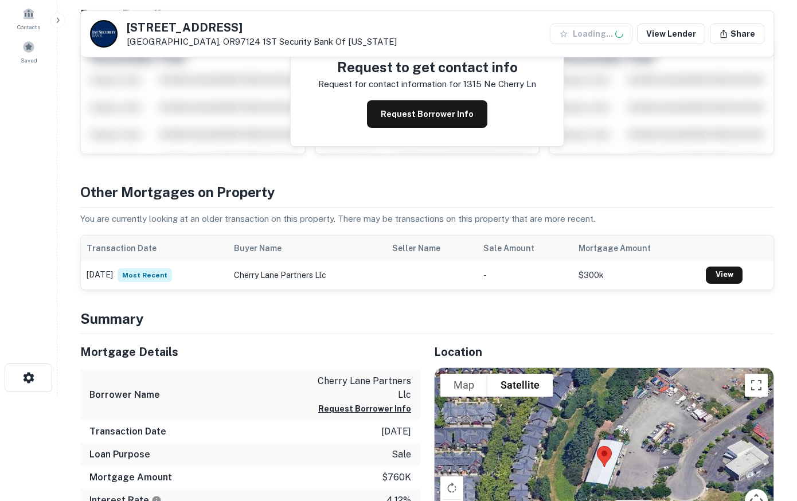
scroll to position [234, 0]
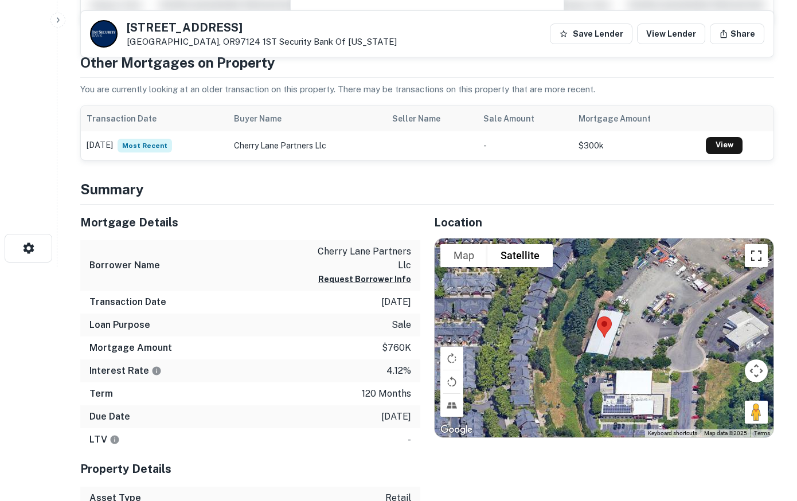
click at [759, 255] on button "Toggle fullscreen view" at bounding box center [756, 255] width 23 height 23
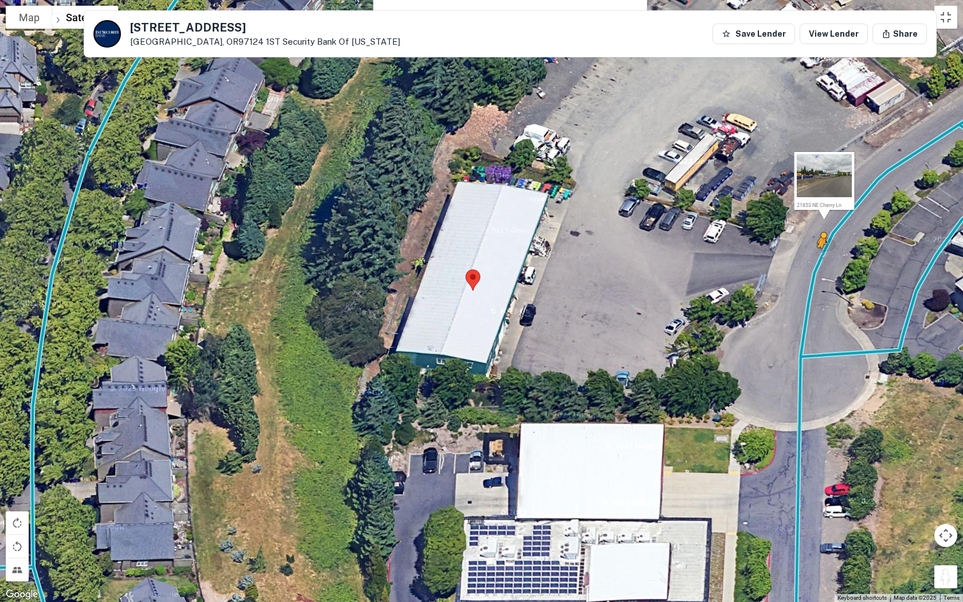
drag, startPoint x: 946, startPoint y: 576, endPoint x: 822, endPoint y: 259, distance: 341.1
click at [796, 259] on div "To activate drag with keyboard, press Alt + Enter. Once in keyboard drag state,…" at bounding box center [481, 301] width 963 height 602
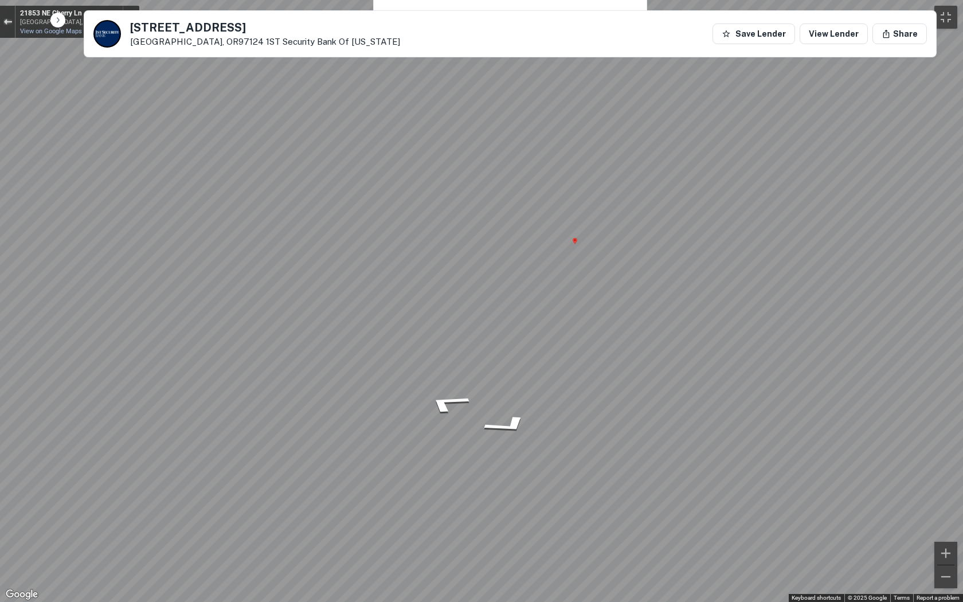
click at [7, 21] on div "Exit the Street View" at bounding box center [7, 21] width 9 height 7
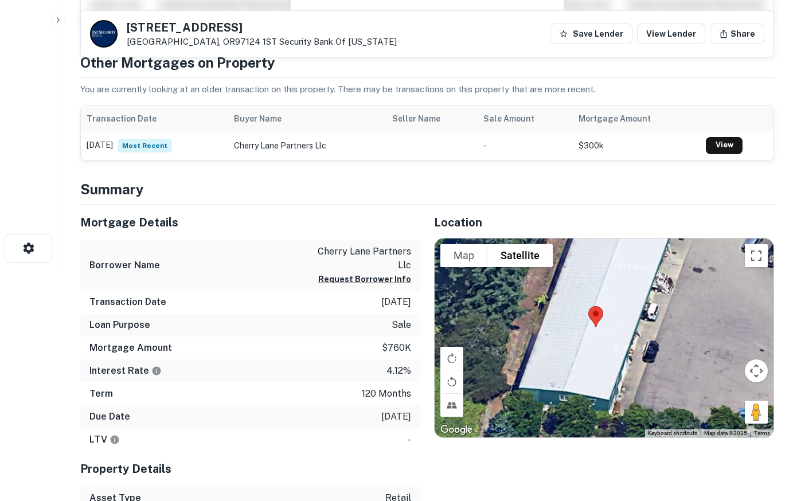
scroll to position [58, 0]
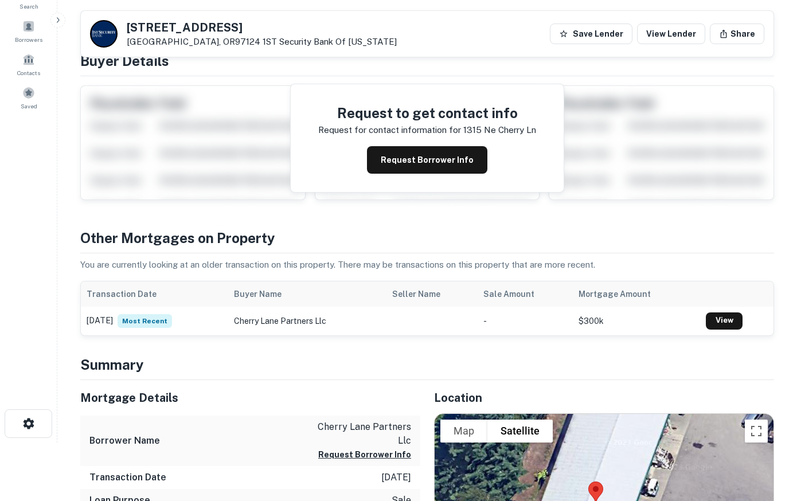
click at [439, 143] on div "Request to get contact info Request for contact information for 1315 ne cherry …" at bounding box center [427, 138] width 273 height 108
click at [436, 156] on button "Request Borrower Info" at bounding box center [427, 160] width 120 height 28
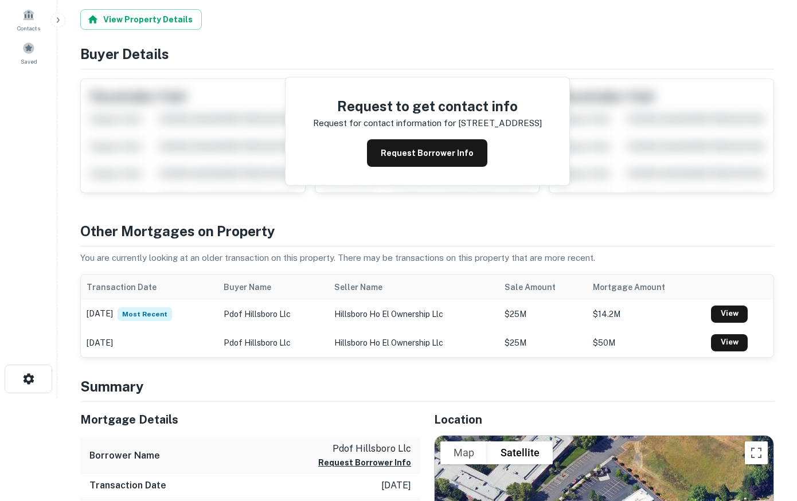
scroll to position [292, 0]
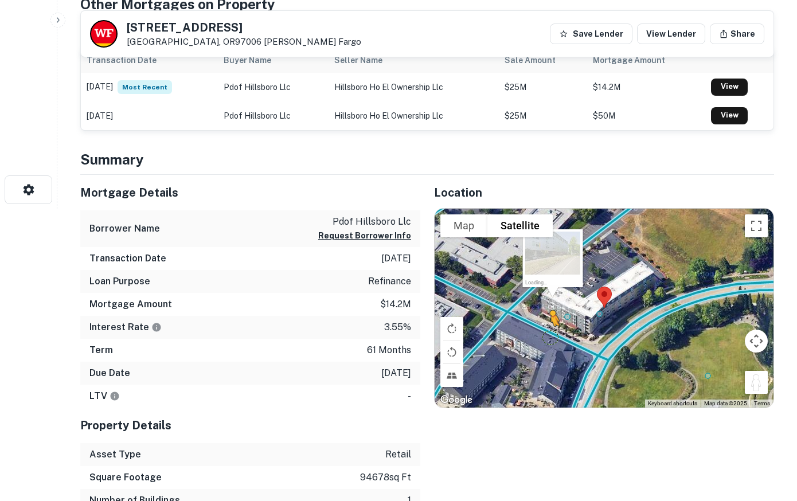
drag, startPoint x: 760, startPoint y: 381, endPoint x: 544, endPoint y: 334, distance: 221.6
click at [544, 334] on div "To activate drag with keyboard, press Alt + Enter. Once in keyboard drag state,…" at bounding box center [604, 309] width 339 height 200
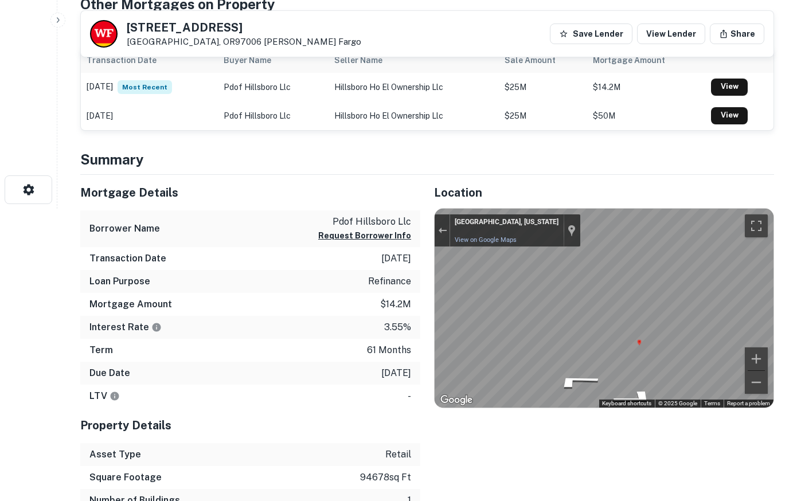
click at [416, 333] on div "Mortgage Details Borrower Name pdof hillsboro llc Request Borrower Info Transac…" at bounding box center [420, 344] width 707 height 338
click at [410, 315] on div "Mortgage Details Borrower Name pdof hillsboro llc Request Borrower Info Transac…" at bounding box center [420, 344] width 707 height 338
click at [749, 223] on button "Toggle fullscreen view" at bounding box center [756, 225] width 23 height 23
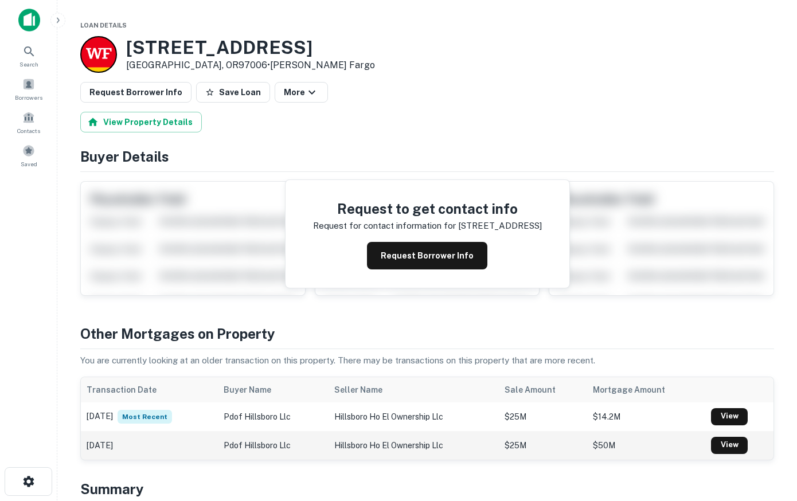
scroll to position [0, 0]
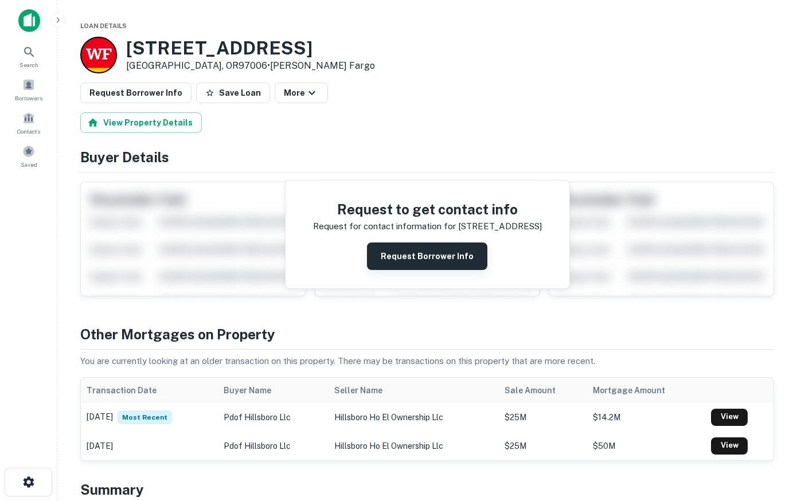
click at [433, 255] on button "Request Borrower Info" at bounding box center [427, 257] width 120 height 28
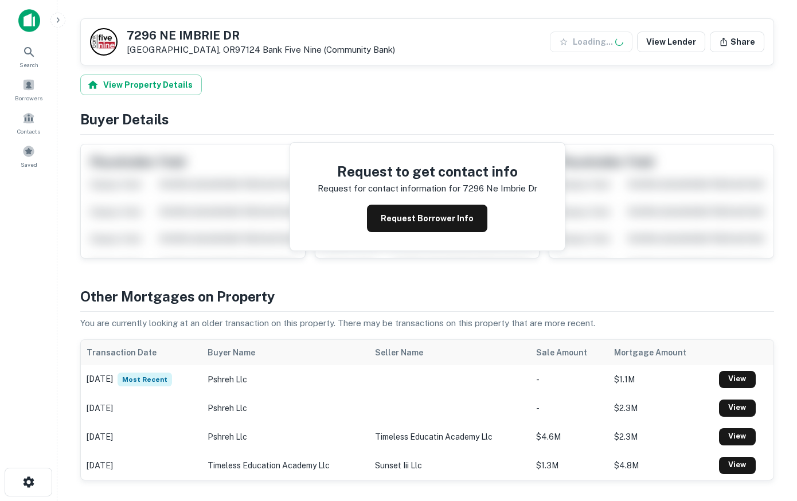
scroll to position [292, 0]
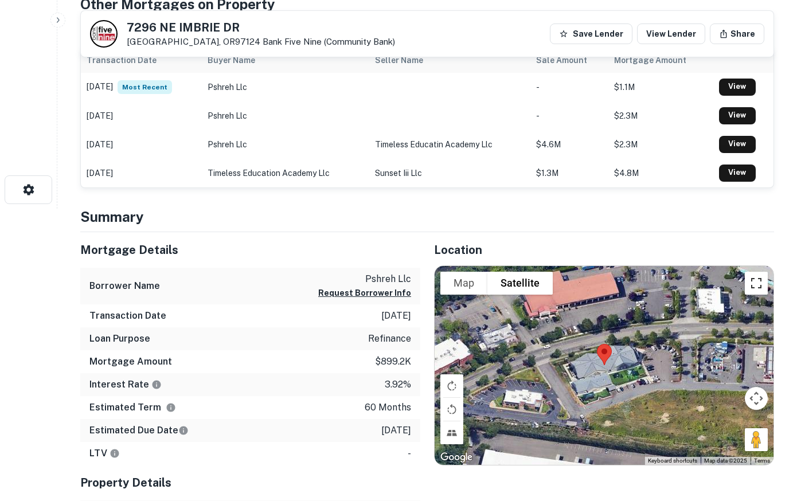
click at [749, 292] on button "Toggle fullscreen view" at bounding box center [756, 283] width 23 height 23
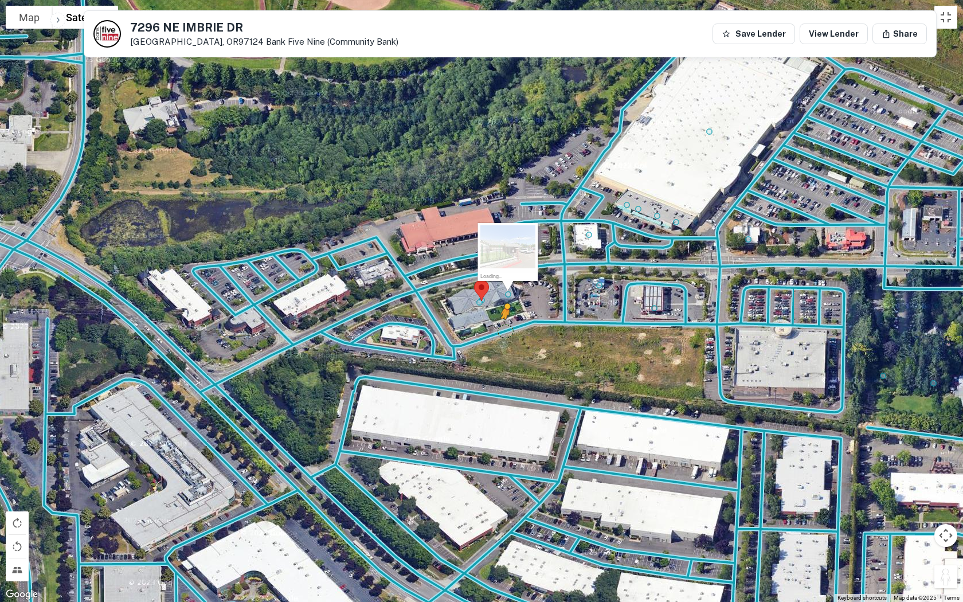
drag, startPoint x: 944, startPoint y: 573, endPoint x: 492, endPoint y: 317, distance: 519.1
click at [492, 317] on div "To activate drag with keyboard, press Alt + Enter. Once in keyboard drag state,…" at bounding box center [481, 301] width 963 height 602
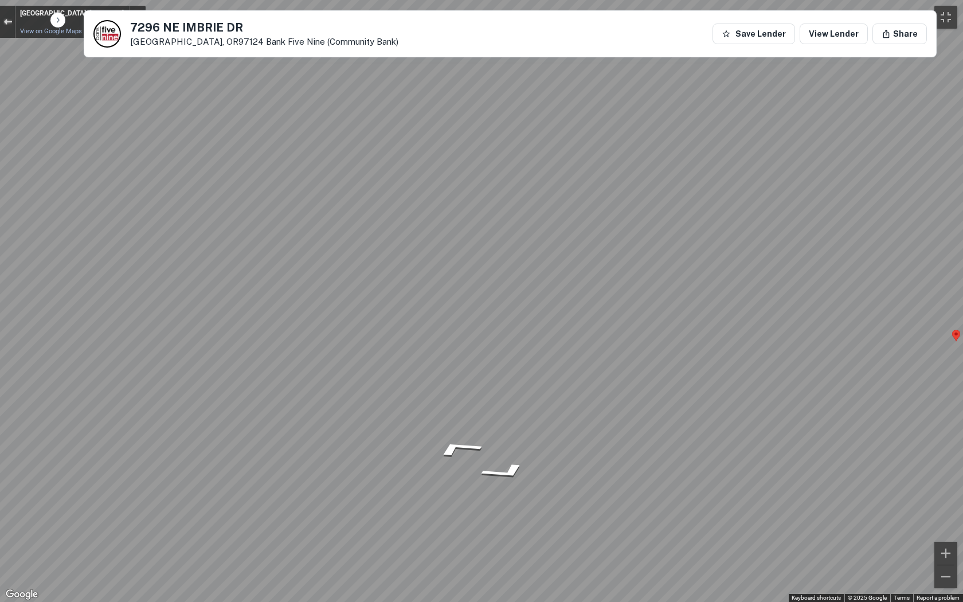
click at [0, 22] on button "Exit the Street View" at bounding box center [7, 21] width 15 height 15
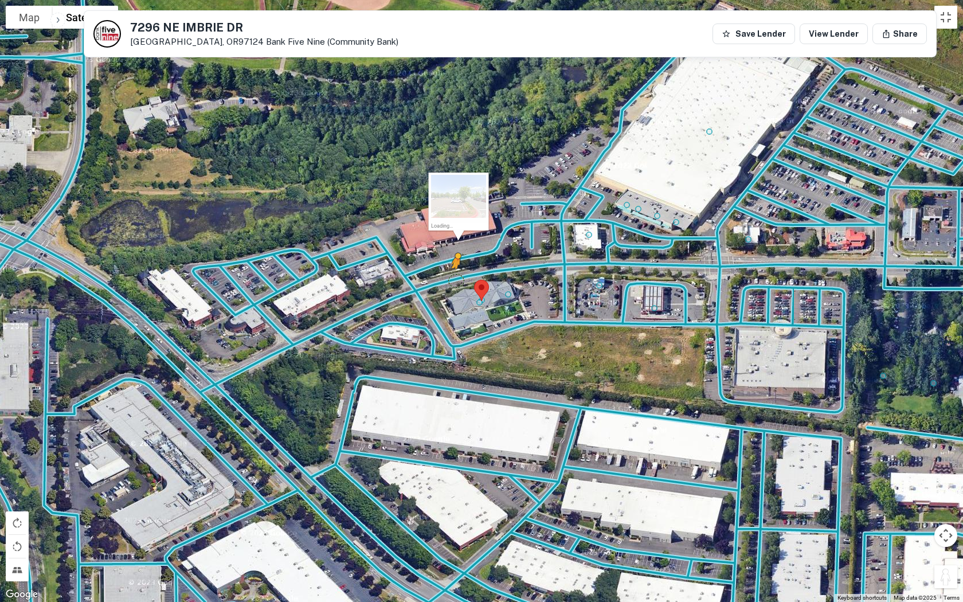
drag, startPoint x: 947, startPoint y: 573, endPoint x: 449, endPoint y: 274, distance: 580.7
click at [449, 274] on div "To activate drag with keyboard, press Alt + Enter. Once in keyboard drag state,…" at bounding box center [481, 301] width 963 height 602
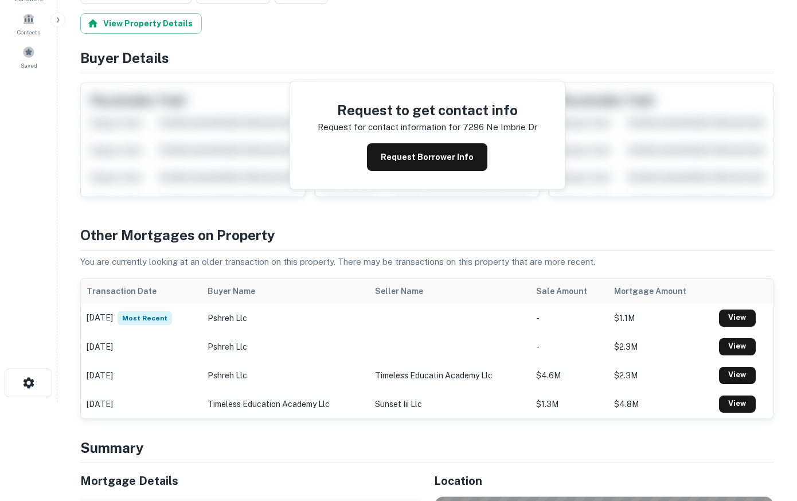
scroll to position [0, 0]
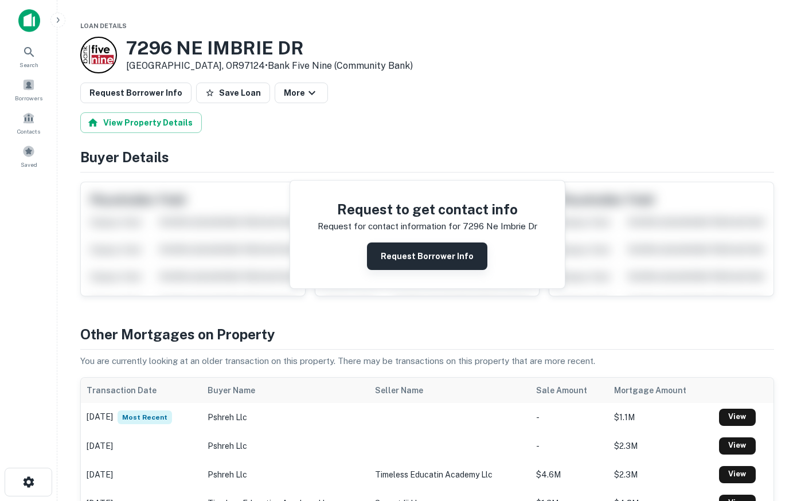
click at [442, 252] on button "Request Borrower Info" at bounding box center [427, 257] width 120 height 28
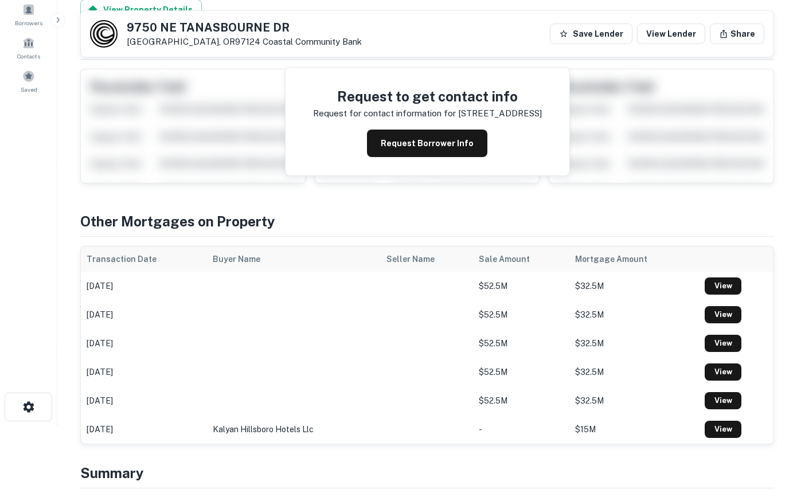
scroll to position [58, 0]
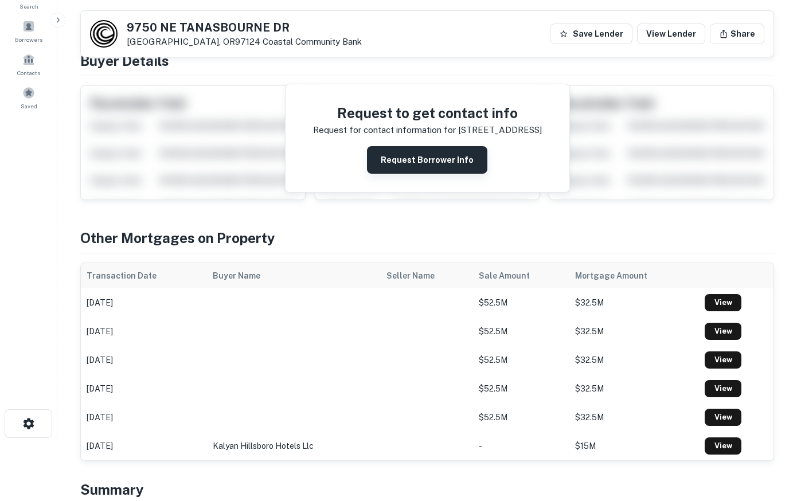
click at [451, 157] on button "Request Borrower Info" at bounding box center [427, 160] width 120 height 28
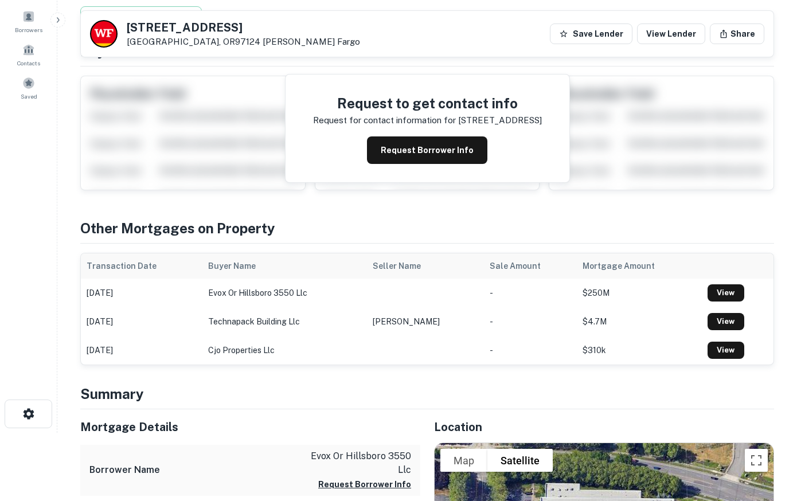
scroll to position [58, 0]
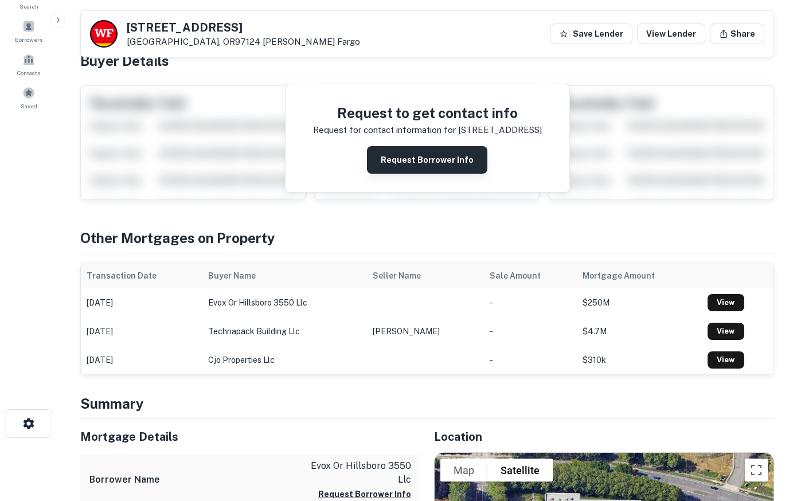
click at [420, 153] on button "Request Borrower Info" at bounding box center [427, 160] width 120 height 28
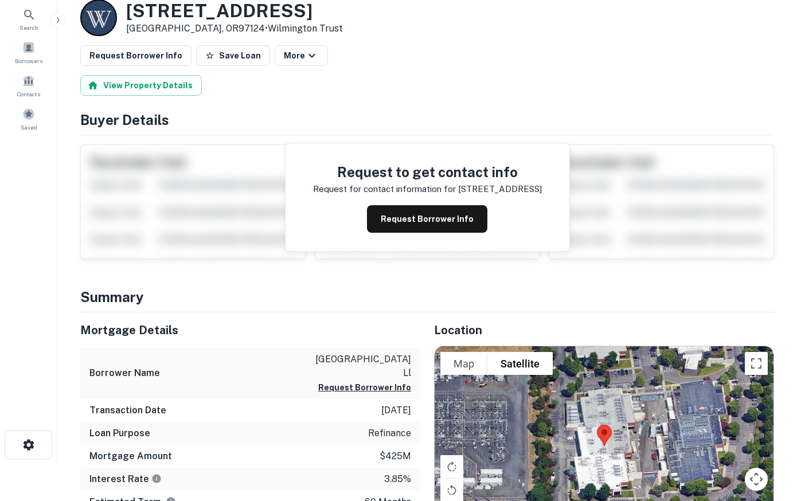
scroll to position [117, 0]
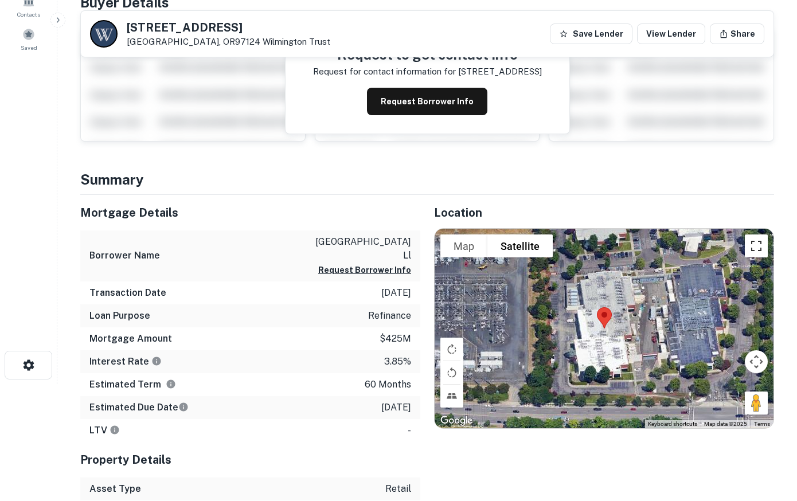
click at [760, 244] on button "Toggle fullscreen view" at bounding box center [756, 245] width 23 height 23
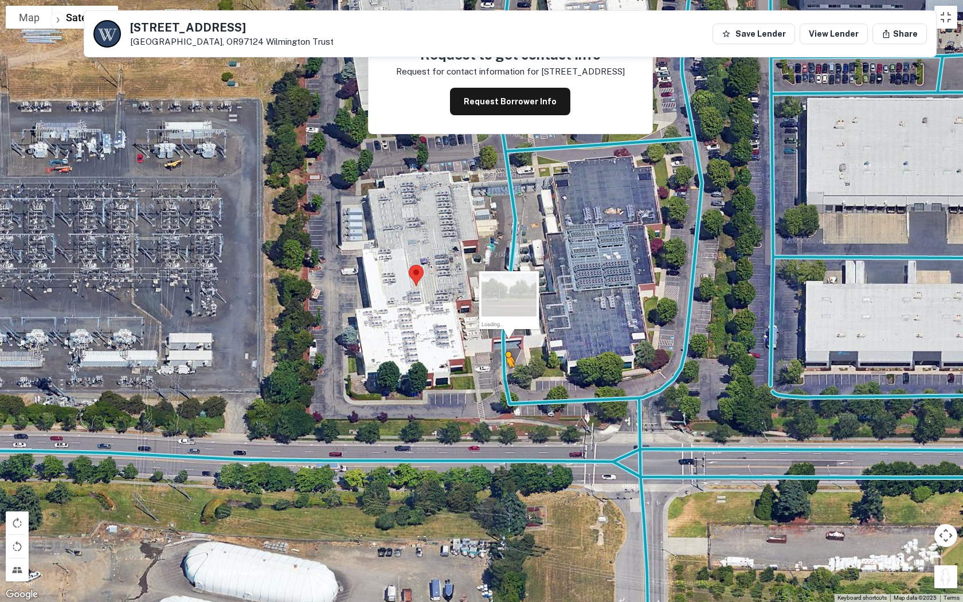
drag, startPoint x: 943, startPoint y: 577, endPoint x: 502, endPoint y: 374, distance: 485.9
click at [502, 374] on div "To activate drag with keyboard, press Alt + Enter. Once in keyboard drag state,…" at bounding box center [481, 301] width 963 height 602
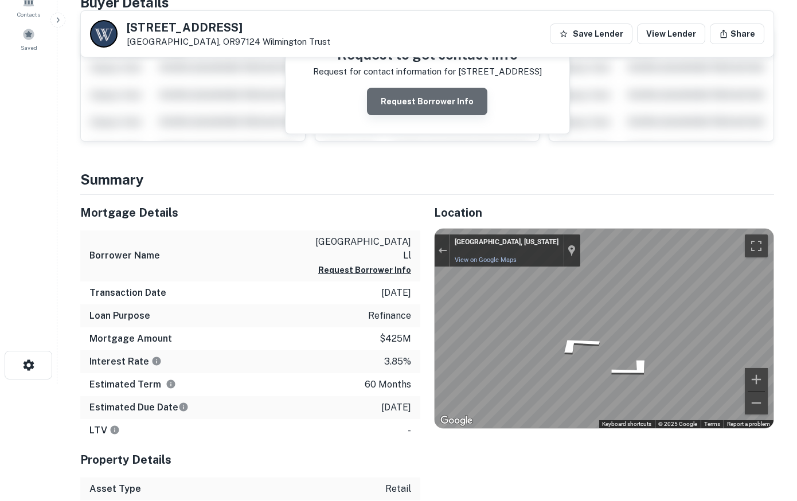
click at [434, 94] on button "Request Borrower Info" at bounding box center [427, 102] width 120 height 28
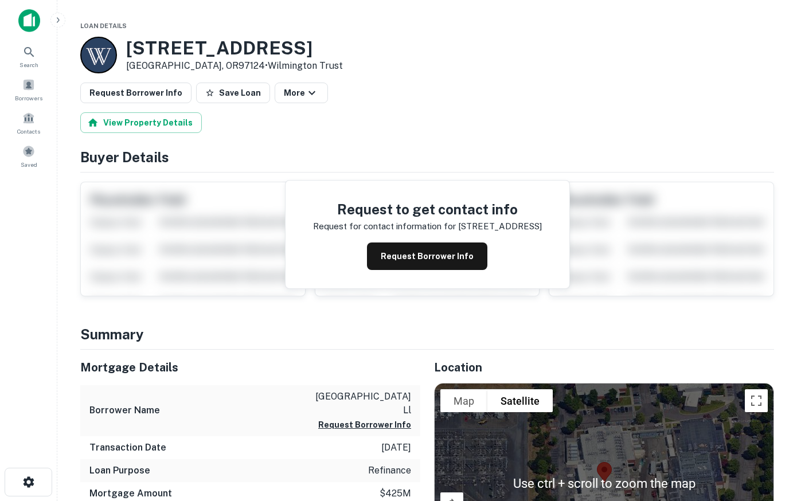
scroll to position [175, 0]
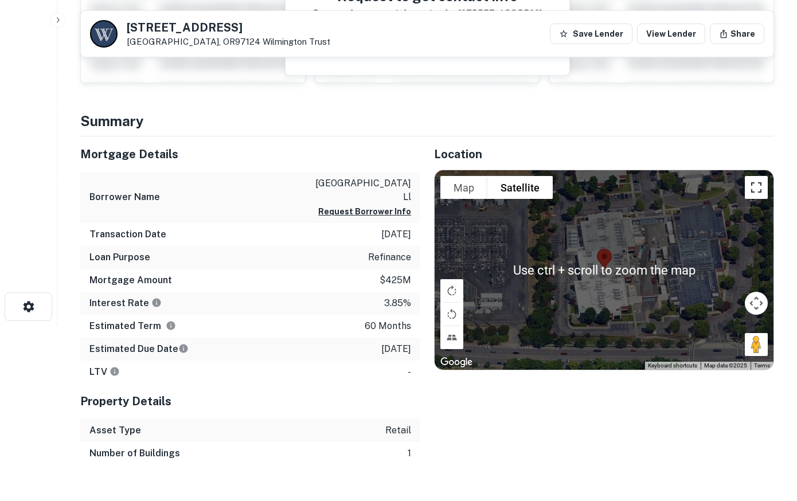
click at [753, 186] on button "Toggle fullscreen view" at bounding box center [756, 187] width 23 height 23
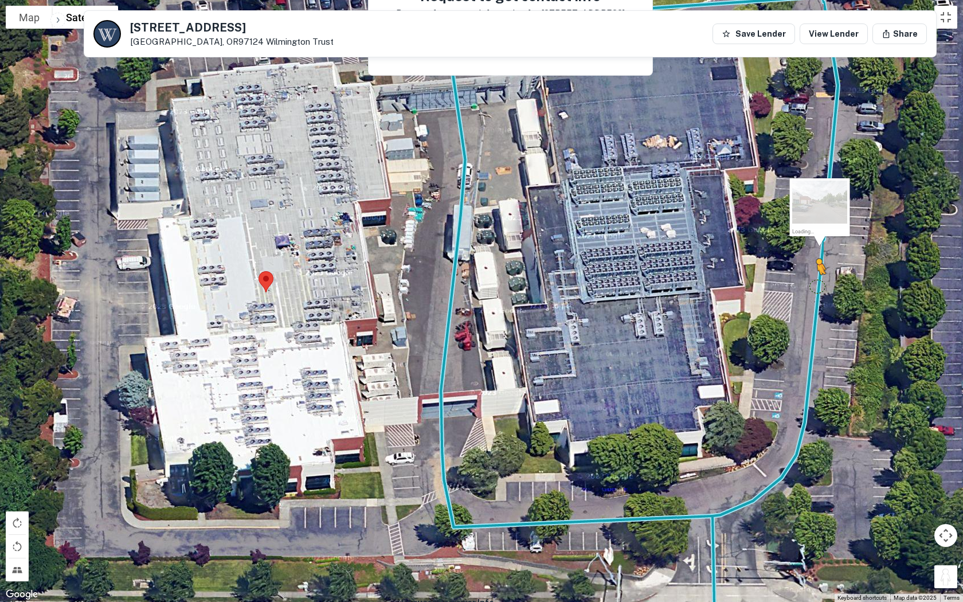
drag, startPoint x: 941, startPoint y: 575, endPoint x: 818, endPoint y: 286, distance: 314.7
click at [796, 286] on div "To activate drag with keyboard, press Alt + Enter. Once in keyboard drag state,…" at bounding box center [481, 301] width 963 height 602
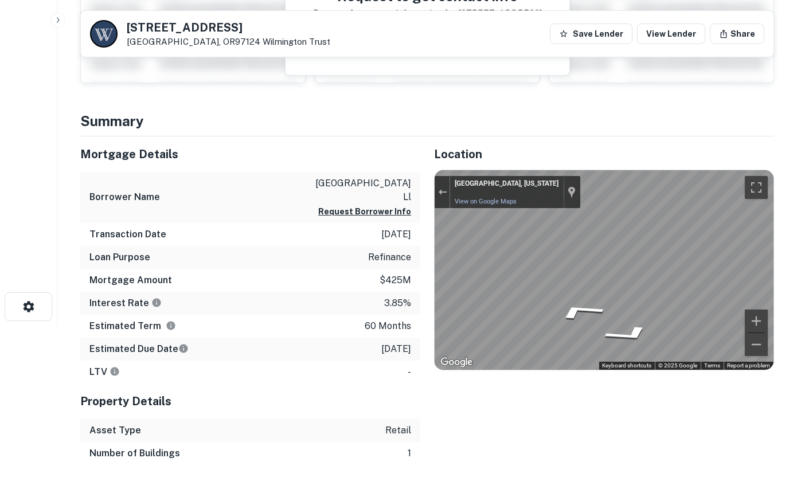
scroll to position [0, 0]
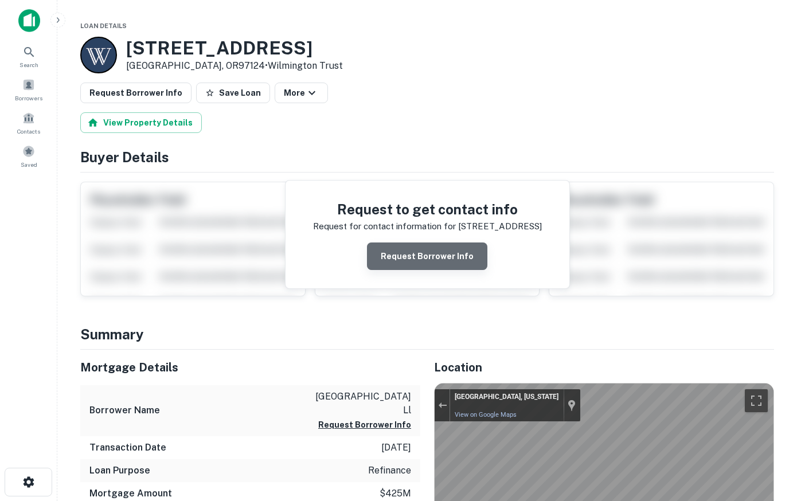
click at [439, 254] on button "Request Borrower Info" at bounding box center [427, 257] width 120 height 28
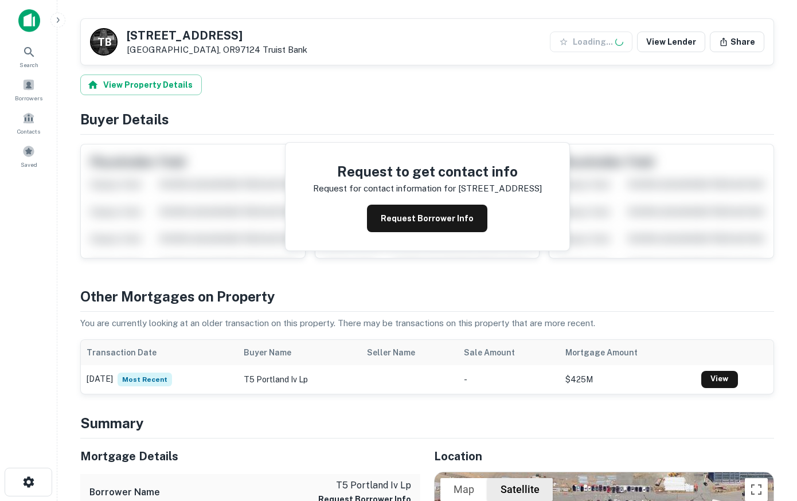
scroll to position [351, 0]
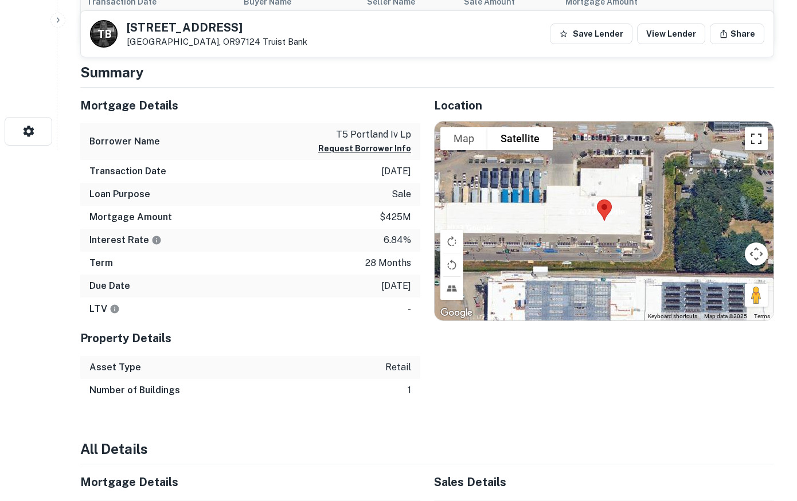
click at [752, 144] on button "Toggle fullscreen view" at bounding box center [756, 138] width 23 height 23
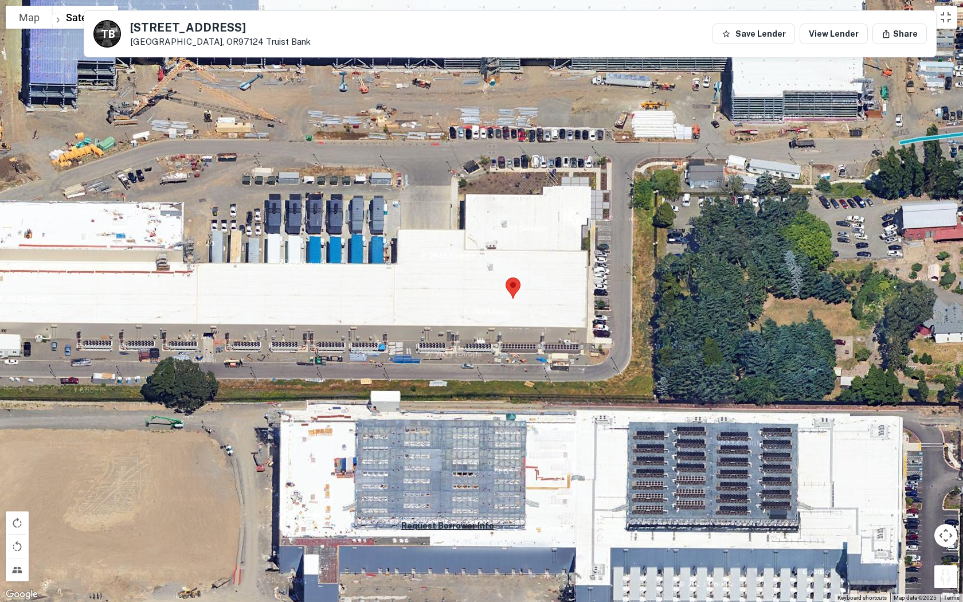
drag, startPoint x: 945, startPoint y: 574, endPoint x: -230, endPoint y: 374, distance: 1192.8
click at [0, 374] on div "To activate drag with keyboard, press Alt + Enter. Once in keyboard drag state,…" at bounding box center [481, 301] width 963 height 602
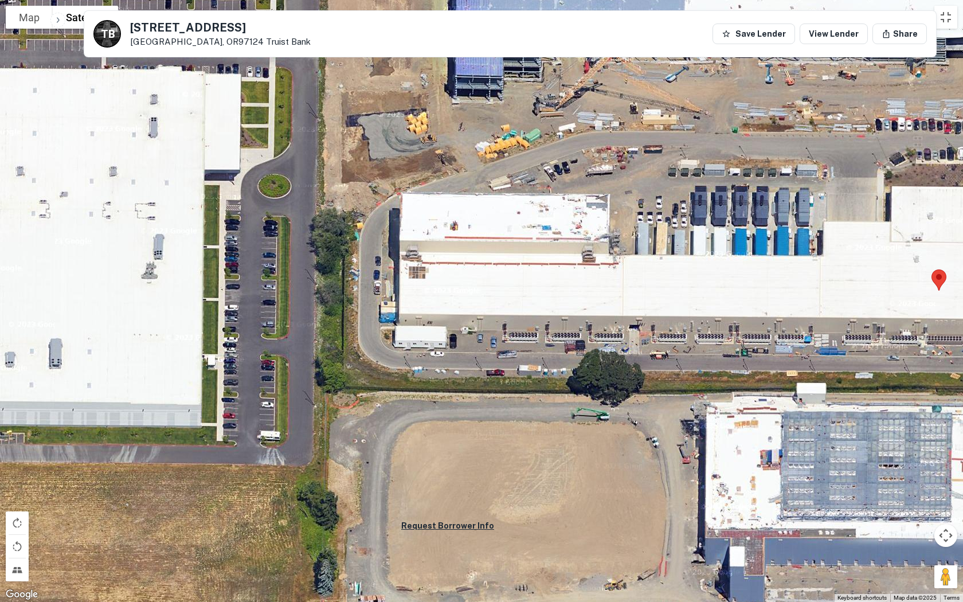
drag, startPoint x: 208, startPoint y: 273, endPoint x: 646, endPoint y: 265, distance: 438.1
click at [646, 265] on div "No data available." at bounding box center [481, 301] width 963 height 602
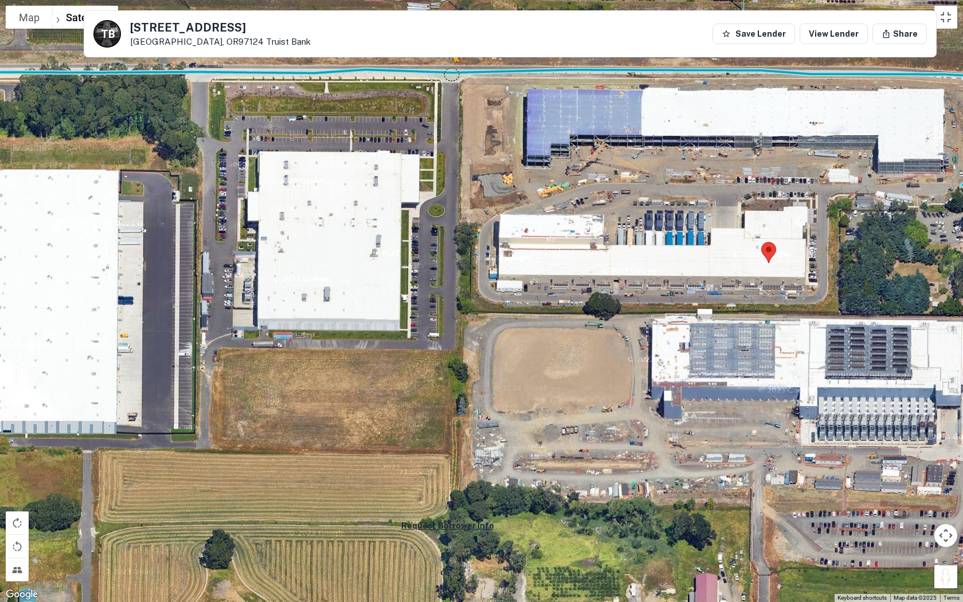
drag, startPoint x: 941, startPoint y: 573, endPoint x: 450, endPoint y: 70, distance: 703.0
click at [450, 70] on div "To activate drag with keyboard, press Alt + Enter. Once in keyboard drag state,…" at bounding box center [481, 301] width 963 height 602
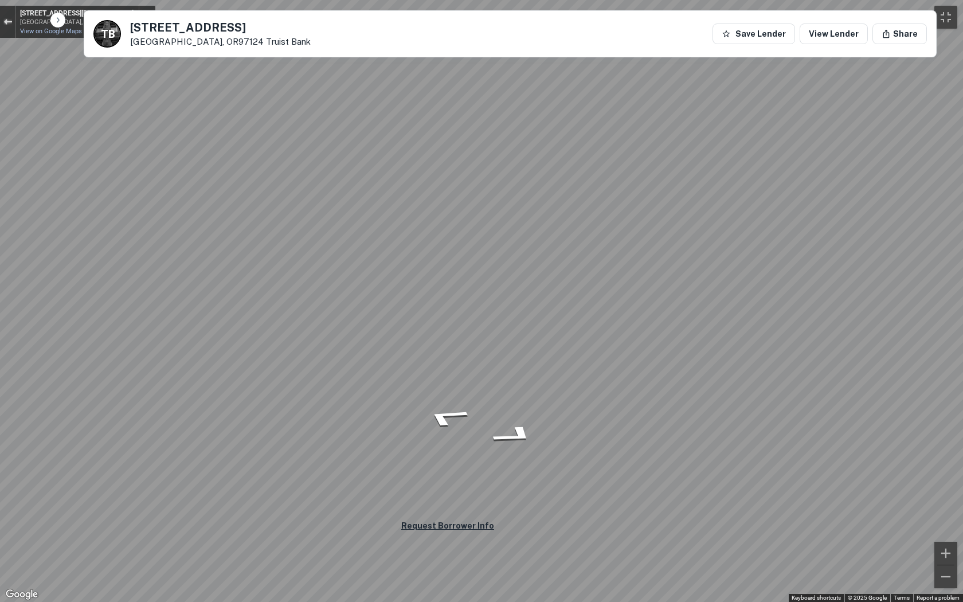
click at [5, 23] on div "Exit the Street View" at bounding box center [7, 21] width 9 height 7
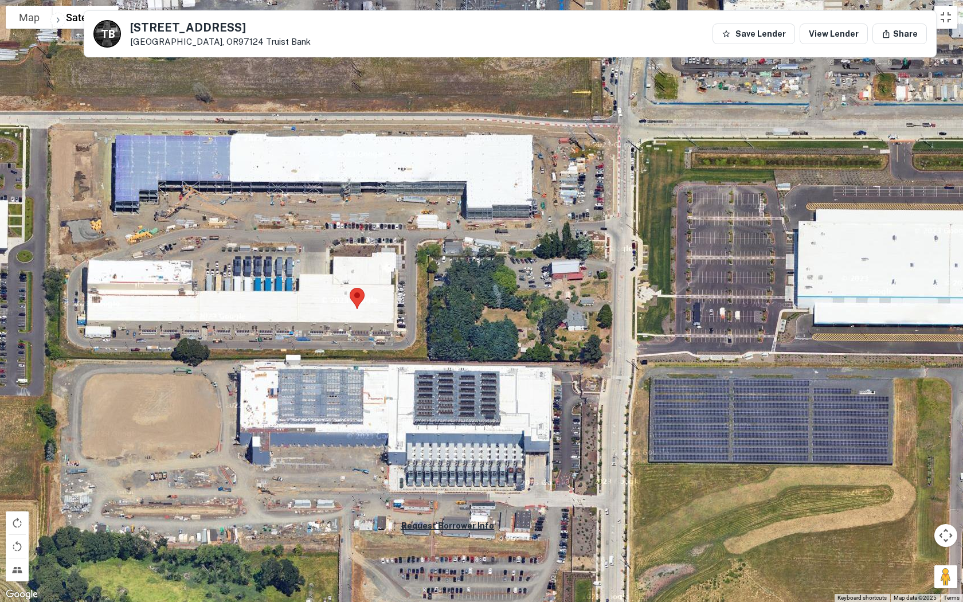
drag, startPoint x: 627, startPoint y: 308, endPoint x: 213, endPoint y: 355, distance: 416.0
click at [213, 355] on div "No data available." at bounding box center [481, 301] width 963 height 602
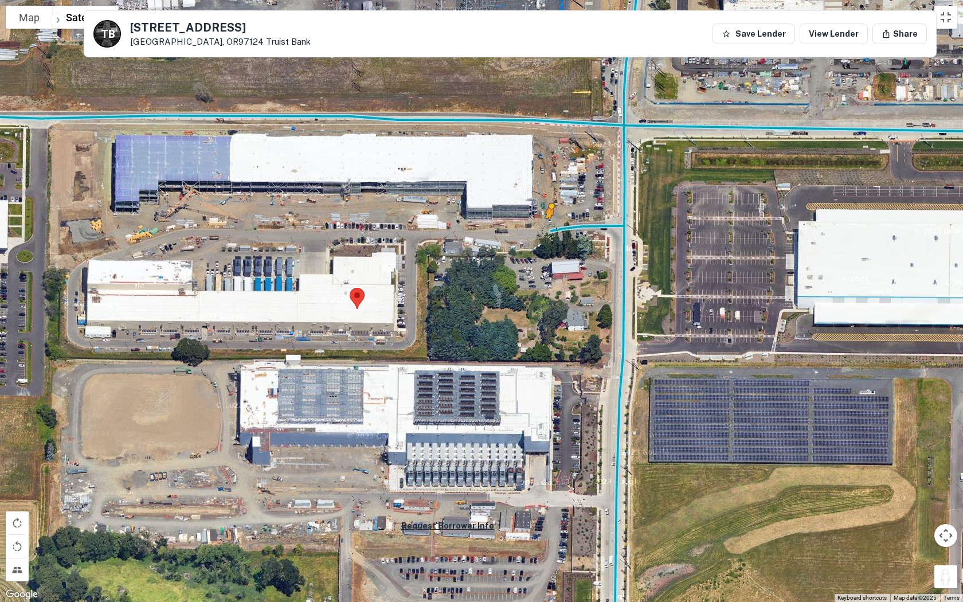
drag, startPoint x: 943, startPoint y: 573, endPoint x: 550, endPoint y: 225, distance: 524.7
click at [550, 225] on div "To activate drag with keyboard, press Alt + Enter. Once in keyboard drag state,…" at bounding box center [481, 301] width 963 height 602
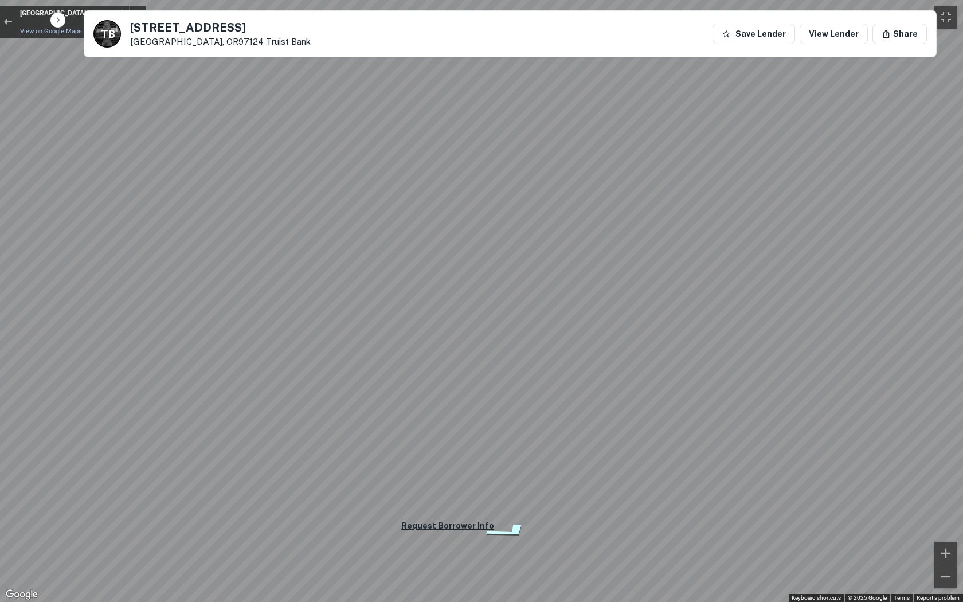
click at [491, 501] on icon "Go East" at bounding box center [510, 531] width 86 height 24
click at [501, 501] on icon "Go East" at bounding box center [509, 531] width 86 height 24
click at [501, 501] on icon "Go East" at bounding box center [506, 532] width 86 height 24
click at [501, 501] on icon "Go East" at bounding box center [503, 532] width 85 height 23
click at [501, 501] on icon "Go East" at bounding box center [501, 533] width 85 height 22
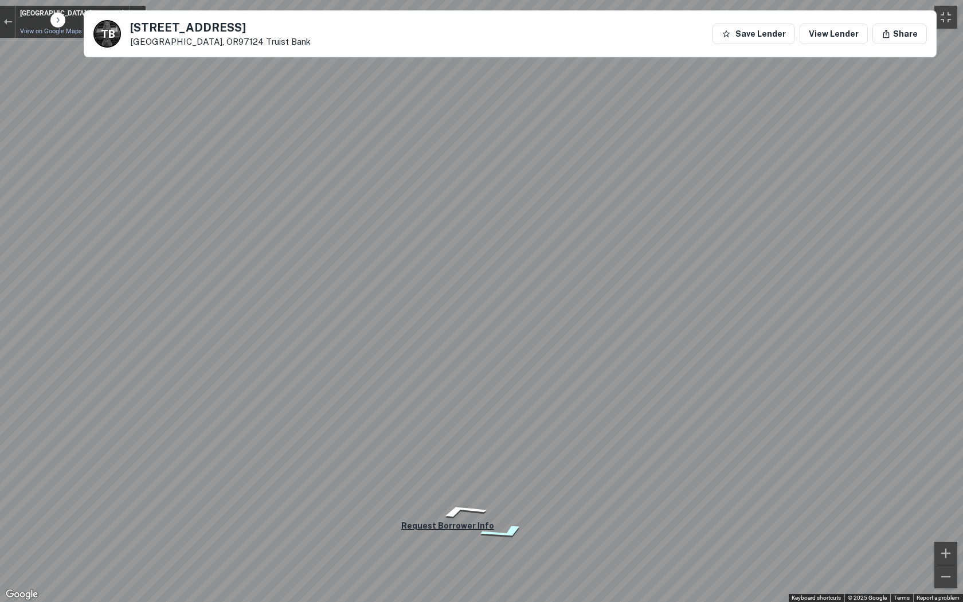
click at [501, 501] on icon "Go East, NE Starr Blvd" at bounding box center [505, 532] width 86 height 23
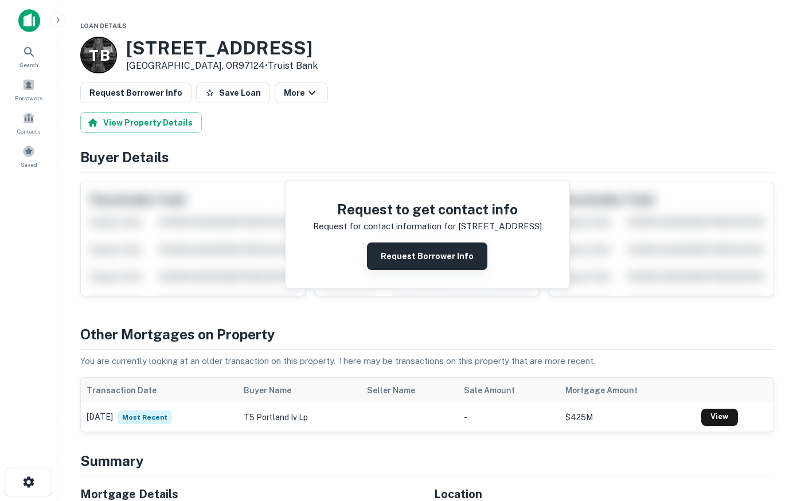
click at [437, 254] on button "Request Borrower Info" at bounding box center [427, 257] width 120 height 28
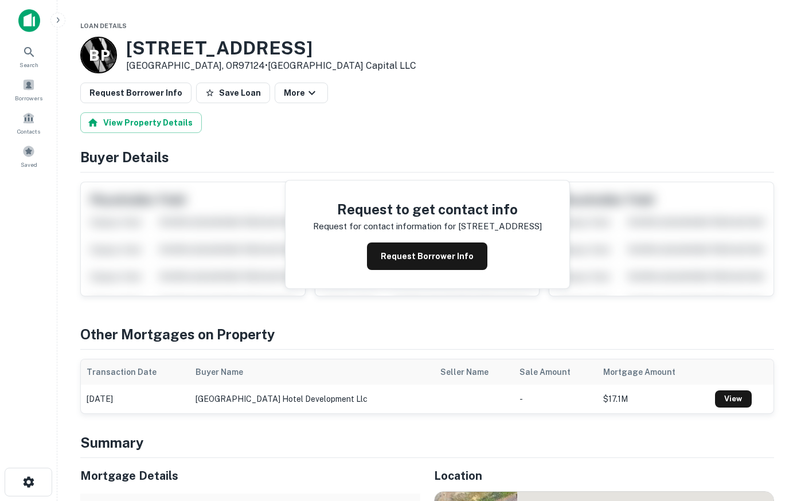
scroll to position [351, 0]
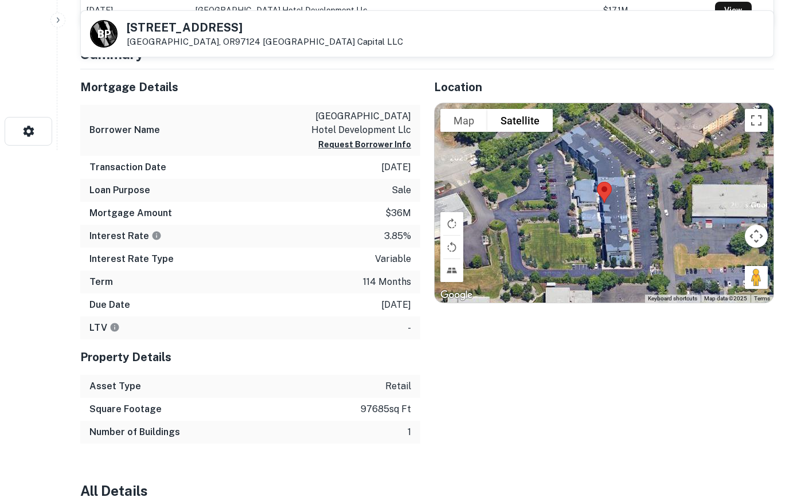
click at [649, 239] on div at bounding box center [604, 203] width 339 height 200
click at [763, 115] on button "Toggle fullscreen view" at bounding box center [756, 120] width 23 height 23
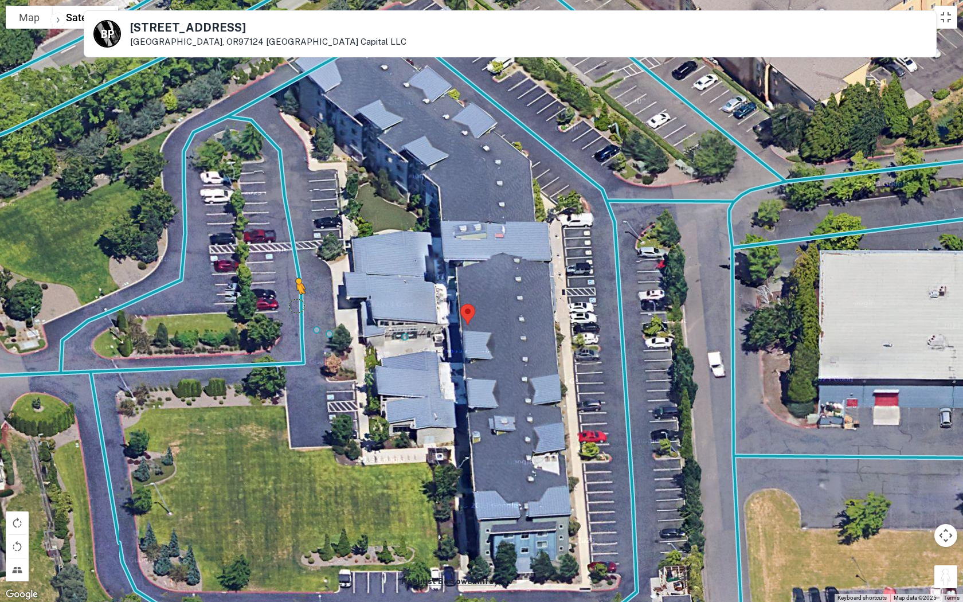
drag, startPoint x: 949, startPoint y: 572, endPoint x: 278, endPoint y: 296, distance: 725.3
click at [278, 296] on div "To activate drag with keyboard, press Alt + Enter. Once in keyboard drag state,…" at bounding box center [481, 301] width 963 height 602
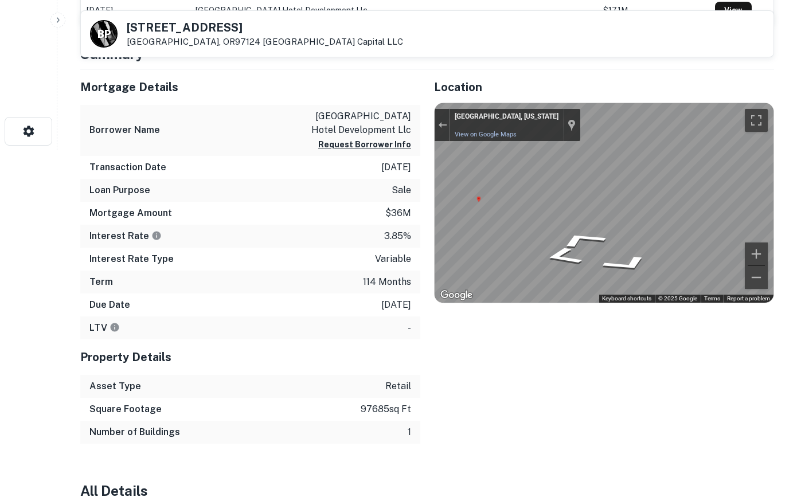
scroll to position [117, 0]
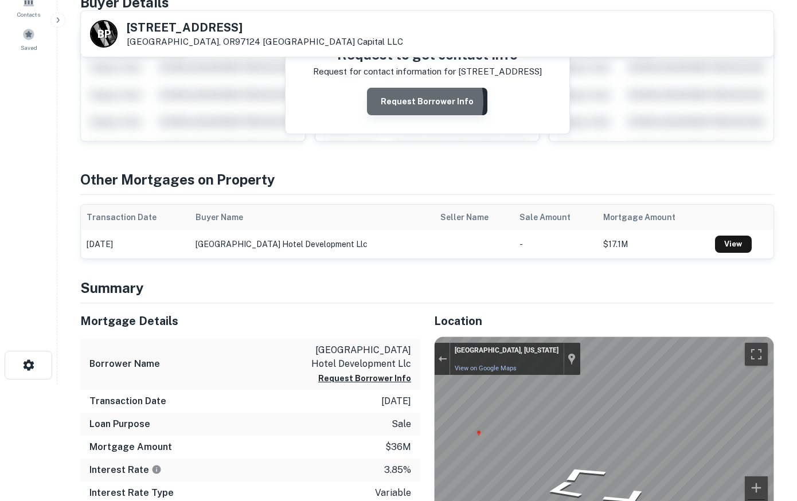
click at [405, 101] on button "Request Borrower Info" at bounding box center [427, 102] width 120 height 28
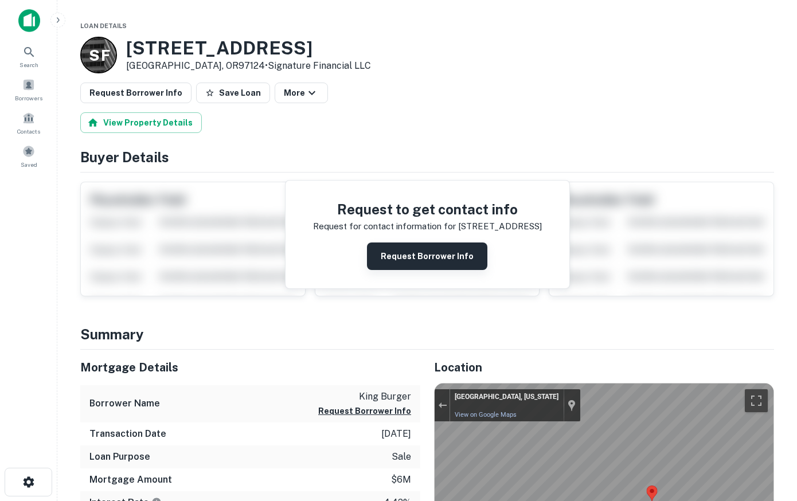
click at [406, 253] on button "Request Borrower Info" at bounding box center [427, 257] width 120 height 28
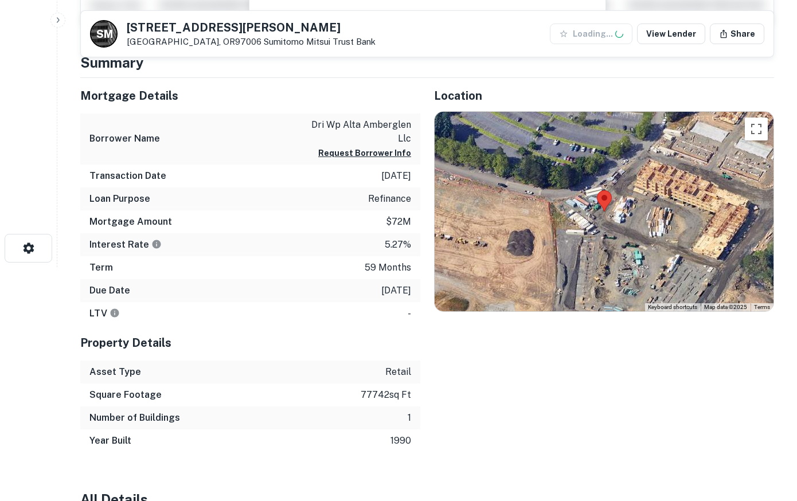
scroll to position [234, 0]
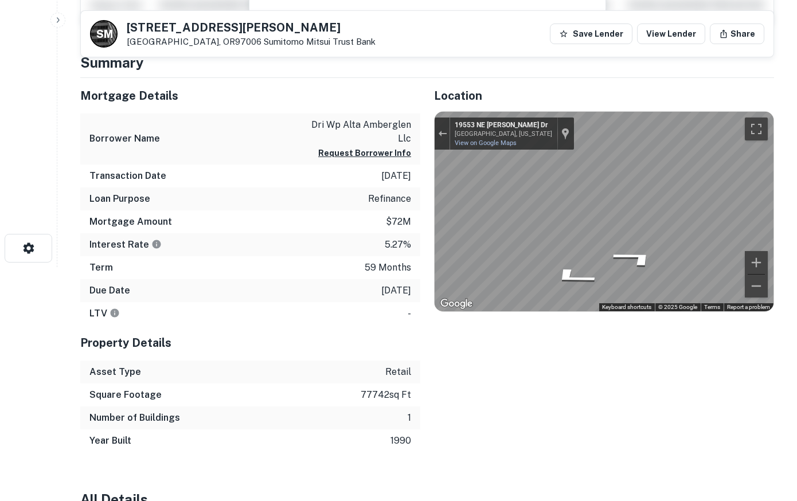
drag, startPoint x: 753, startPoint y: 284, endPoint x: 329, endPoint y: 187, distance: 435.1
click at [329, 187] on div "Mortgage Details Borrower Name dri wp alta amberglen llc Request Borrower Info …" at bounding box center [420, 265] width 707 height 374
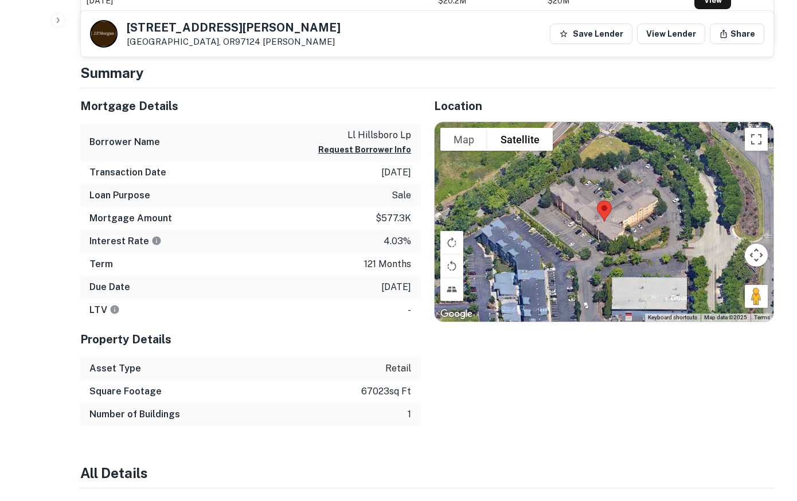
scroll to position [2398, 0]
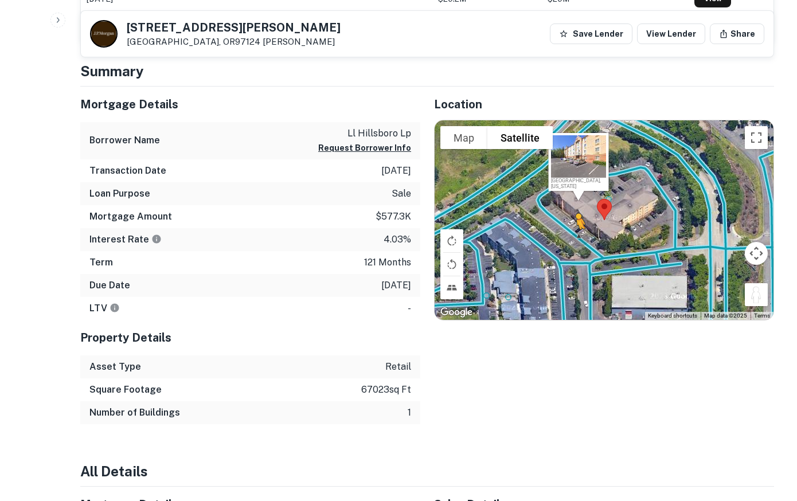
drag, startPoint x: 754, startPoint y: 295, endPoint x: 571, endPoint y: 240, distance: 191.0
click at [571, 240] on div "To activate drag with keyboard, press Alt + Enter. Once in keyboard drag state,…" at bounding box center [604, 220] width 339 height 200
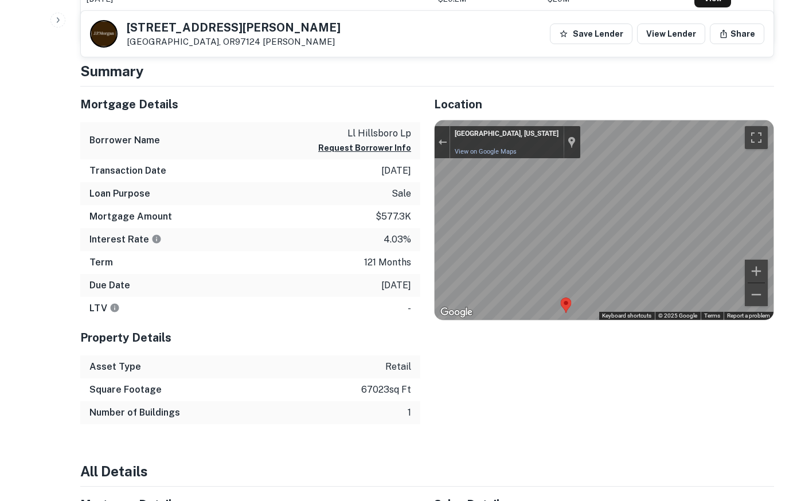
click at [396, 237] on div "Mortgage Details Borrower Name ll hillsboro lp Request Borrower Info Transactio…" at bounding box center [420, 256] width 707 height 338
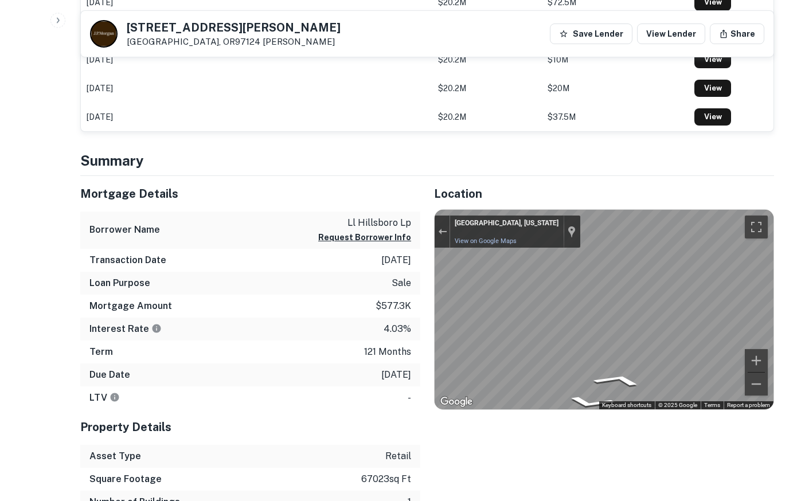
scroll to position [2222, 0]
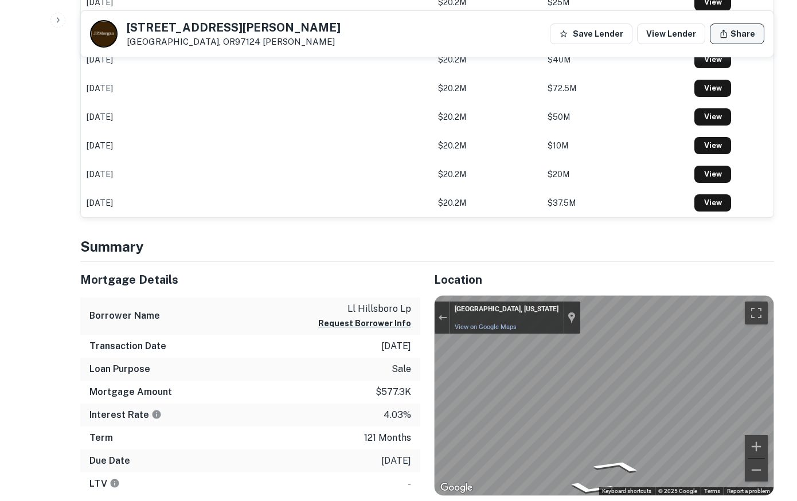
click at [744, 31] on button "Share" at bounding box center [737, 34] width 54 height 21
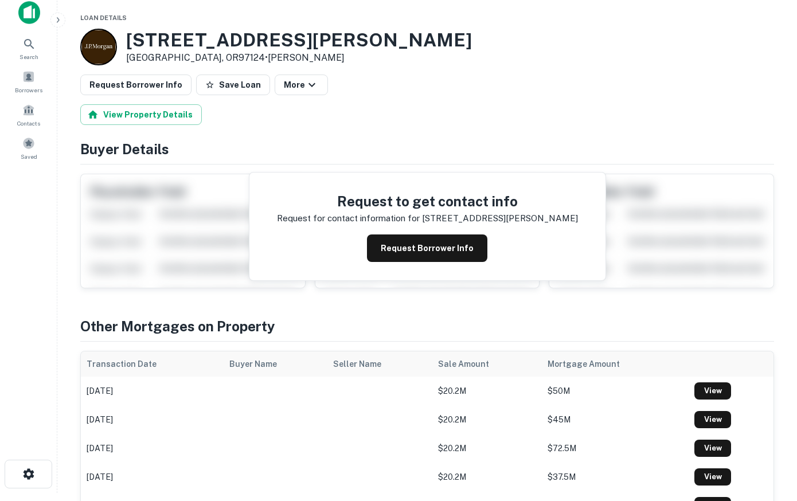
scroll to position [0, 0]
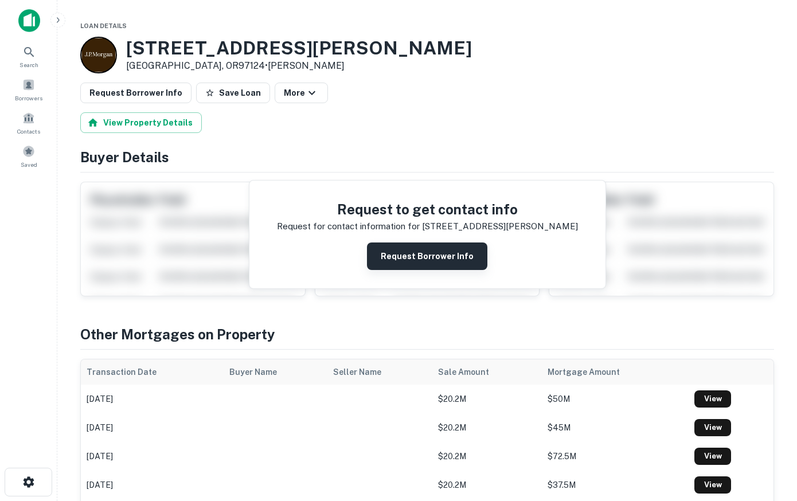
click at [409, 254] on button "Request Borrower Info" at bounding box center [427, 257] width 120 height 28
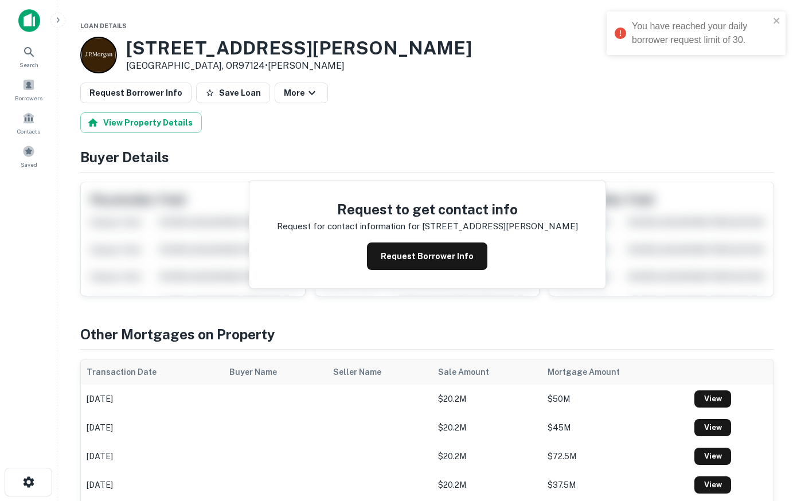
click at [455, 151] on h4 "Buyer Details" at bounding box center [427, 157] width 694 height 21
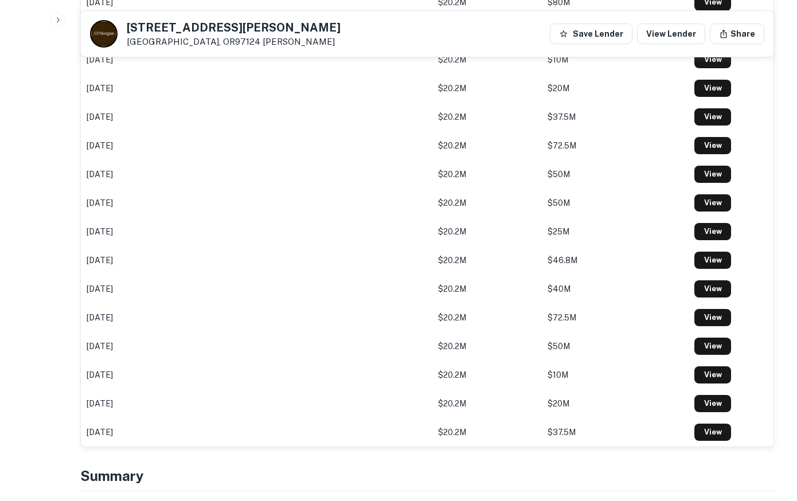
scroll to position [1871, 0]
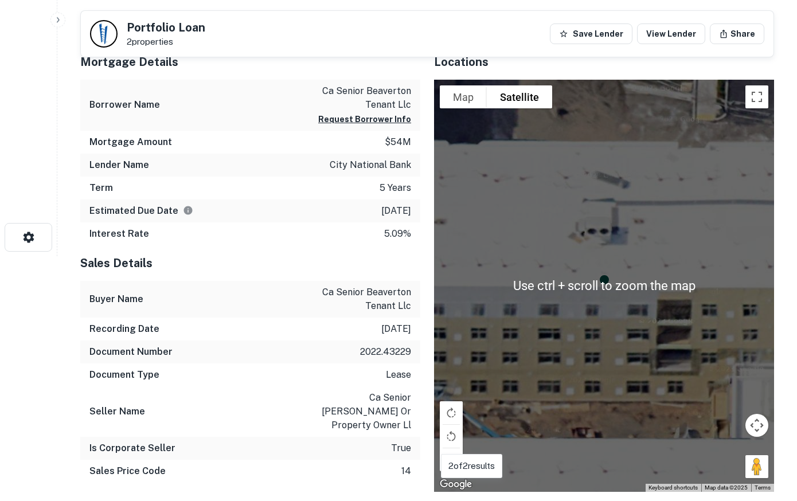
scroll to position [234, 0]
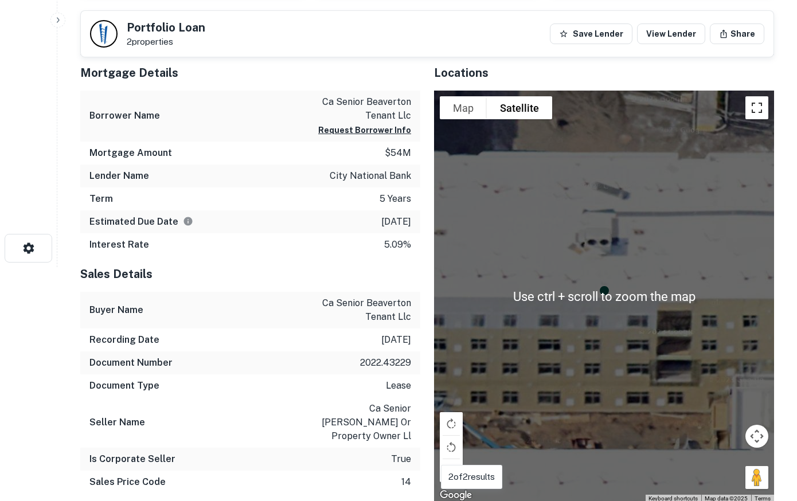
click at [752, 108] on button "Toggle fullscreen view" at bounding box center [756, 107] width 23 height 23
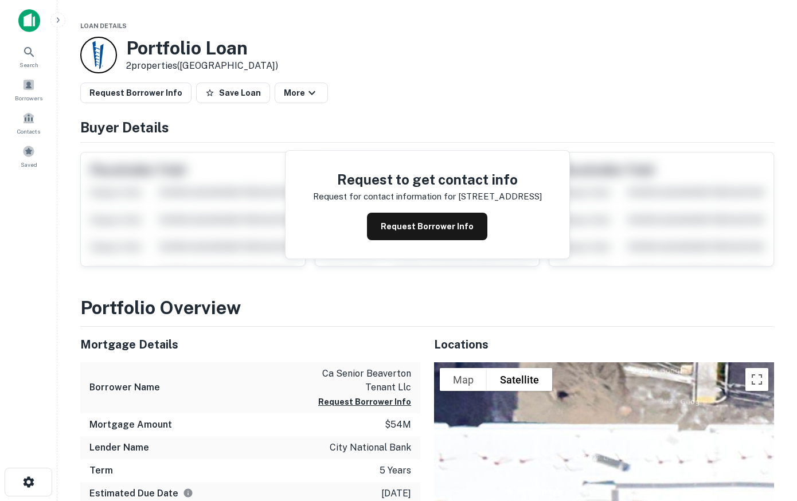
scroll to position [234, 0]
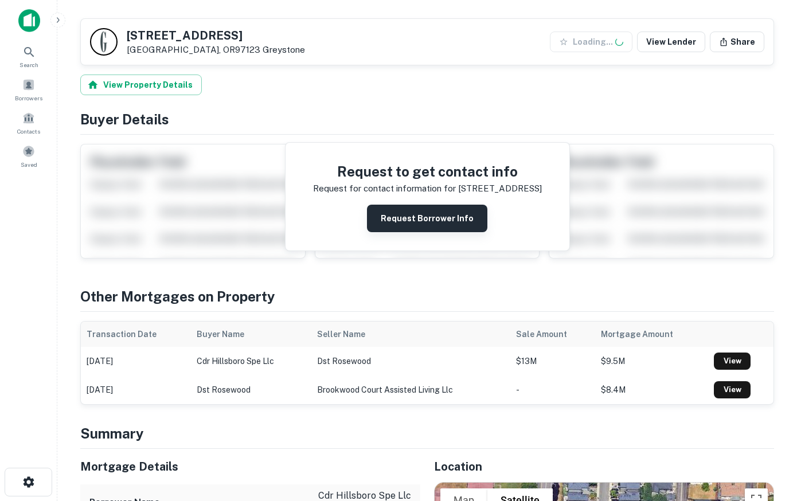
scroll to position [409, 0]
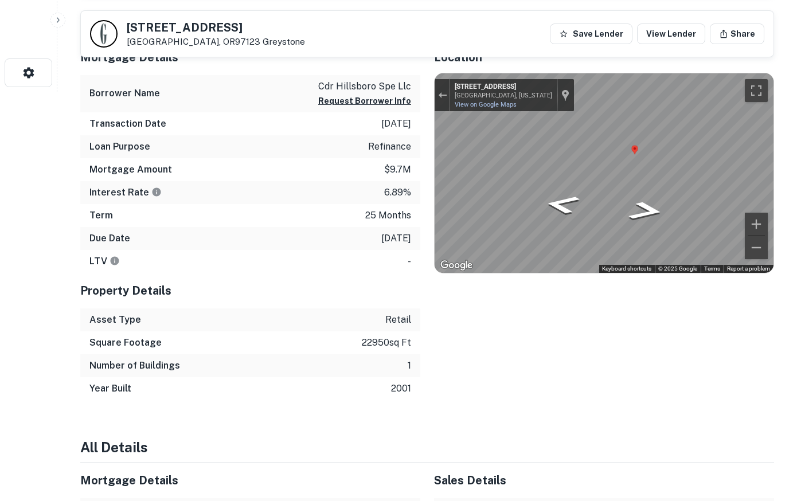
drag, startPoint x: 756, startPoint y: 248, endPoint x: 351, endPoint y: 174, distance: 410.9
click at [351, 174] on div "Mortgage Details Borrower Name cdr hillsboro spe llc Request Borrower Info Tran…" at bounding box center [420, 220] width 707 height 361
click at [434, 182] on div "To navigate the map with touch gestures double-tap and hold your finger on the …" at bounding box center [604, 173] width 340 height 201
click at [377, 183] on div "Mortgage Details Borrower Name cdr hillsboro spe llc Request Borrower Info Tran…" at bounding box center [420, 220] width 707 height 361
click at [361, 186] on div "Mortgage Details Borrower Name cdr hillsboro spe llc Request Borrower Info Tran…" at bounding box center [420, 220] width 707 height 361
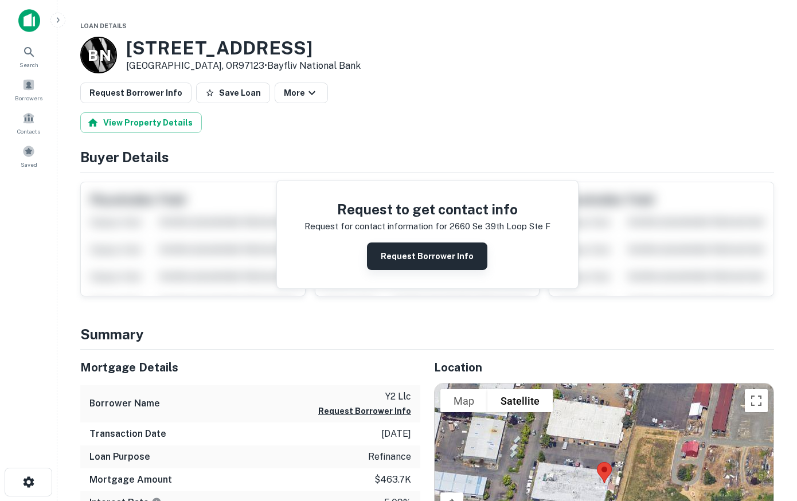
scroll to position [175, 0]
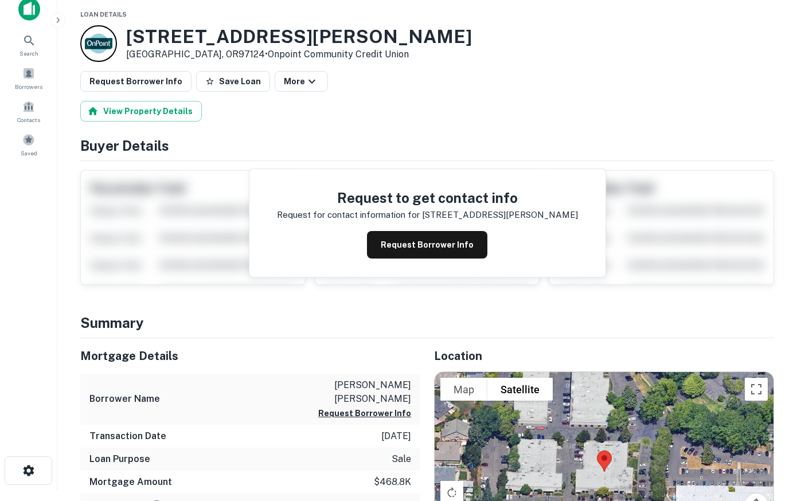
scroll to position [175, 0]
